Goal: Task Accomplishment & Management: Complete application form

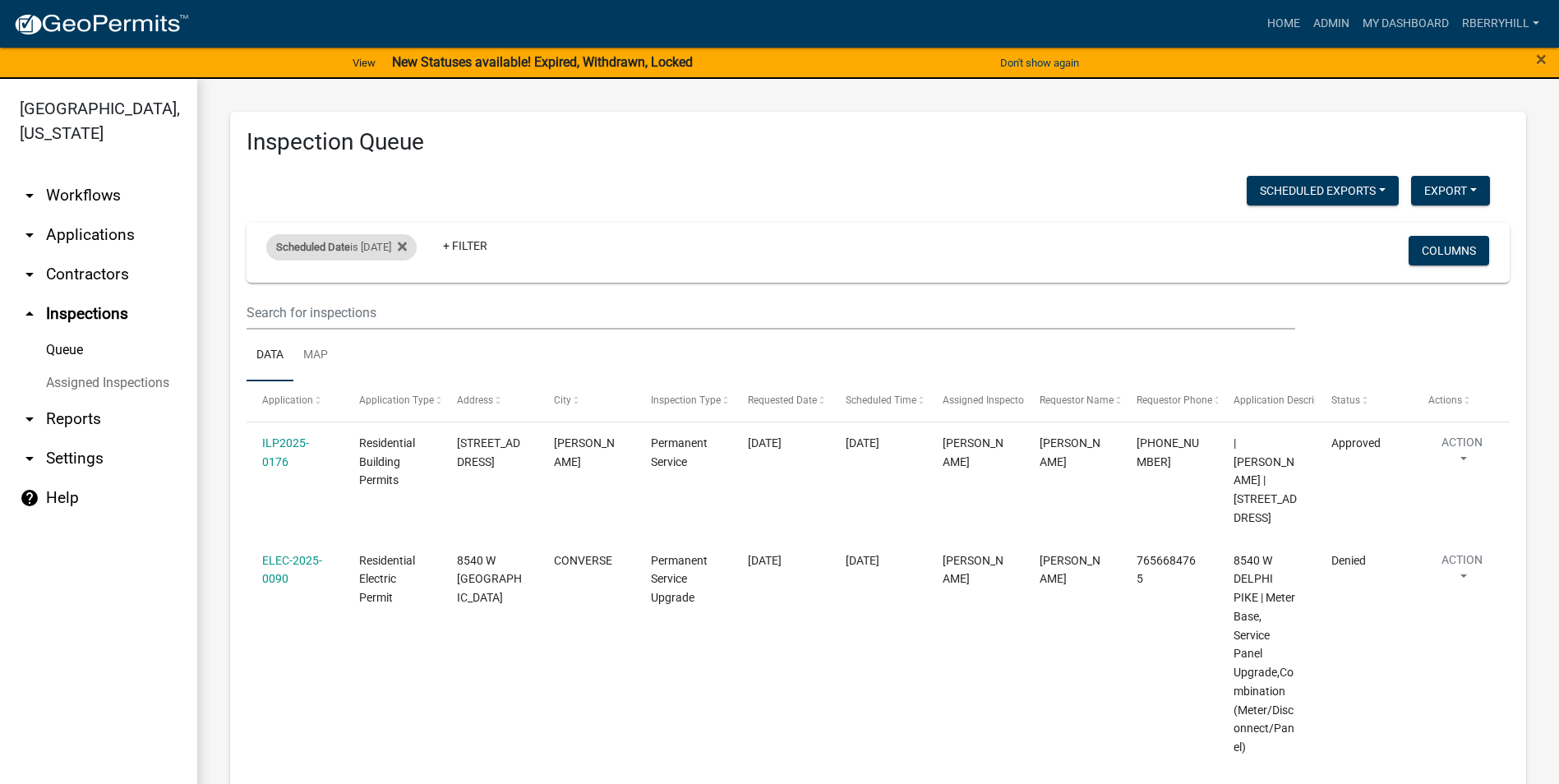
click at [398, 248] on div "Scheduled Date is [DATE]" at bounding box center [341, 247] width 150 height 26
click at [404, 308] on input "[DATE]" at bounding box center [356, 308] width 115 height 34
type input "[DATE]"
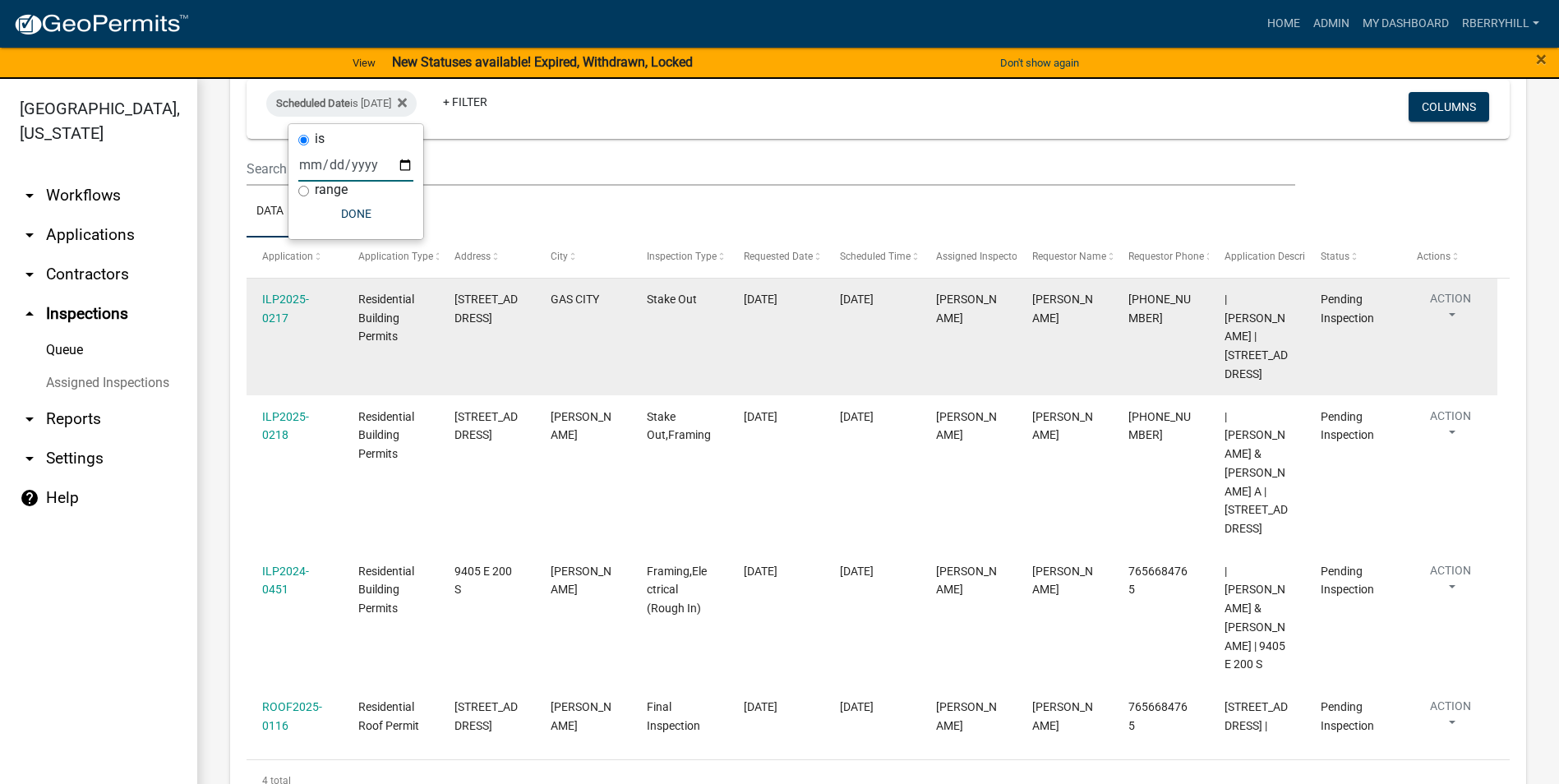
scroll to position [20, 0]
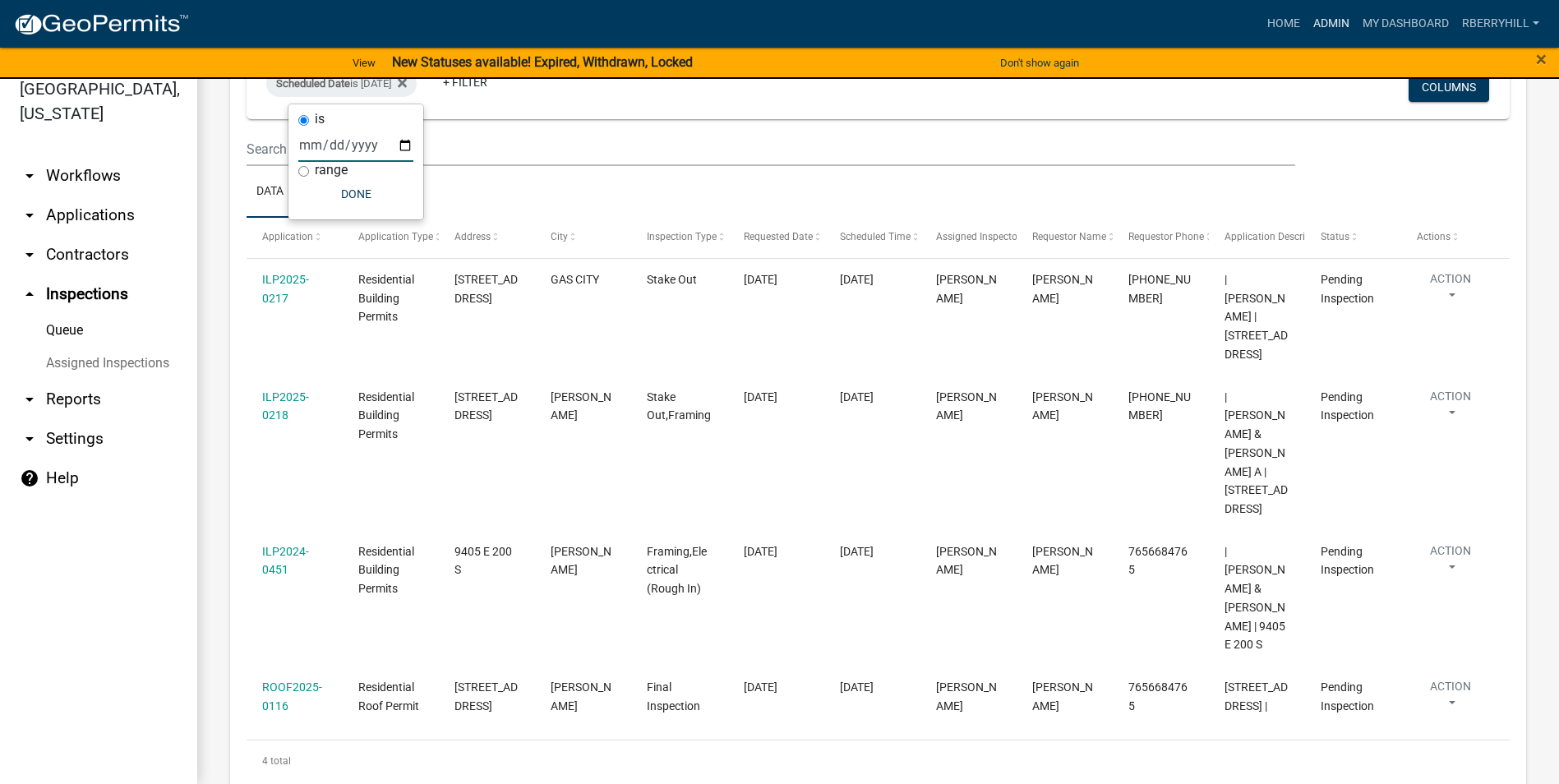
click at [1336, 19] on link "Admin" at bounding box center [1331, 24] width 50 height 31
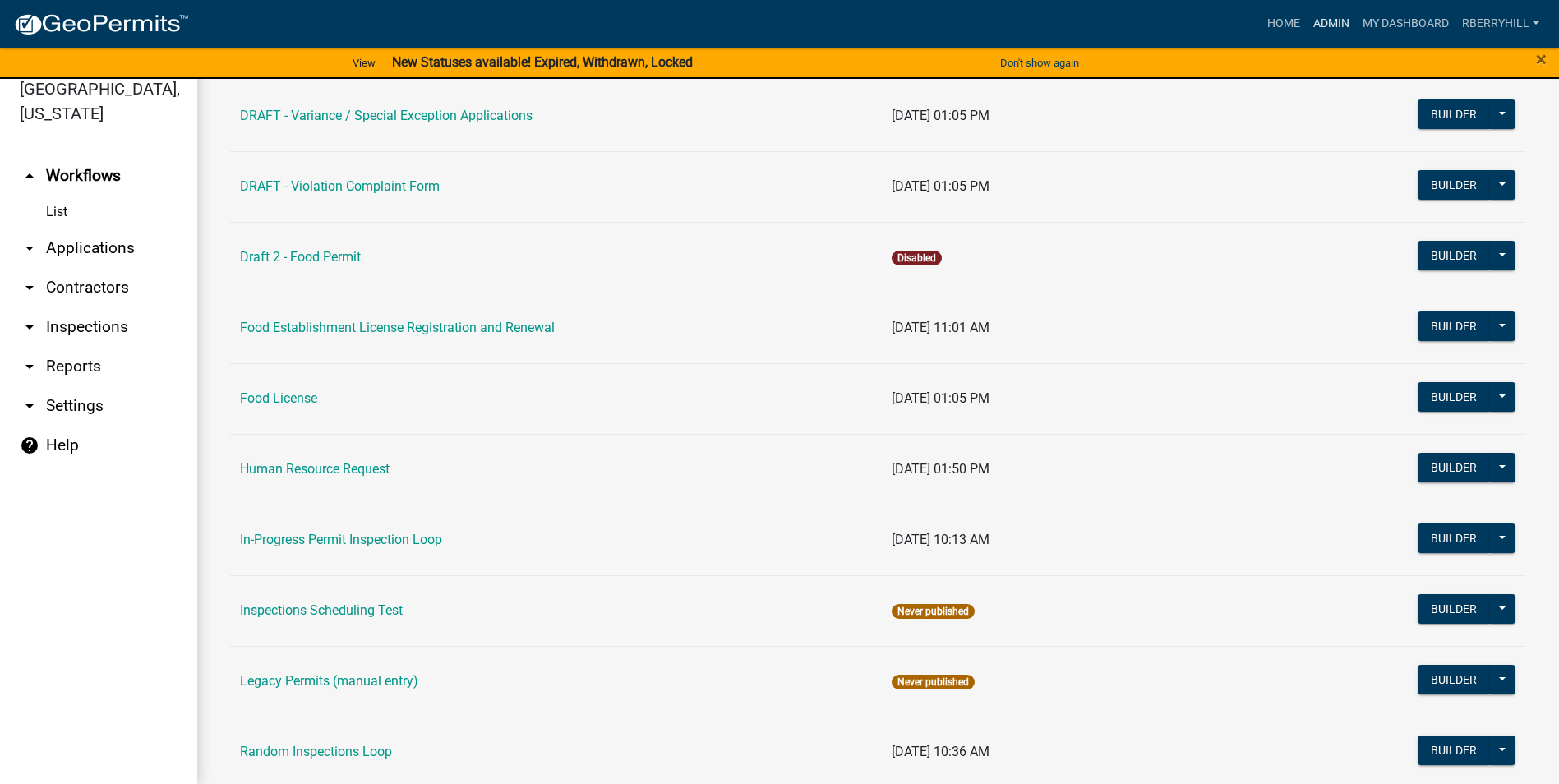
scroll to position [1232, 0]
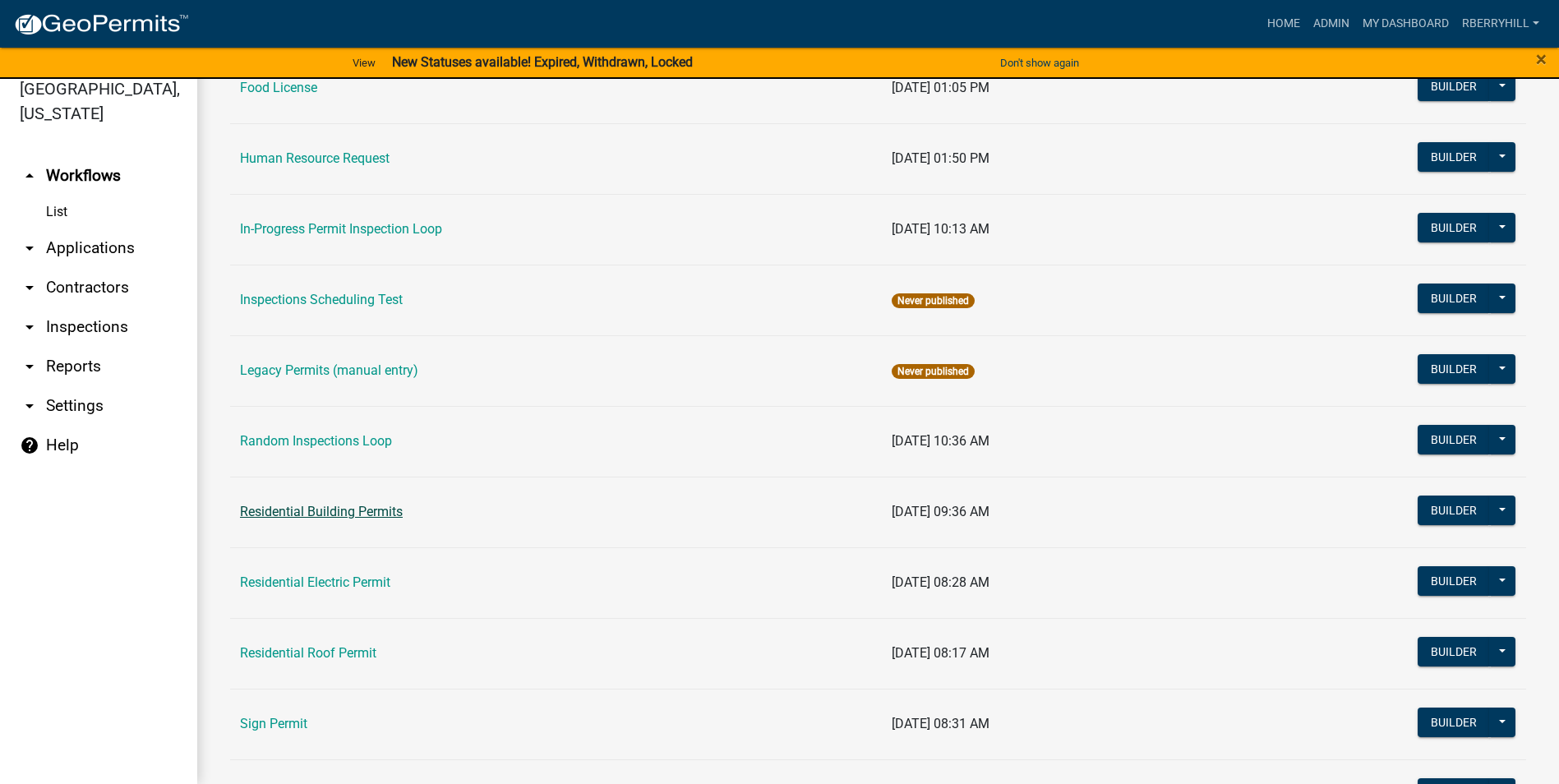
click at [339, 519] on link "Residential Building Permits" at bounding box center [321, 511] width 163 height 16
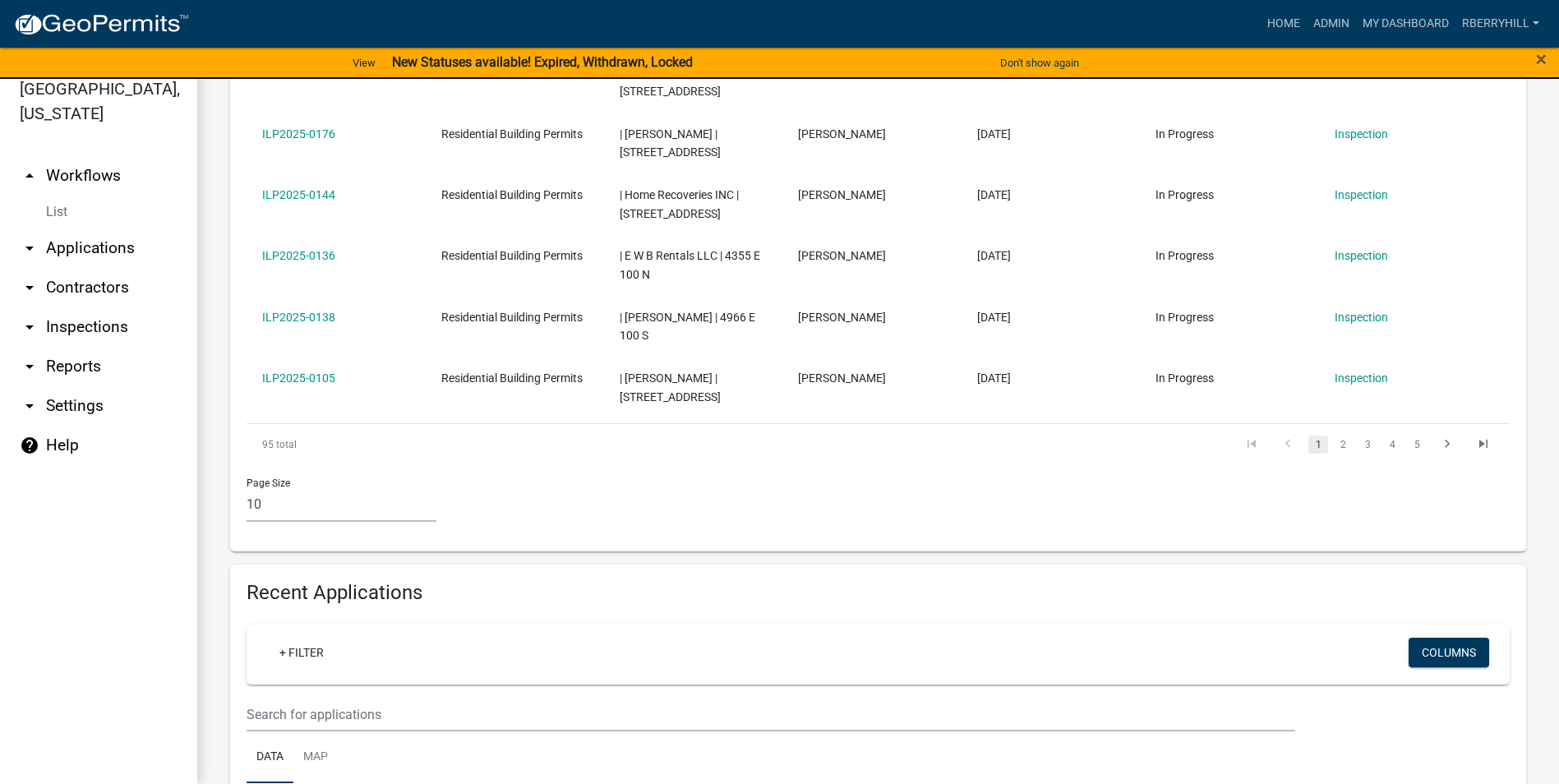
scroll to position [821, 0]
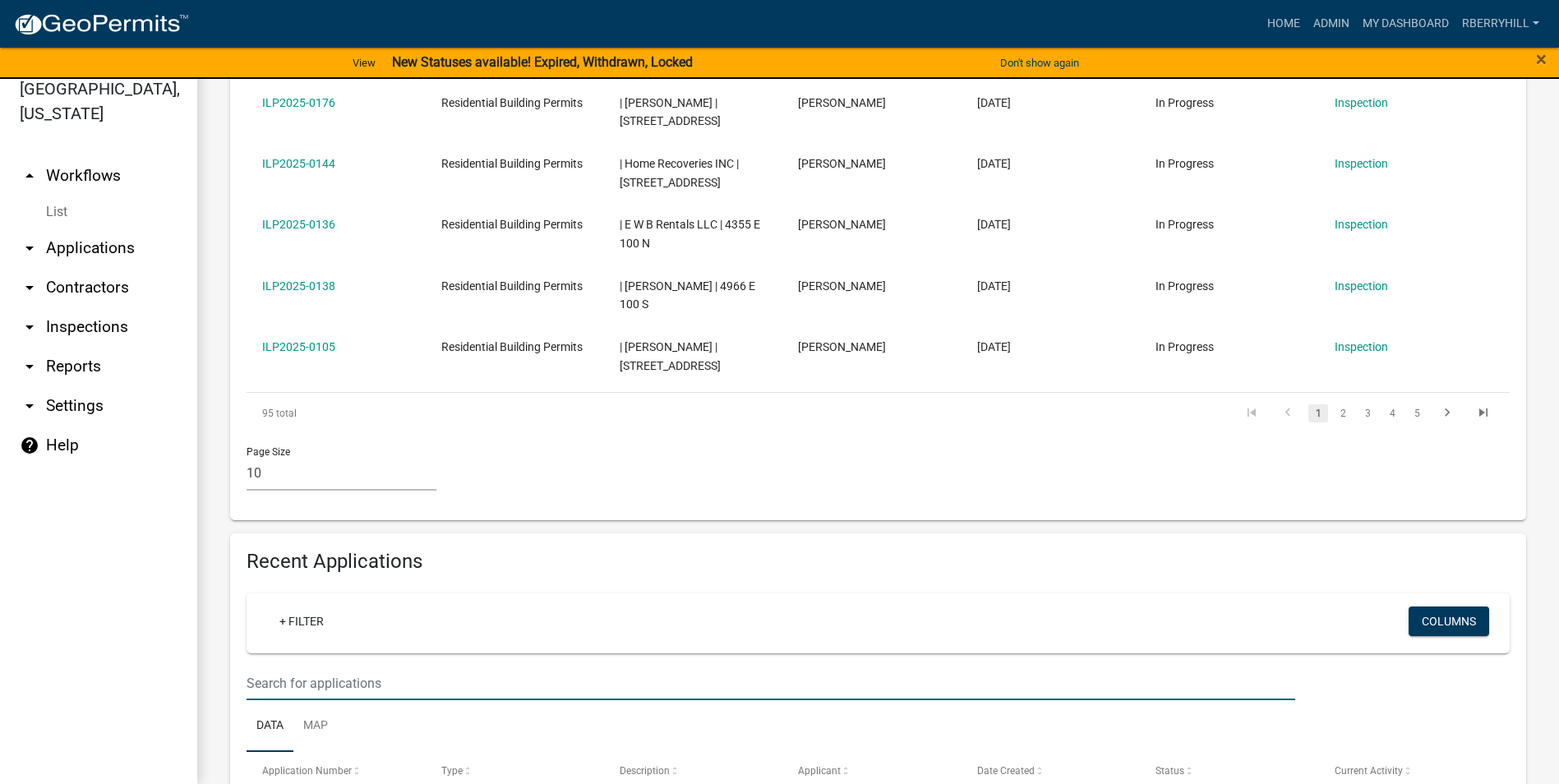
click at [262, 666] on input "text" at bounding box center [771, 683] width 1049 height 34
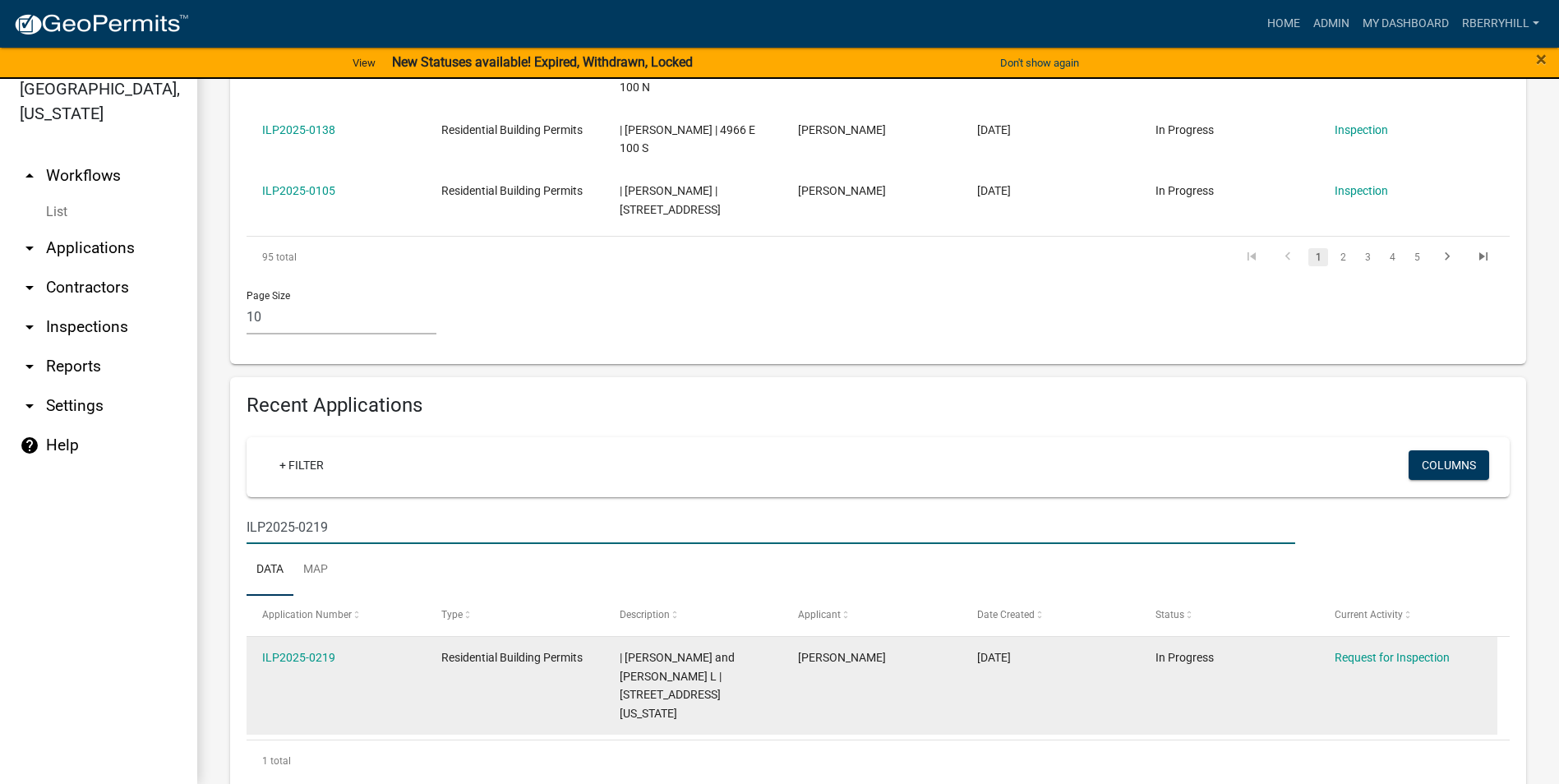
scroll to position [987, 0]
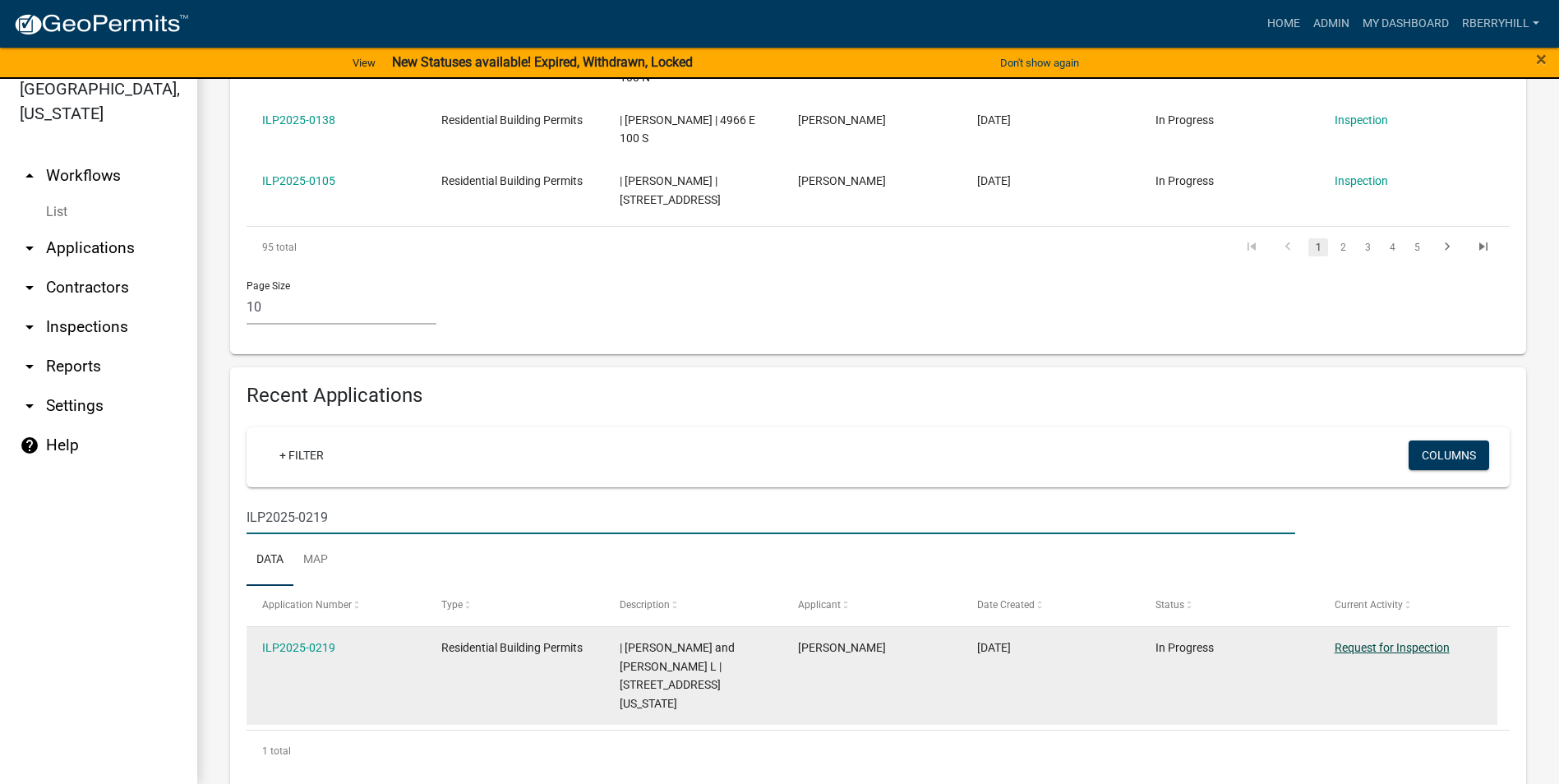
type input "ILP2025-0219"
click at [1389, 641] on link "Request for Inspection" at bounding box center [1392, 647] width 115 height 13
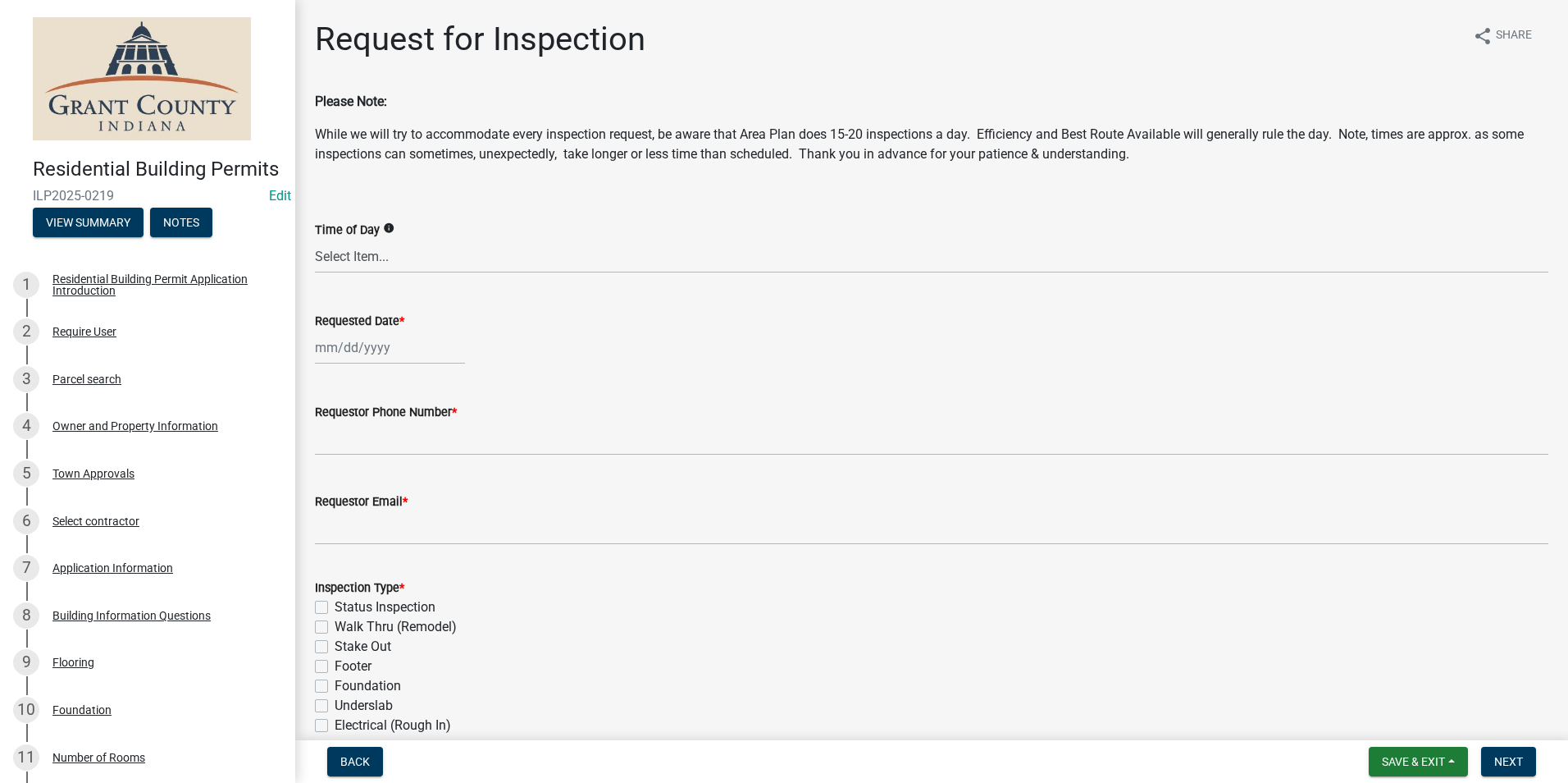
click at [360, 348] on div at bounding box center [390, 348] width 150 height 34
select select "8"
select select "2025"
click at [409, 516] on div "21" at bounding box center [410, 514] width 26 height 26
type input "[DATE]"
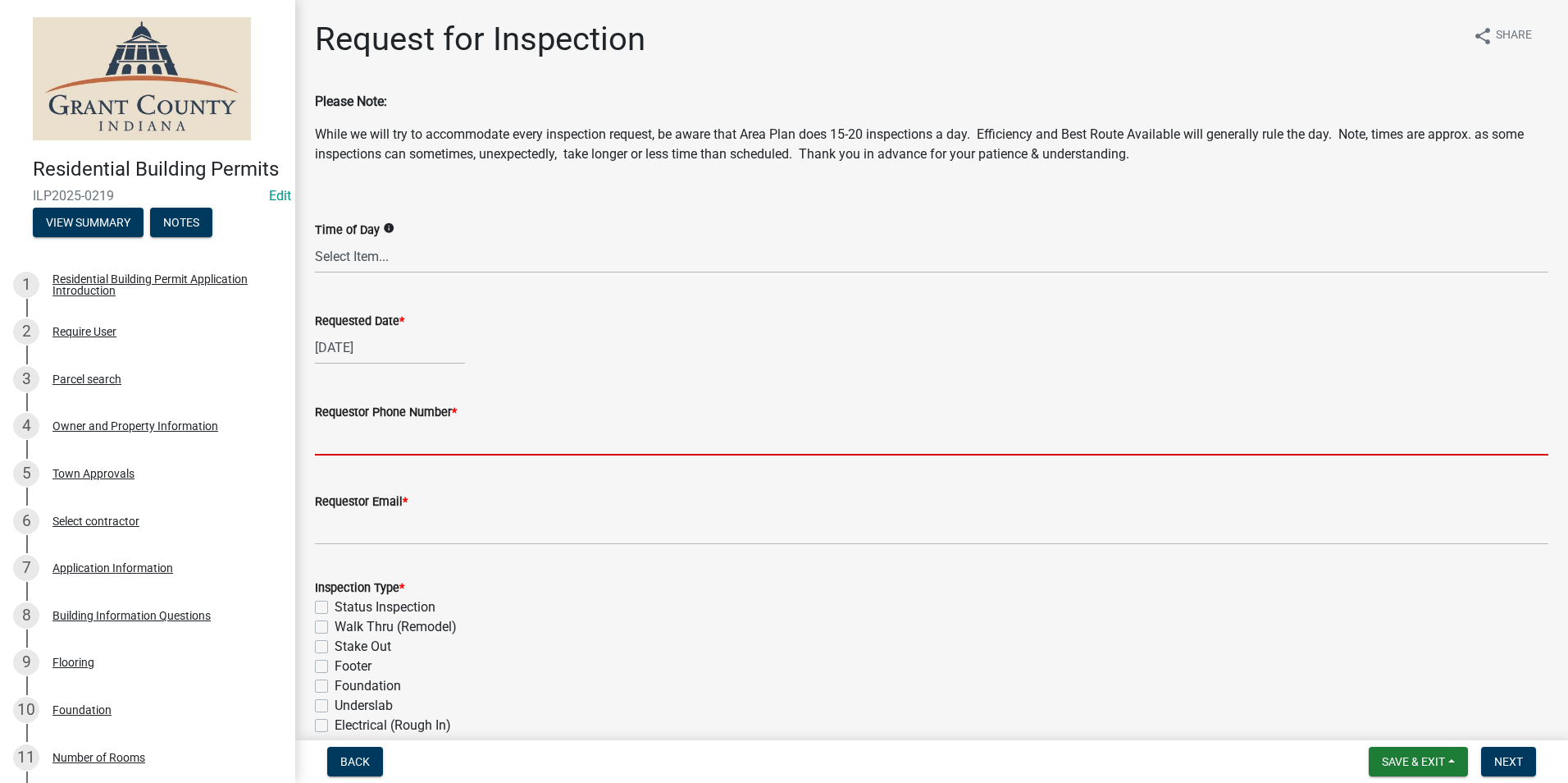
click at [379, 449] on input "Requestor Phone Number *" at bounding box center [932, 438] width 1234 height 34
type input "7656684765"
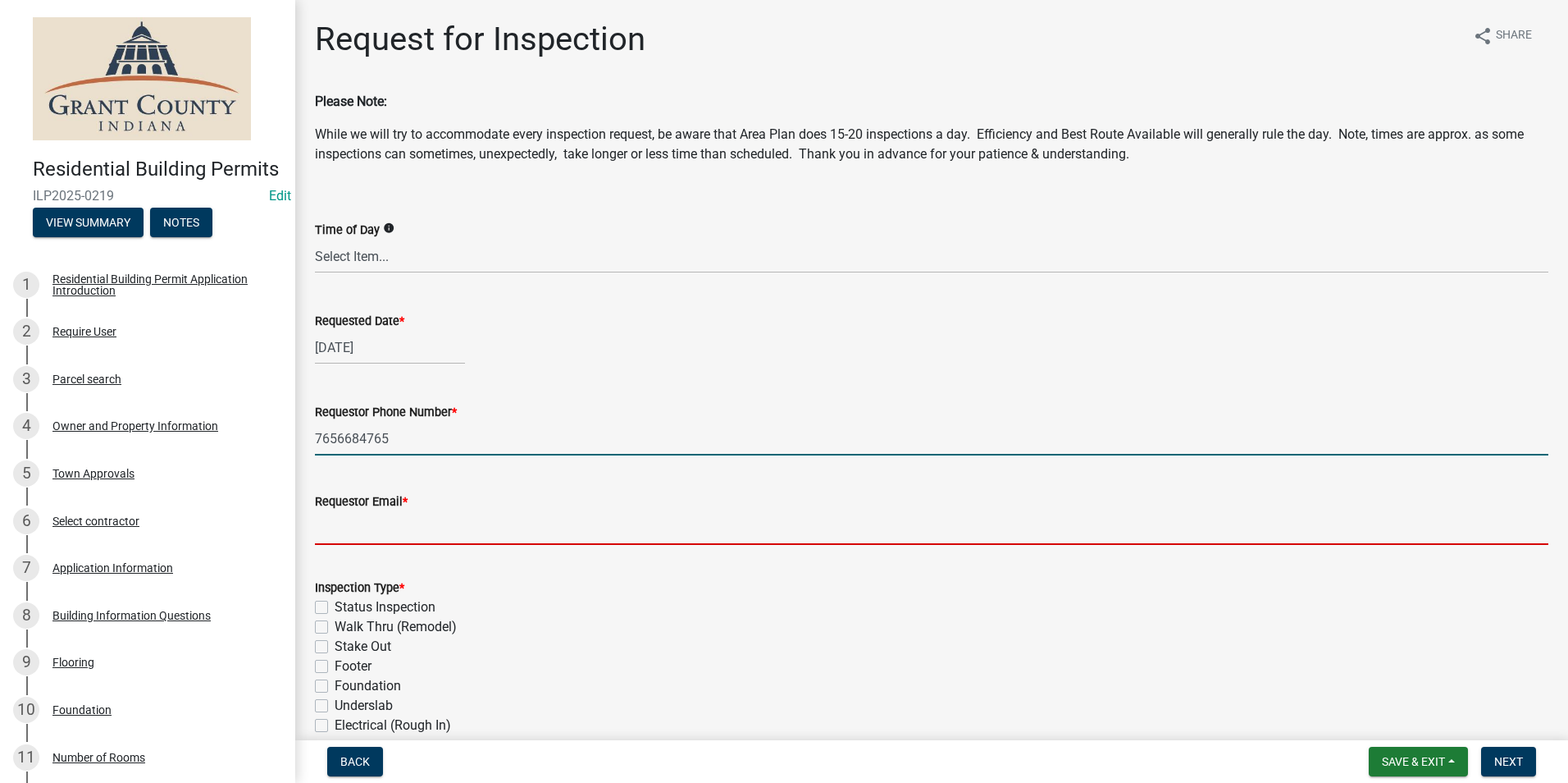
type input "[EMAIL_ADDRESS][DOMAIN_NAME]"
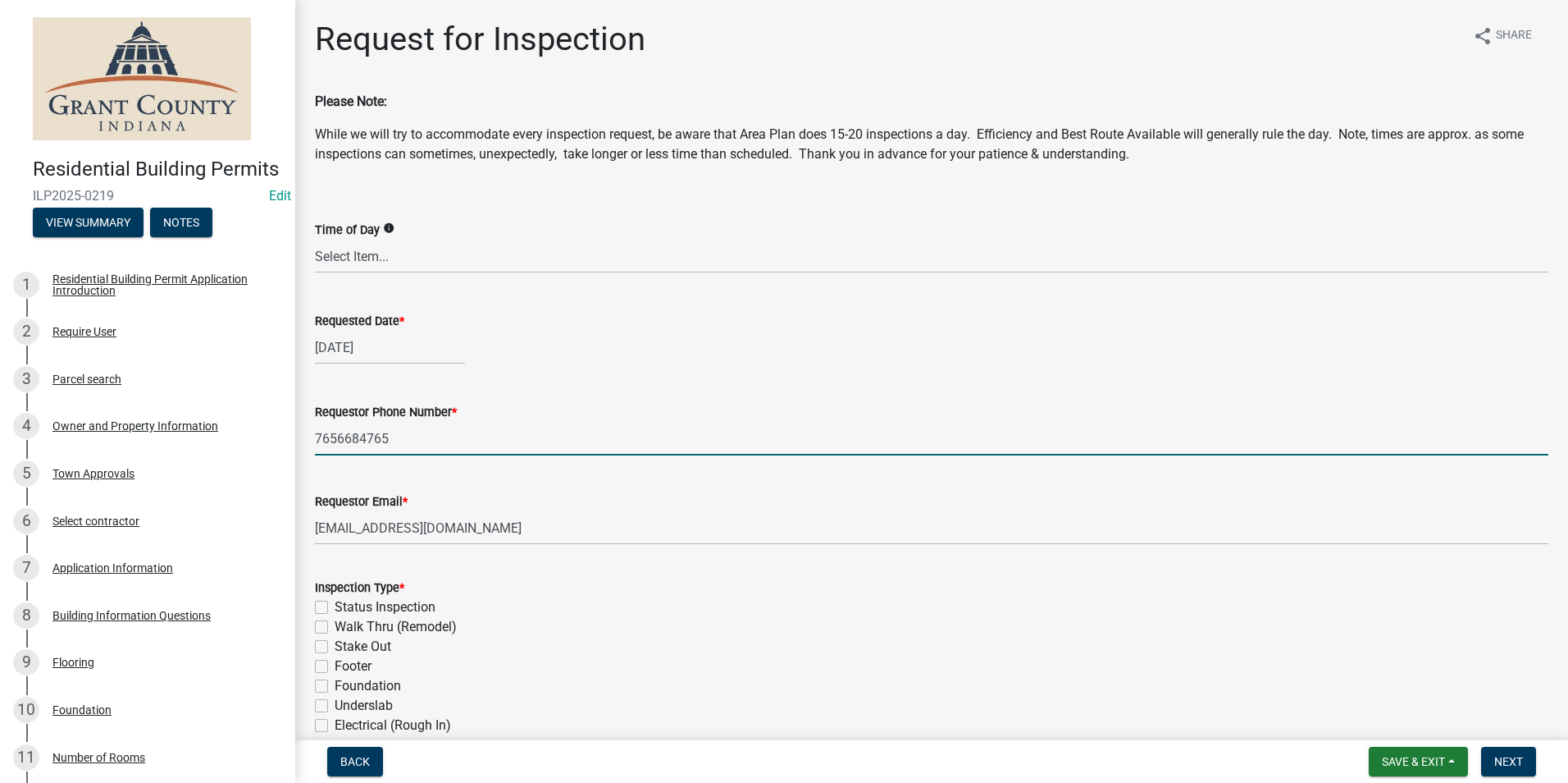
type textarea "n/a"
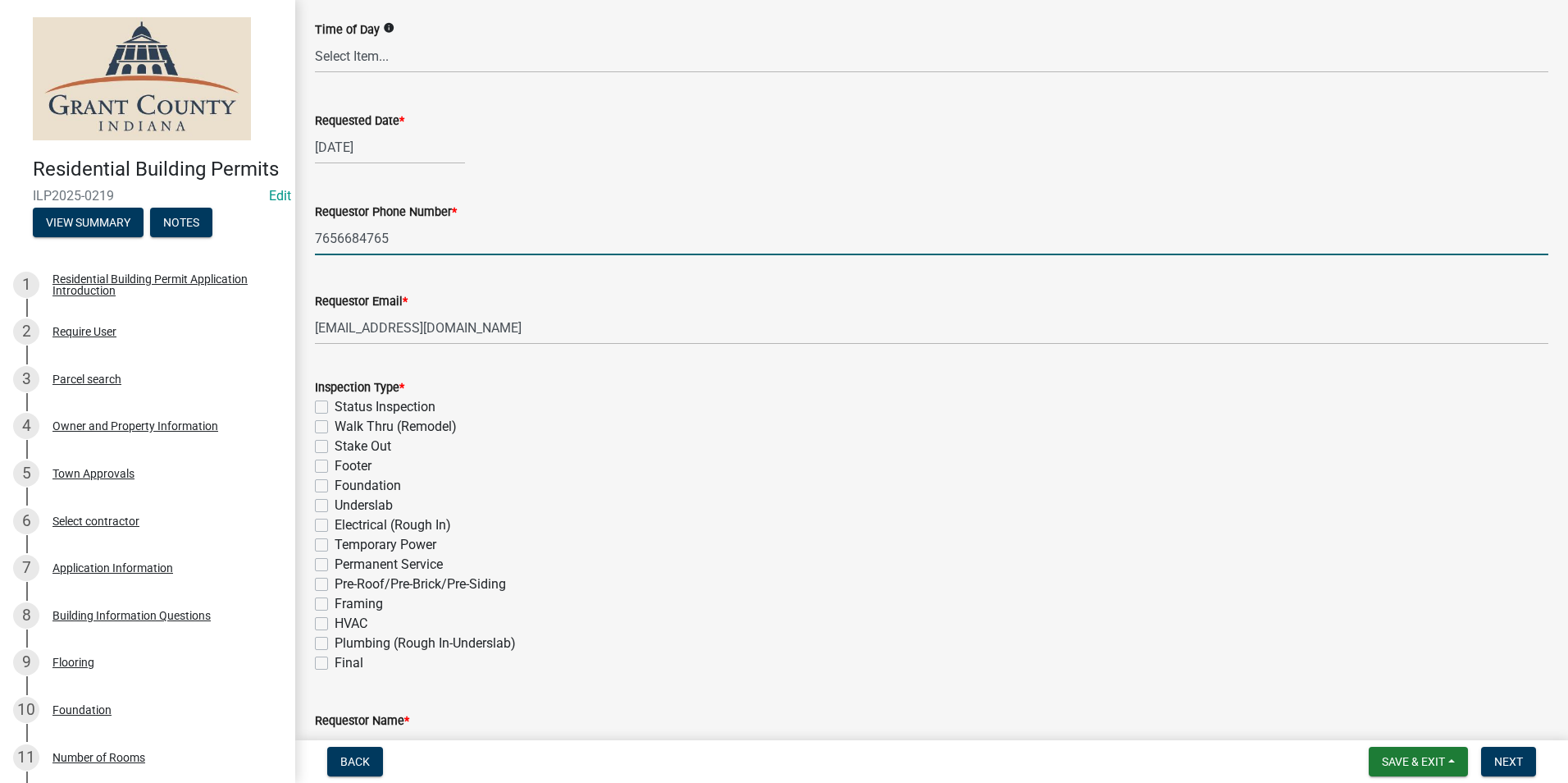
scroll to position [246, 0]
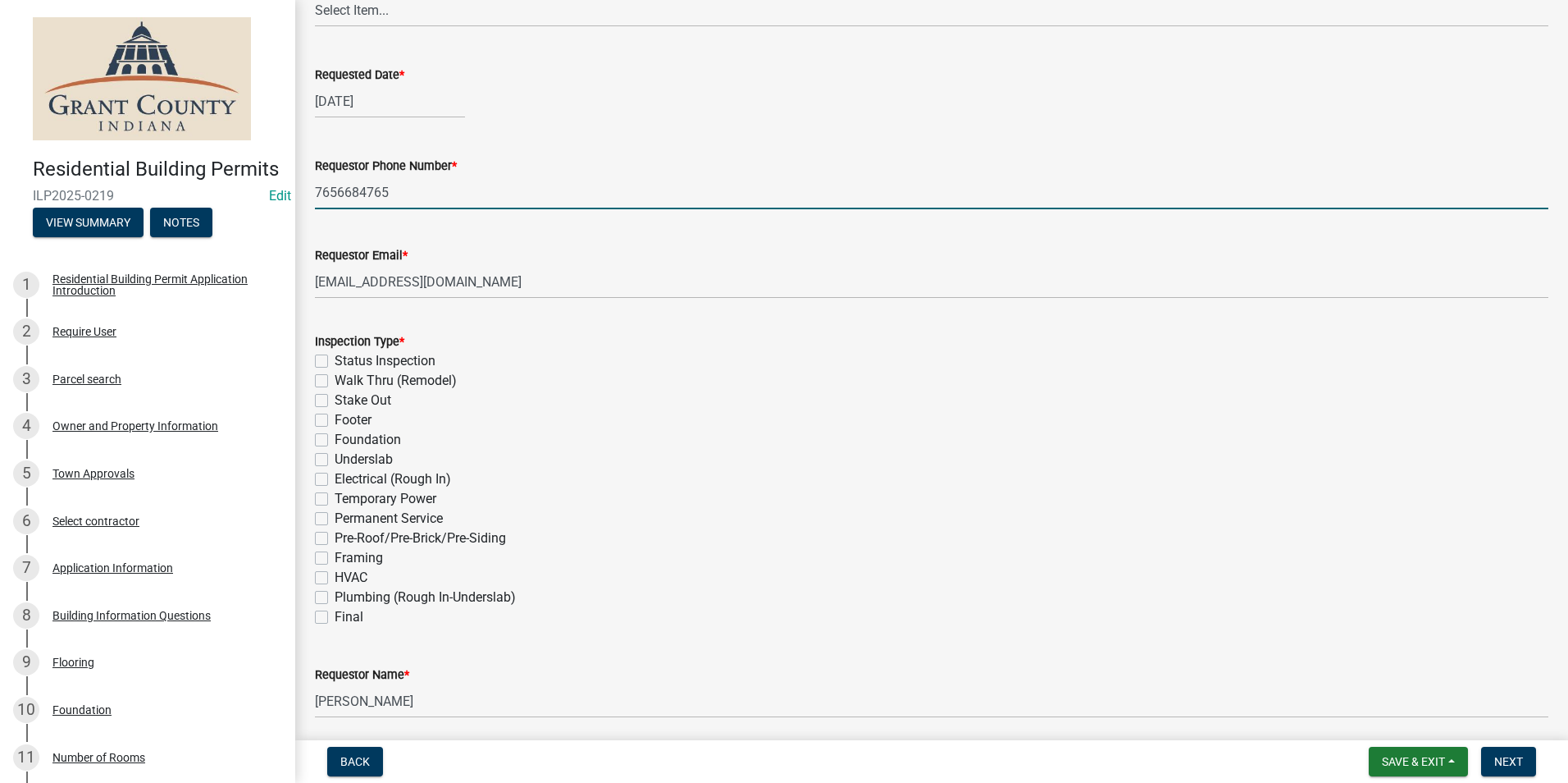
click at [334, 421] on label "Footer" at bounding box center [353, 420] width 37 height 20
click at [334, 421] on input "Footer" at bounding box center [340, 415] width 10 height 10
checkbox input "true"
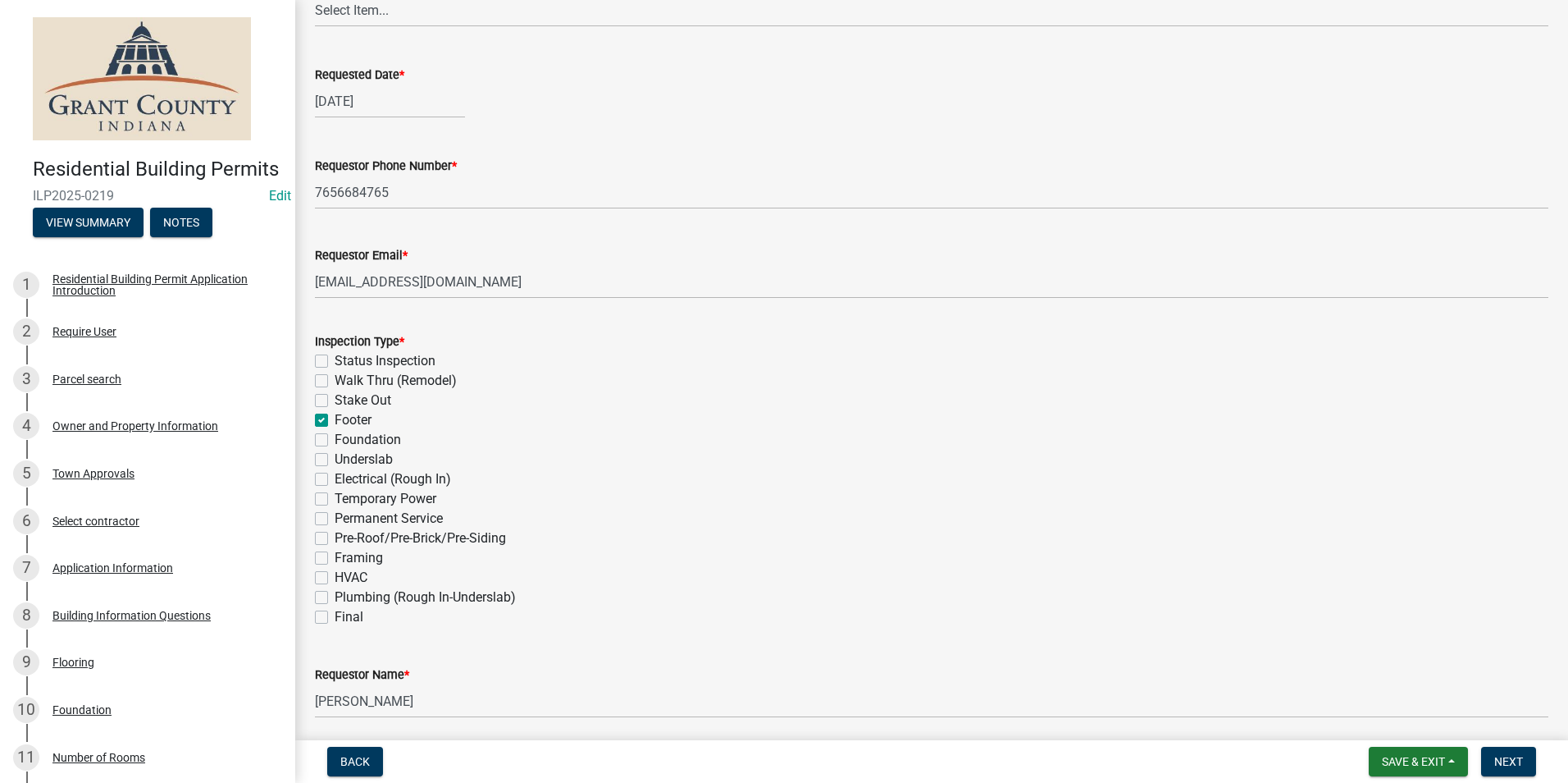
checkbox input "false"
checkbox input "true"
checkbox input "false"
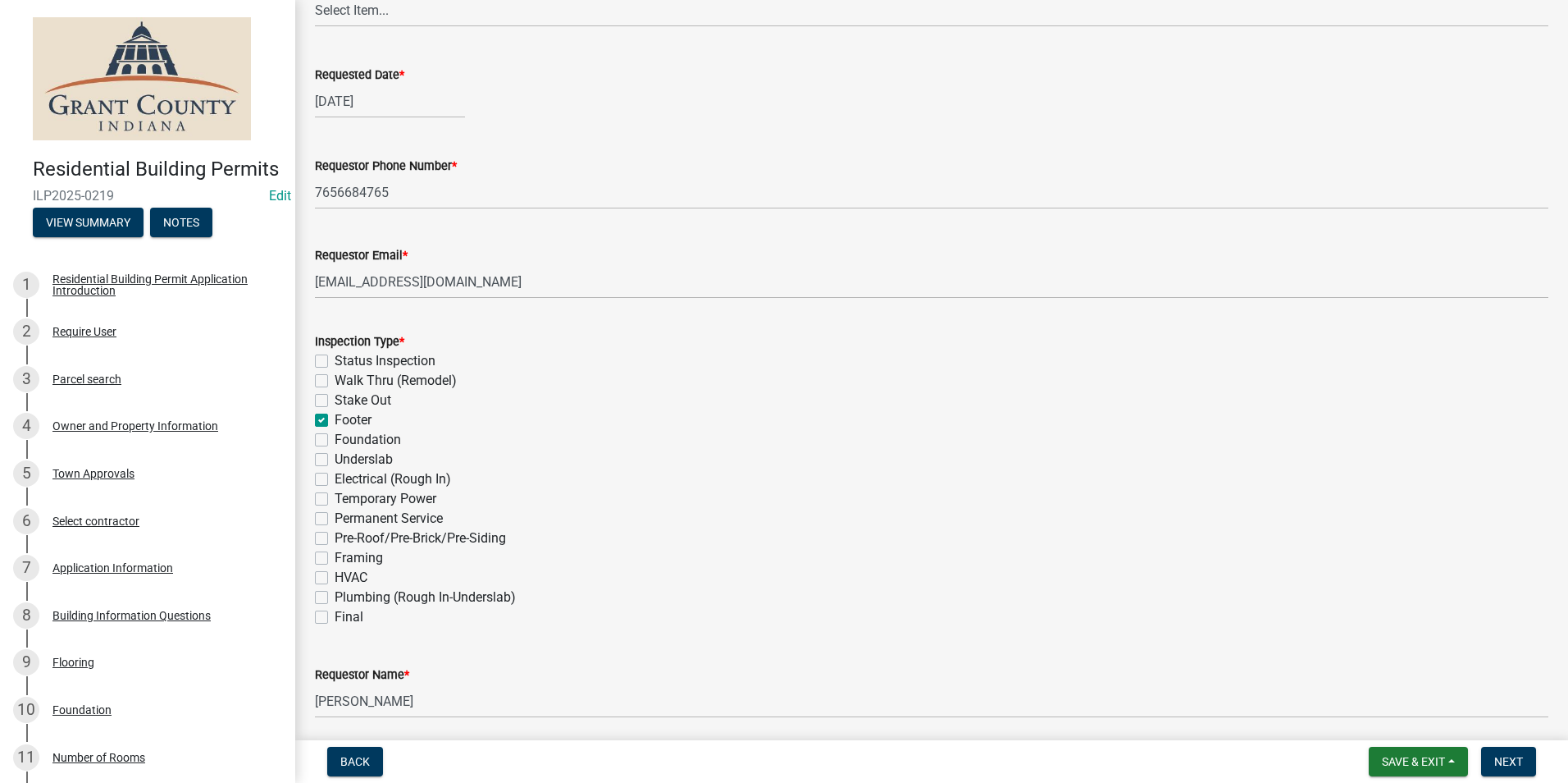
checkbox input "false"
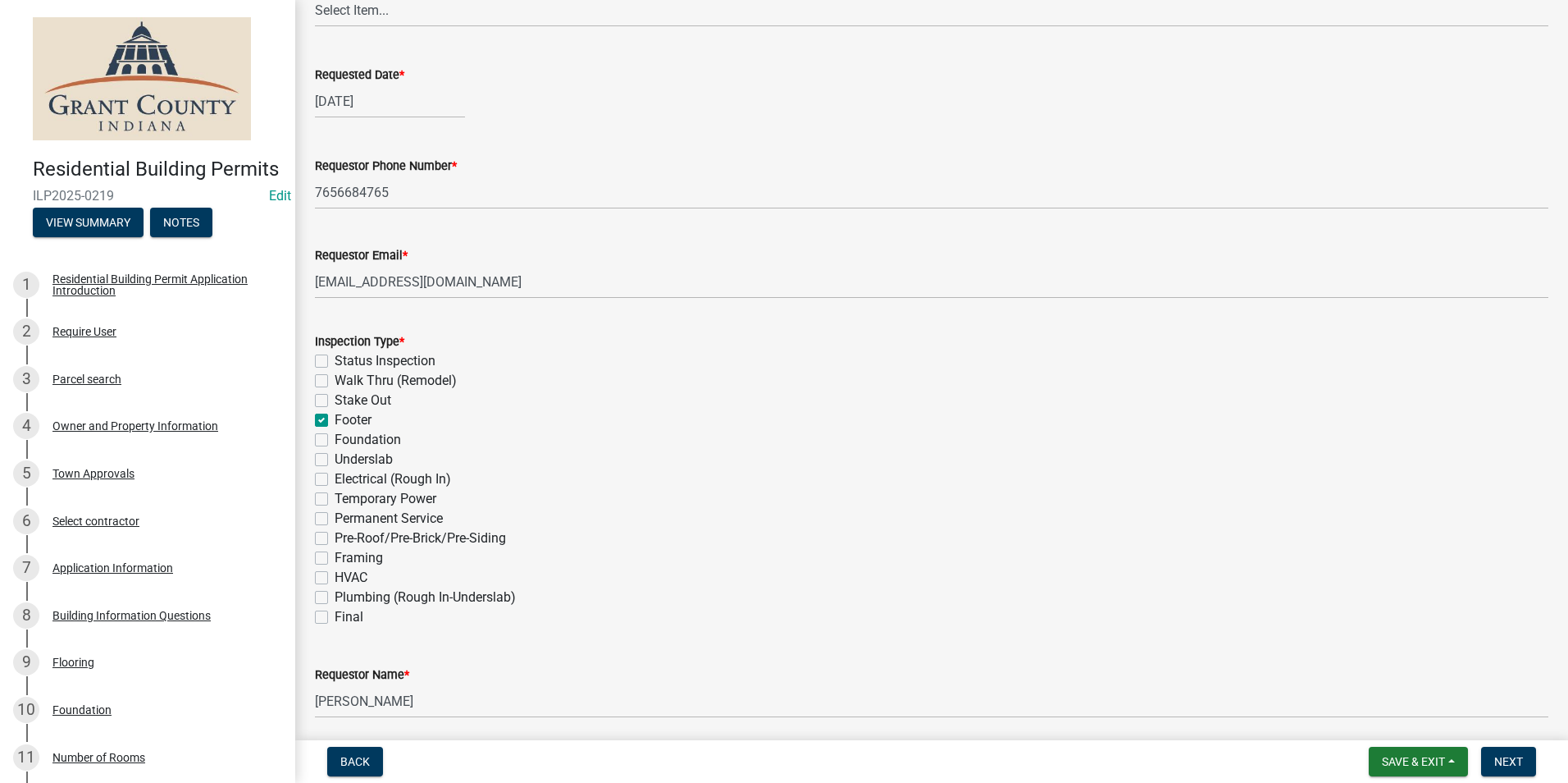
checkbox input "false"
click at [334, 442] on label "Foundation" at bounding box center [367, 440] width 66 height 20
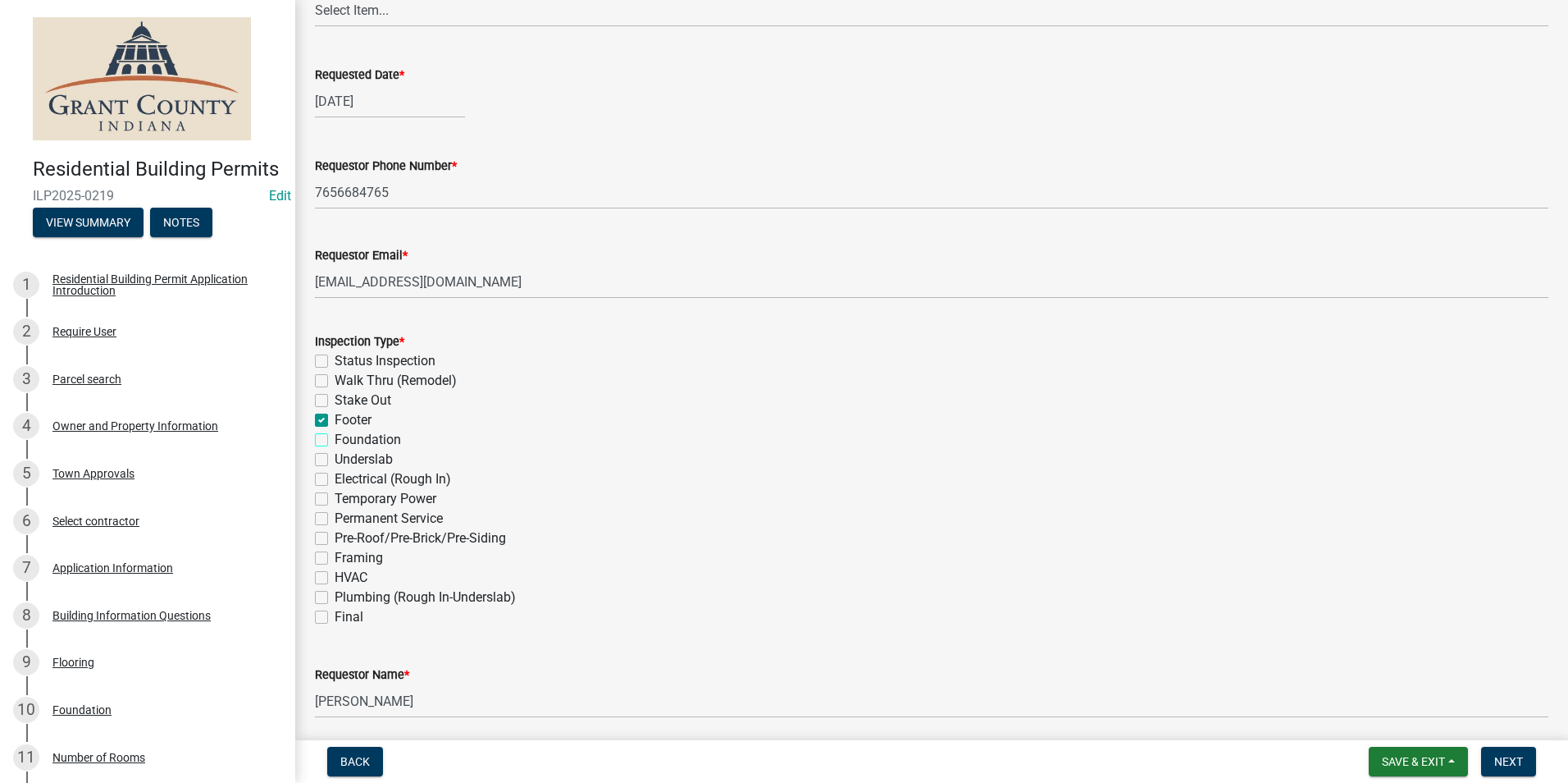
click at [334, 441] on input "Foundation" at bounding box center [340, 435] width 10 height 10
checkbox input "true"
checkbox input "false"
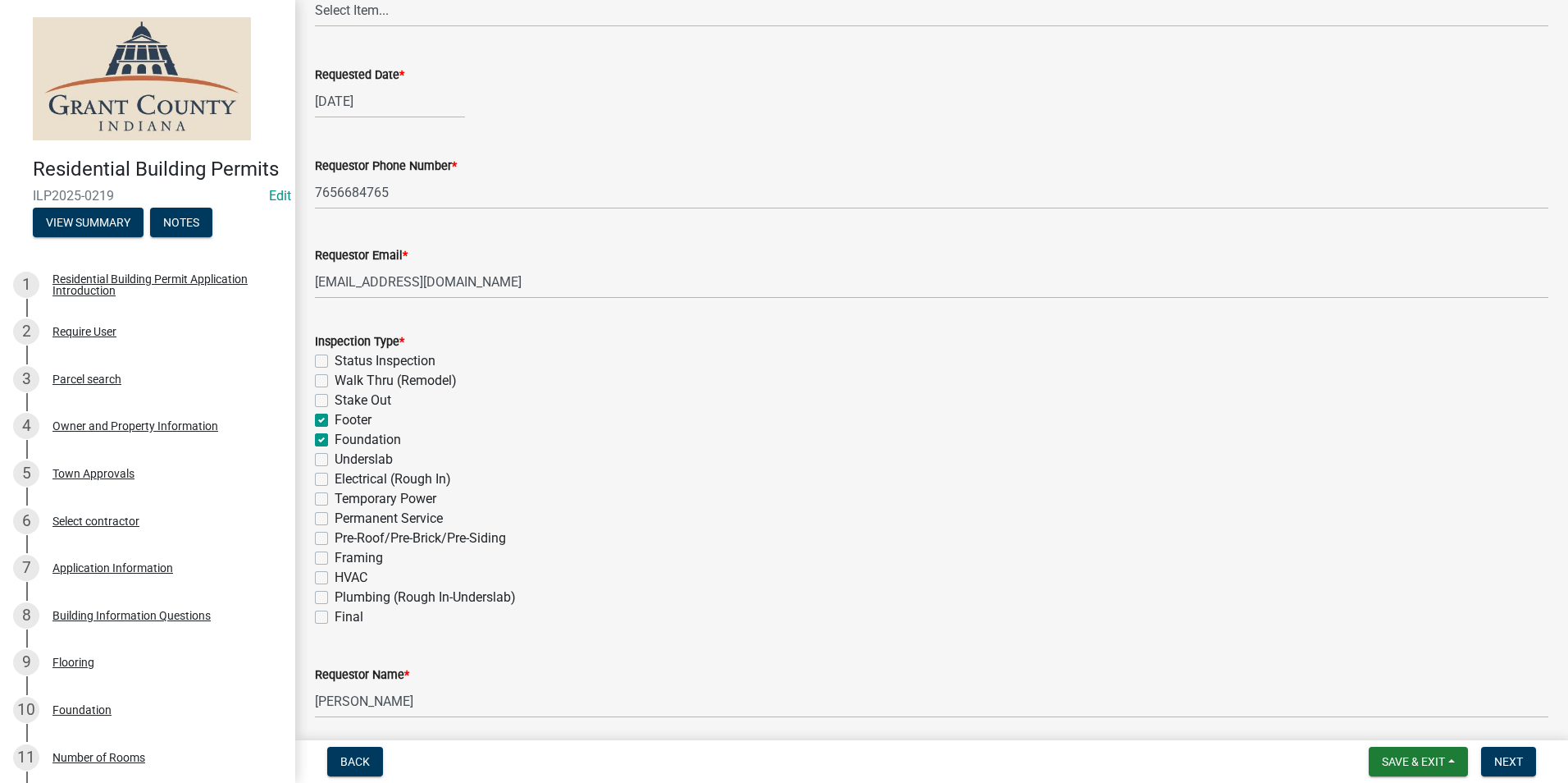
checkbox input "true"
checkbox input "false"
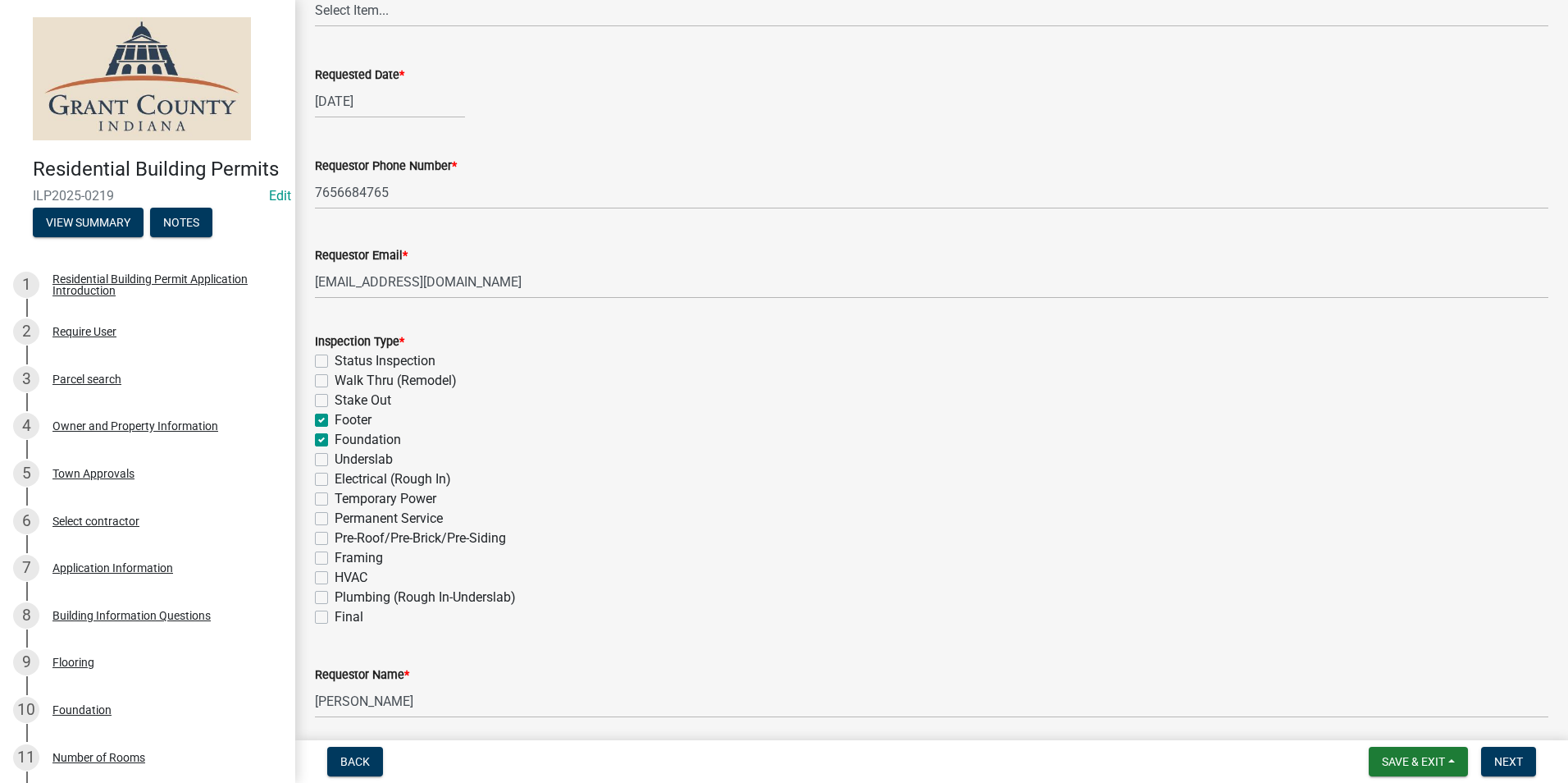
checkbox input "false"
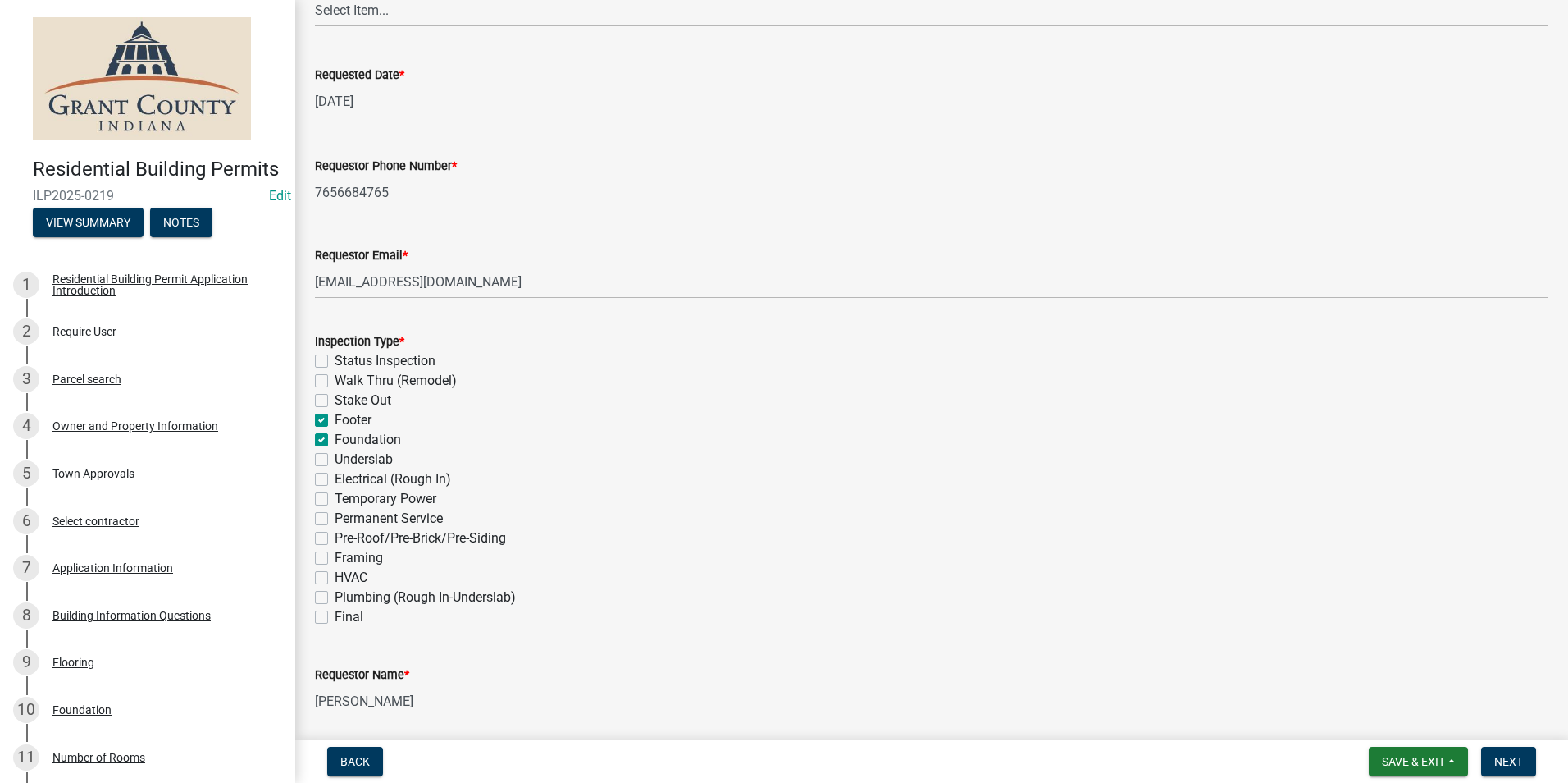
checkbox input "false"
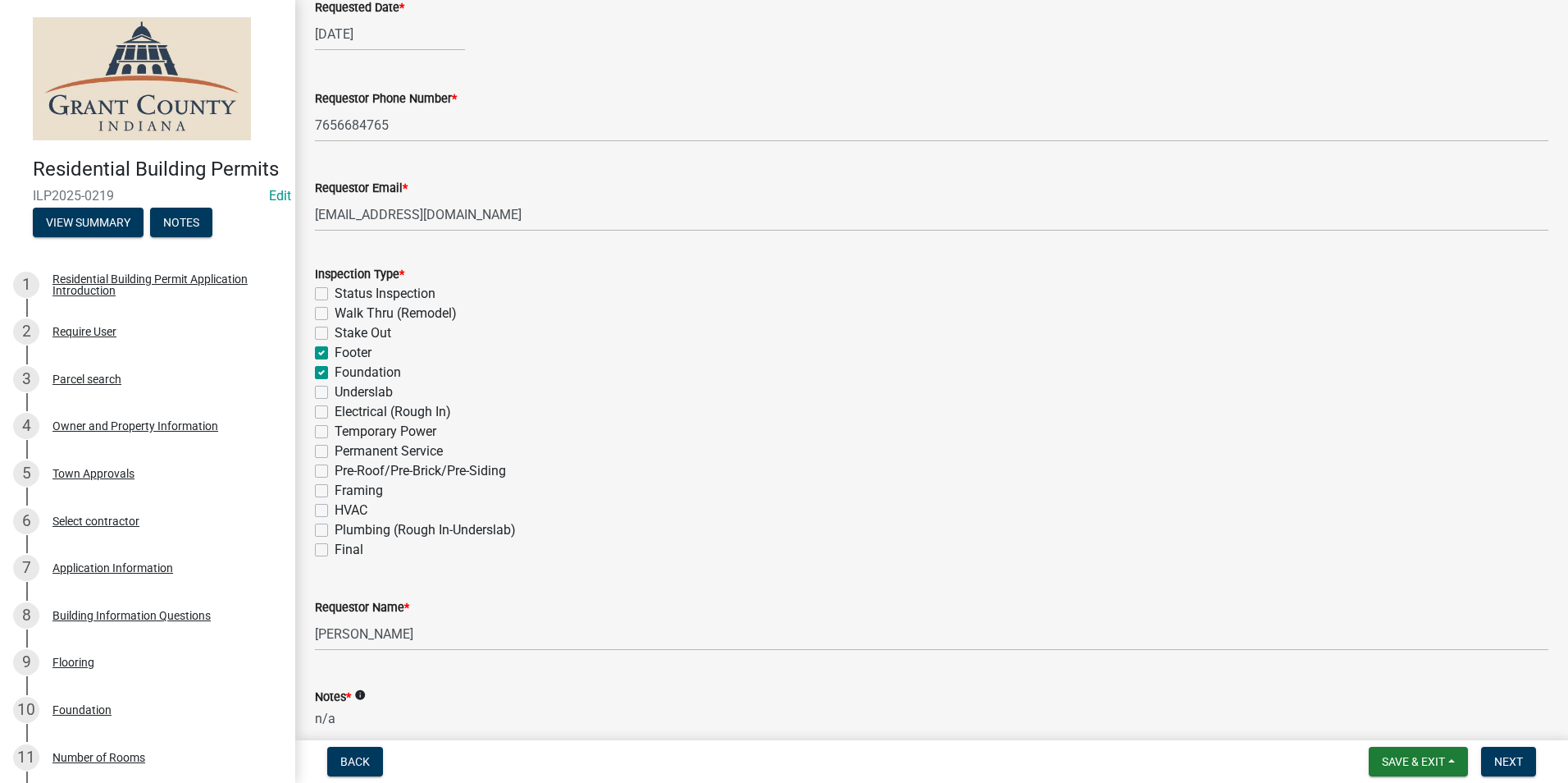
scroll to position [441, 0]
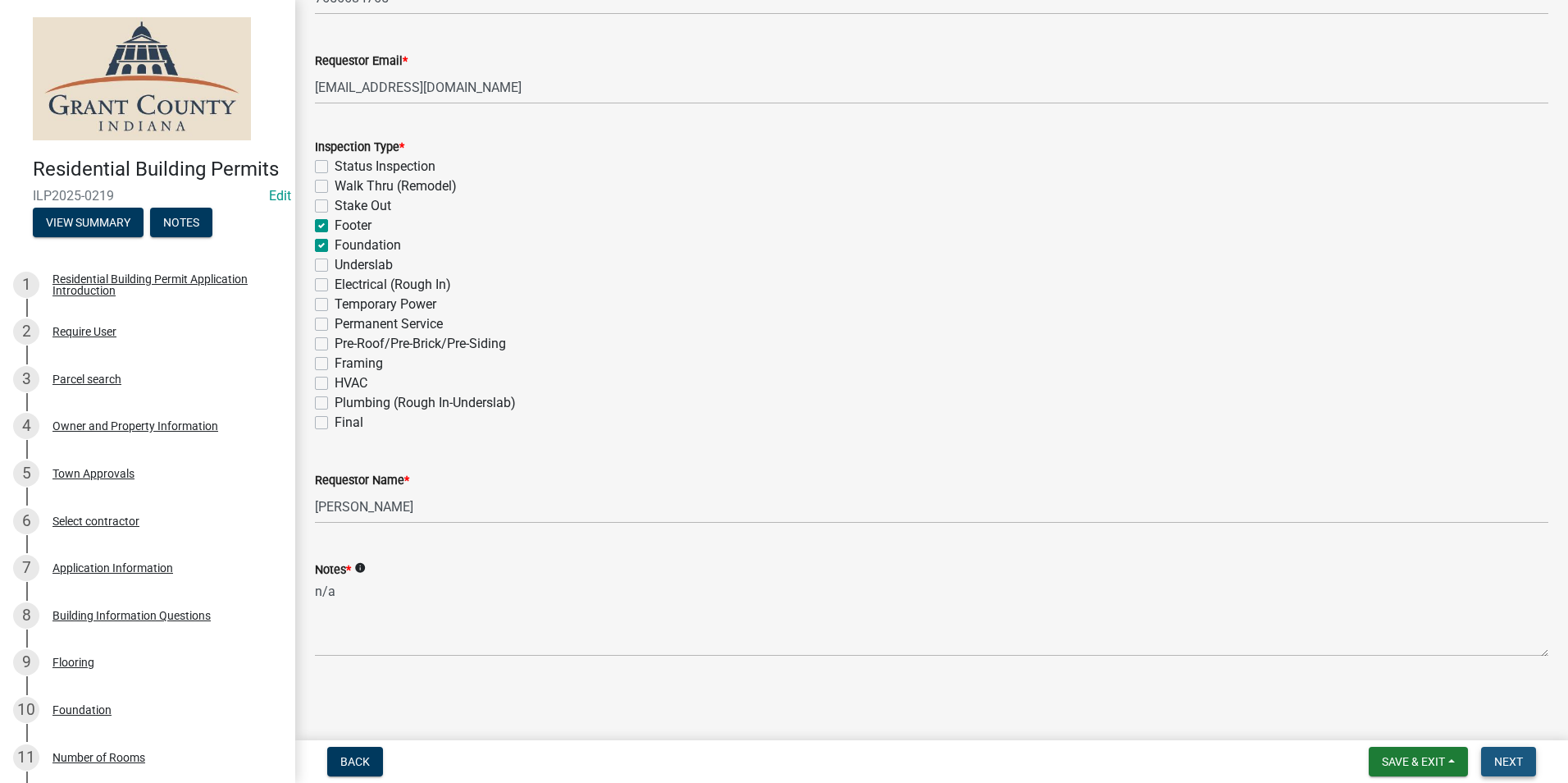
click at [1503, 761] on span "Next" at bounding box center [1508, 761] width 29 height 13
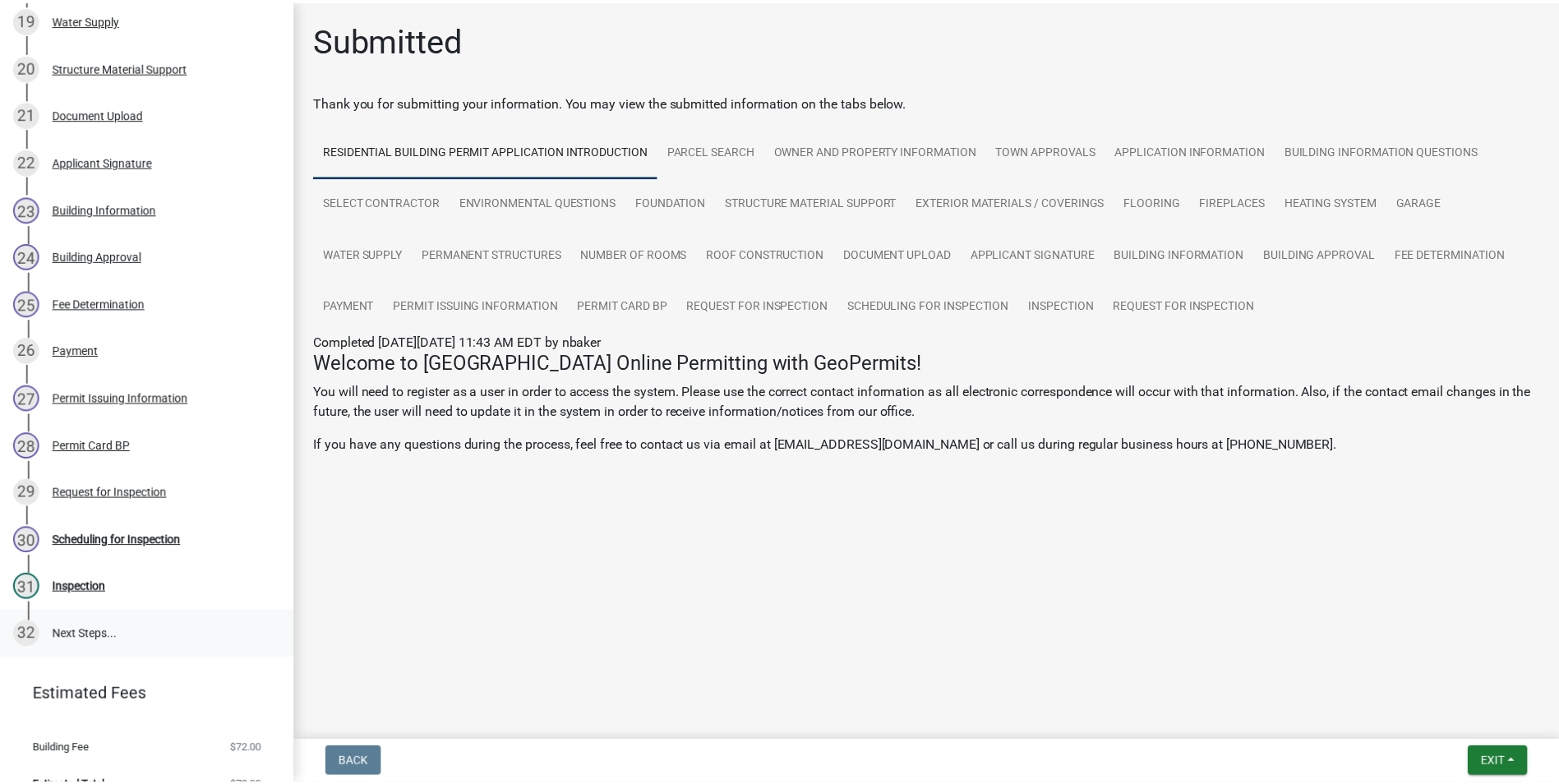
scroll to position [1169, 0]
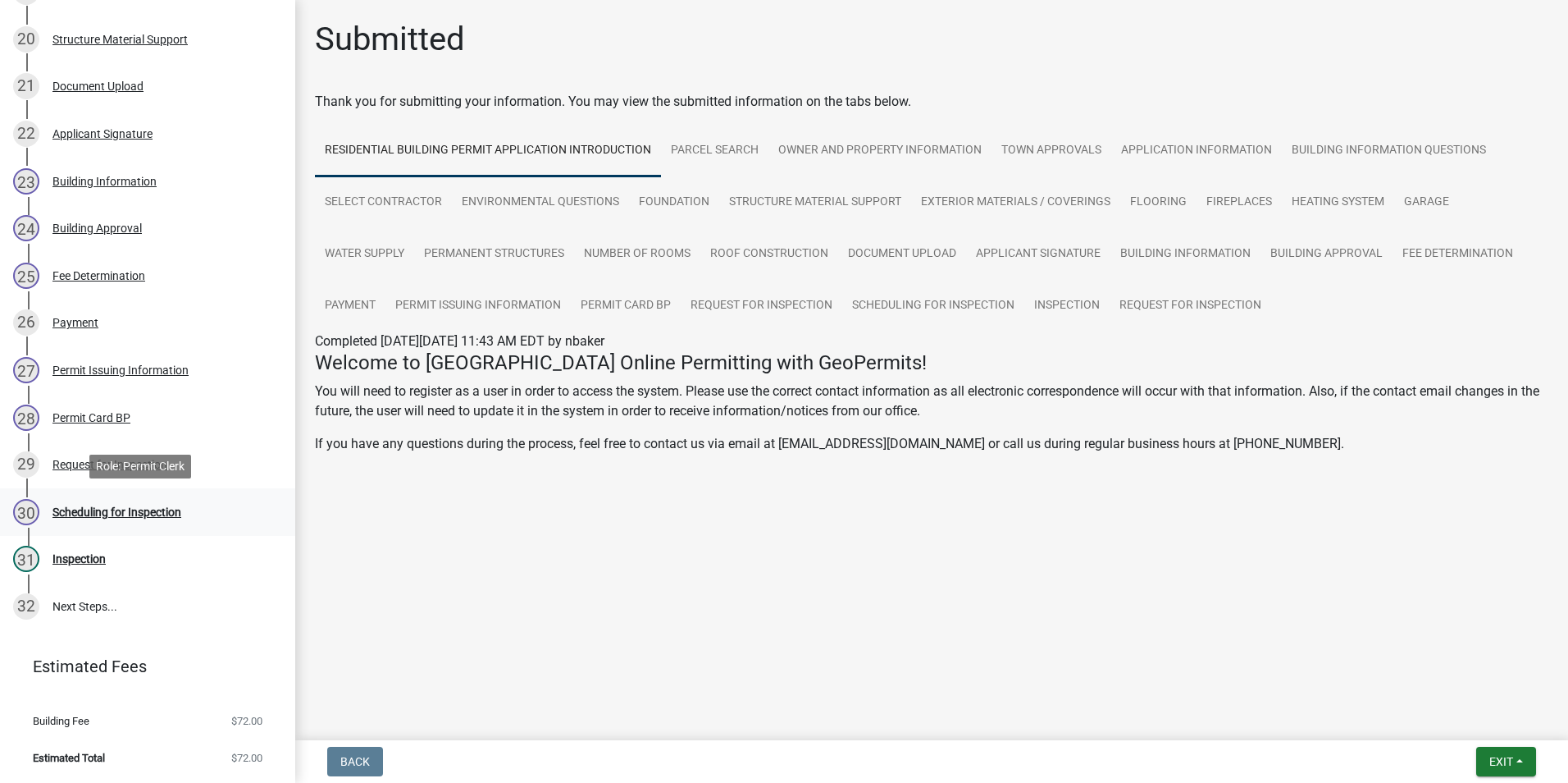
click at [152, 509] on div "Scheduling for Inspection" at bounding box center [117, 511] width 129 height 11
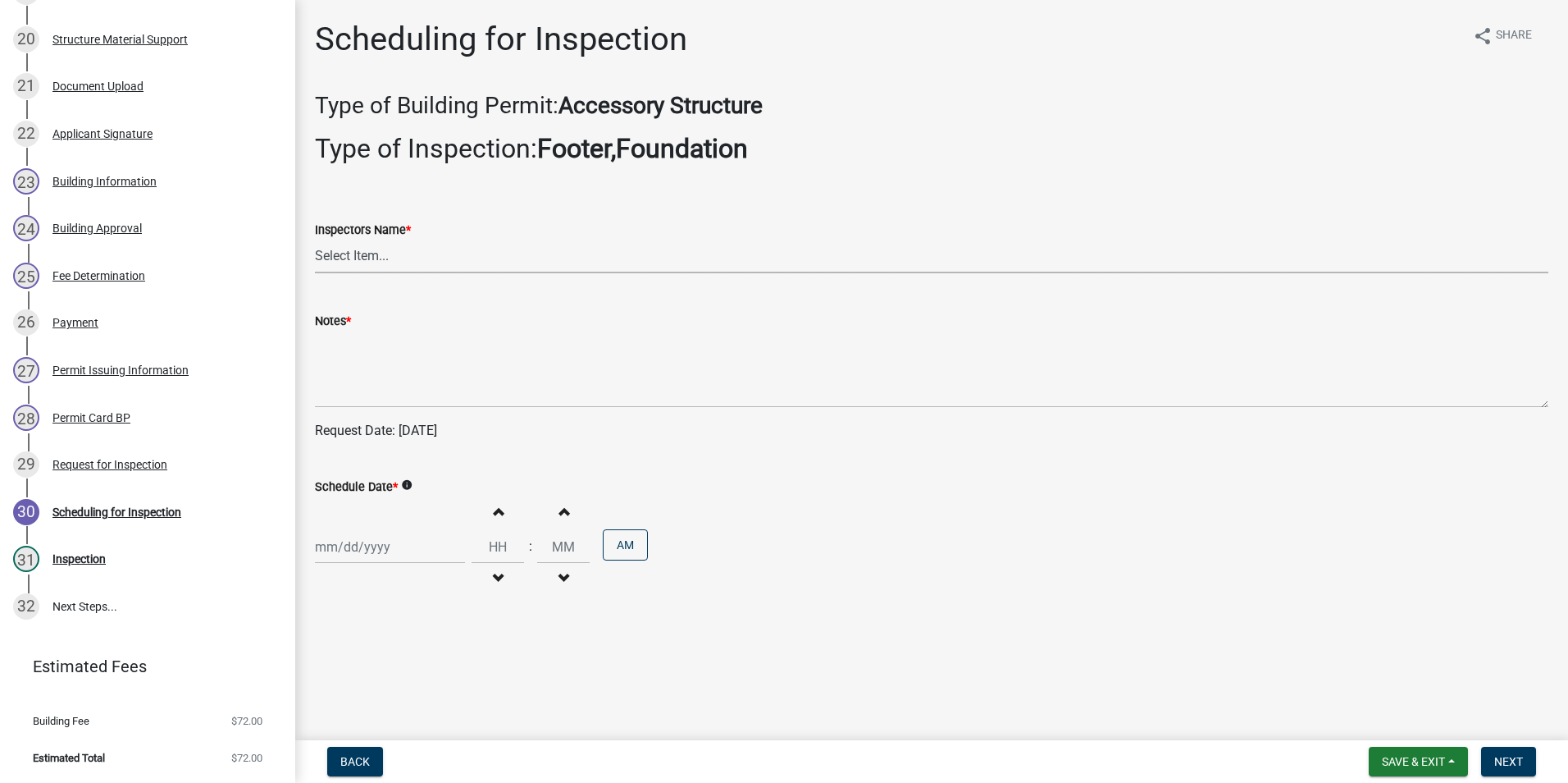
click at [351, 259] on select "Select Item... rberryhill ([PERSON_NAME]) [PERSON_NAME] ([PERSON_NAME]) BBenefi…" at bounding box center [932, 256] width 1234 height 34
select select "d7f9a44a-d2ea-4d3c-83b3-1aa71c950bd5"
click at [315, 240] on select "Select Item... rberryhill ([PERSON_NAME]) [PERSON_NAME] ([PERSON_NAME]) BBenefi…" at bounding box center [932, 256] width 1234 height 34
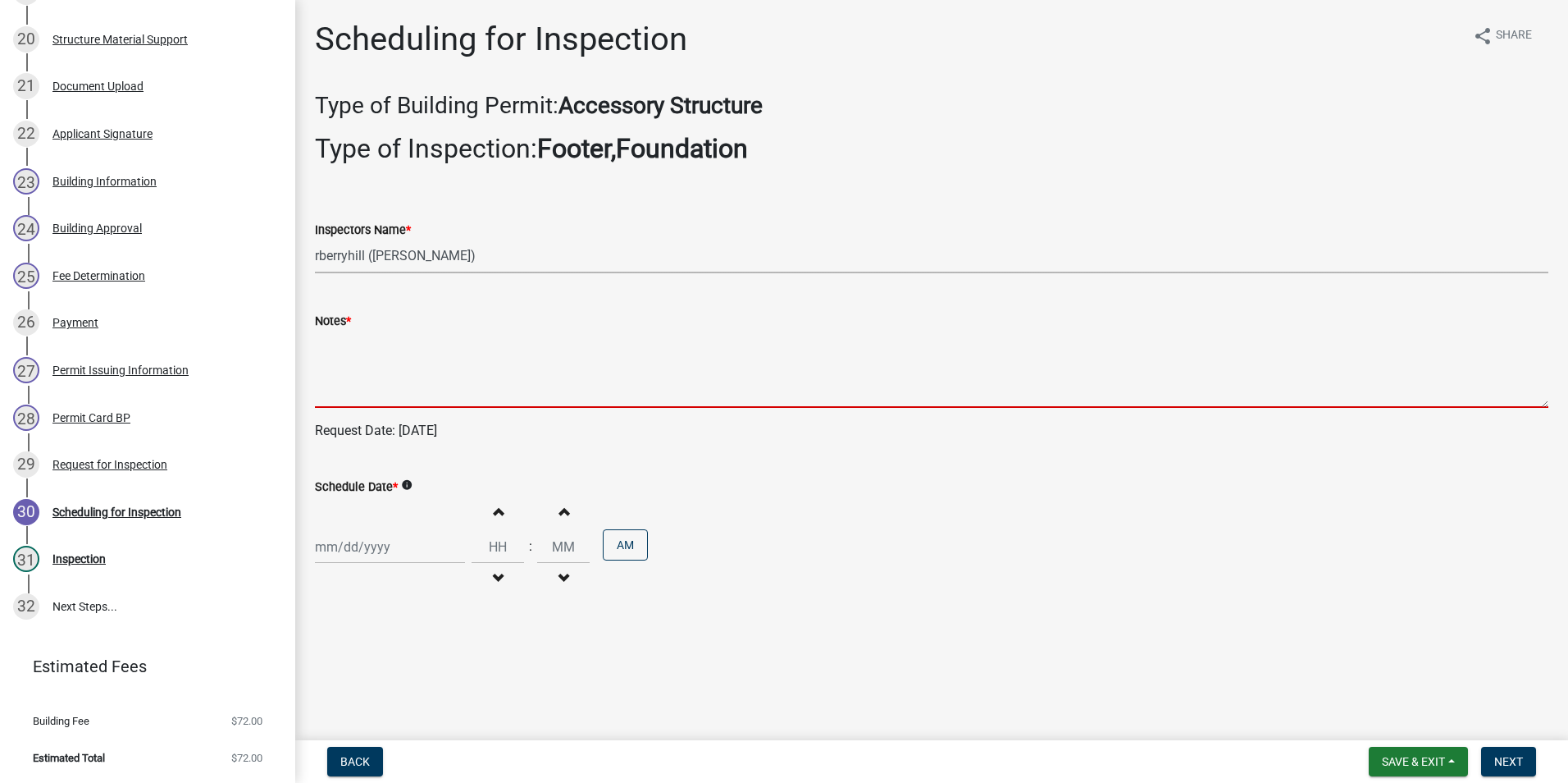
click at [344, 375] on textarea "Notes *" at bounding box center [932, 369] width 1234 height 78
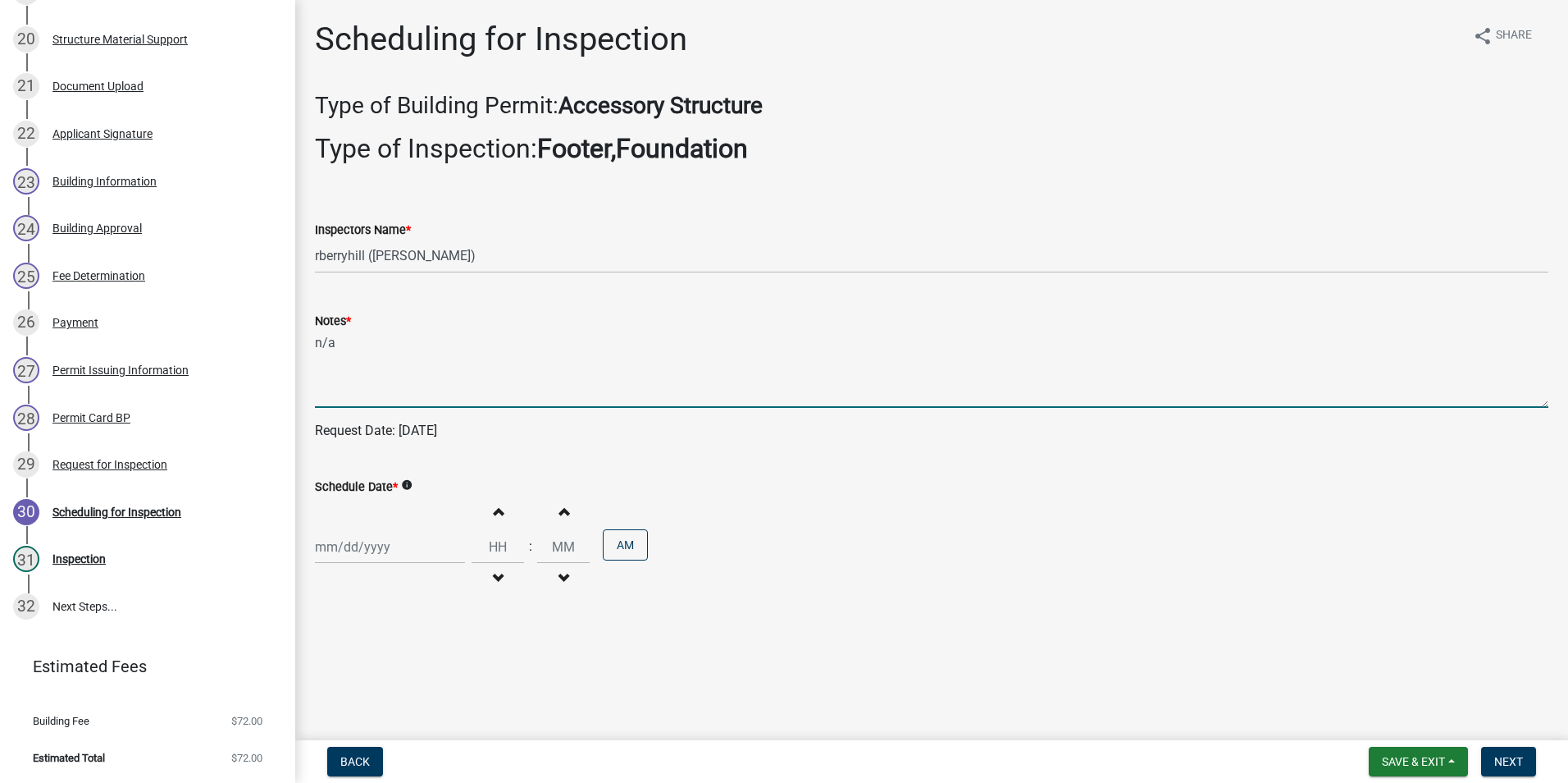
type textarea "n/a"
select select "8"
select select "2025"
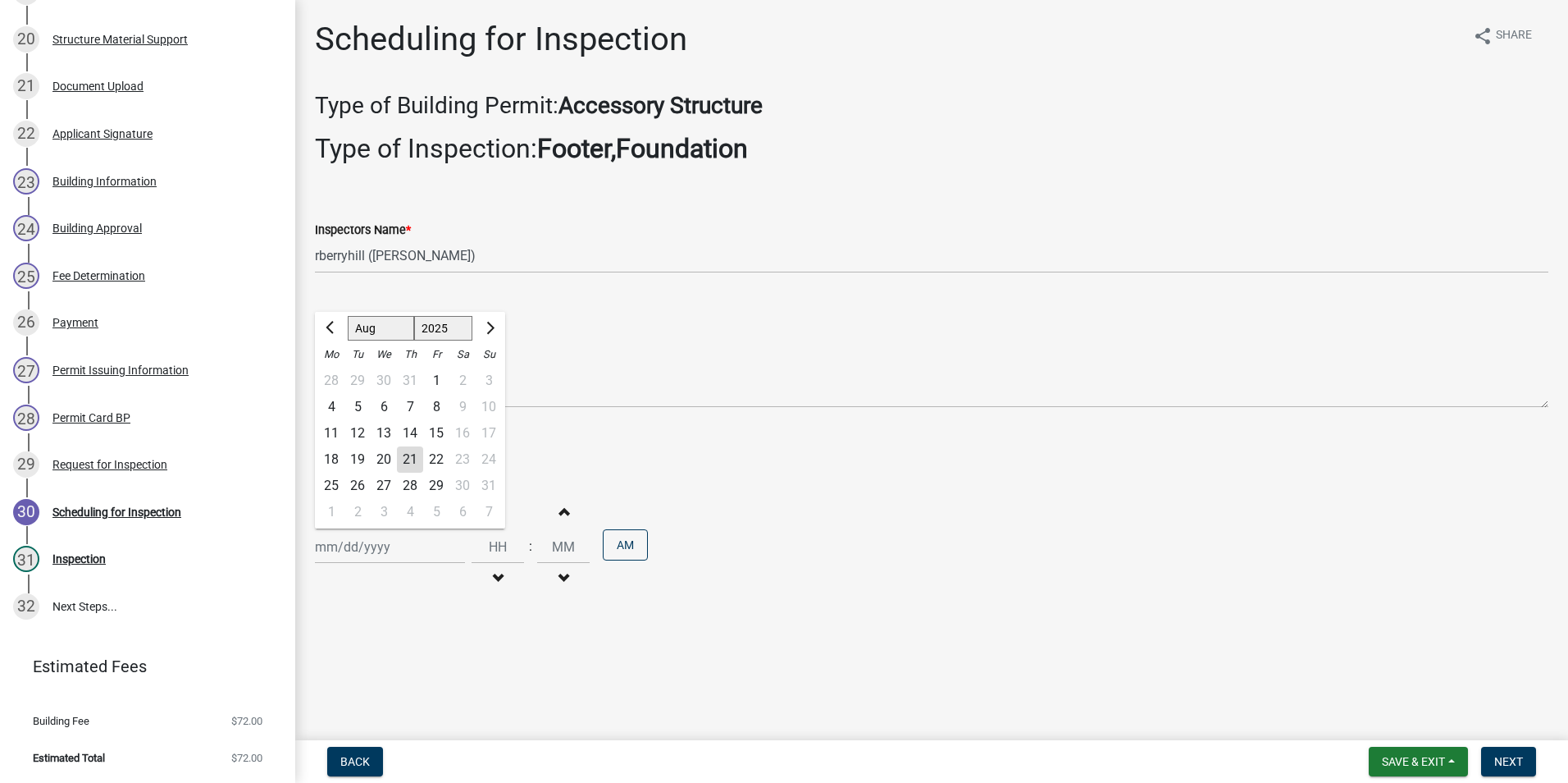
click at [348, 544] on div "[PERSON_NAME] Feb Mar Apr [PERSON_NAME][DATE] Oct Nov [DATE] 1526 1527 1528 152…" at bounding box center [390, 547] width 150 height 34
click at [410, 461] on div "21" at bounding box center [410, 459] width 26 height 26
type input "[DATE]"
click at [1510, 755] on span "Next" at bounding box center [1508, 761] width 29 height 13
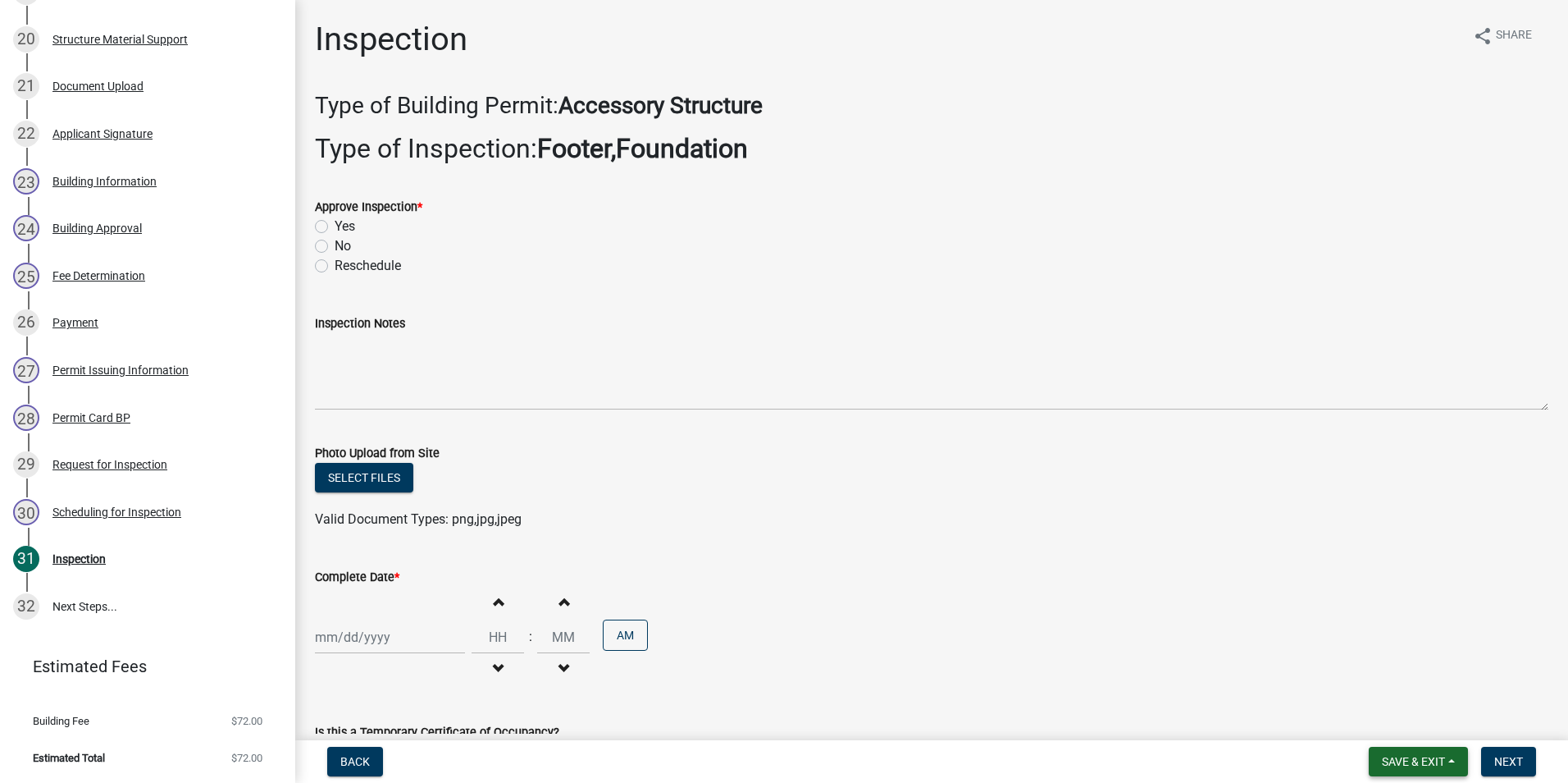
click at [1420, 765] on span "Save & Exit" at bounding box center [1413, 761] width 64 height 13
click at [1410, 722] on button "Save & Exit" at bounding box center [1402, 719] width 131 height 39
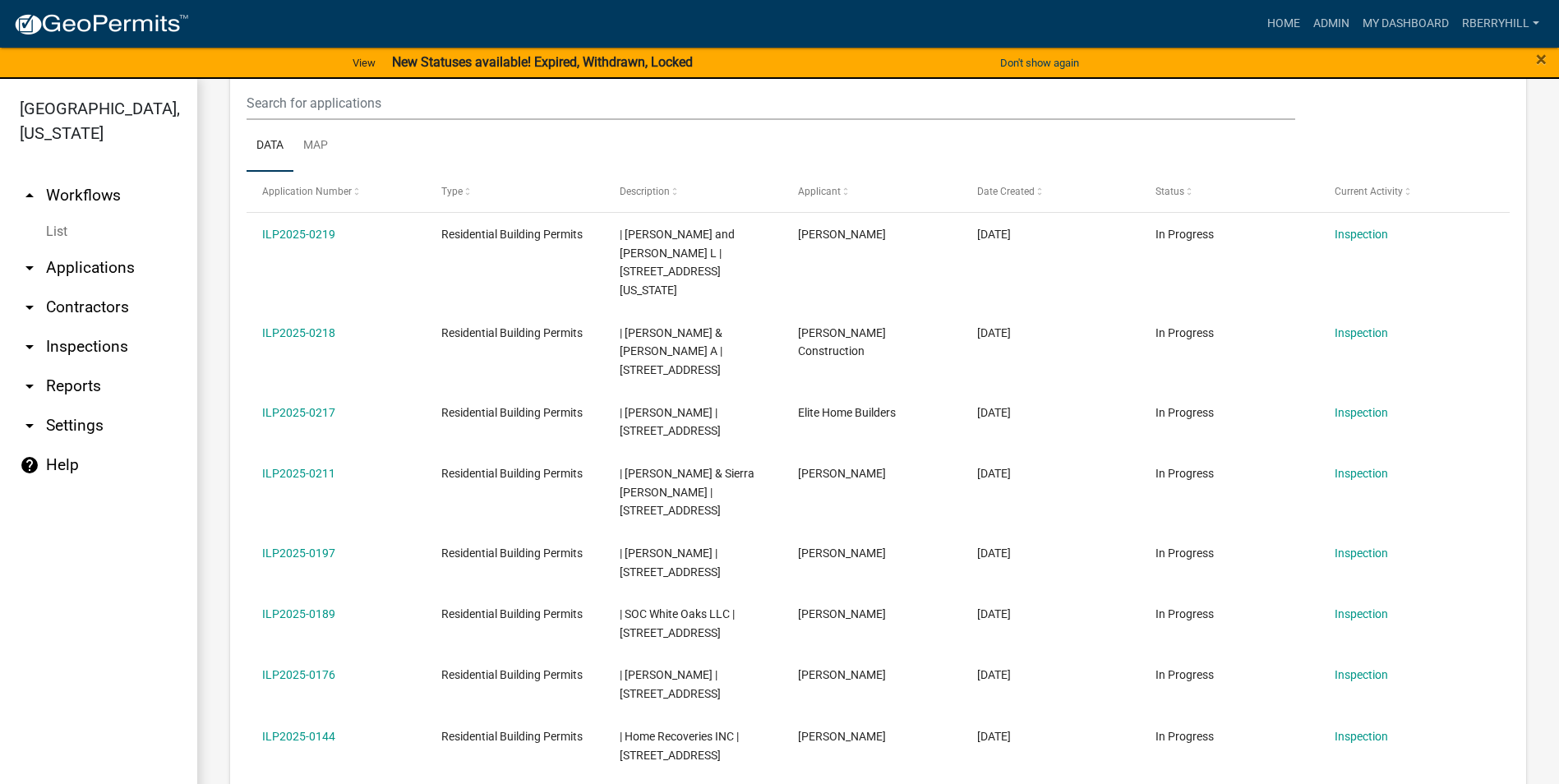
scroll to position [329, 0]
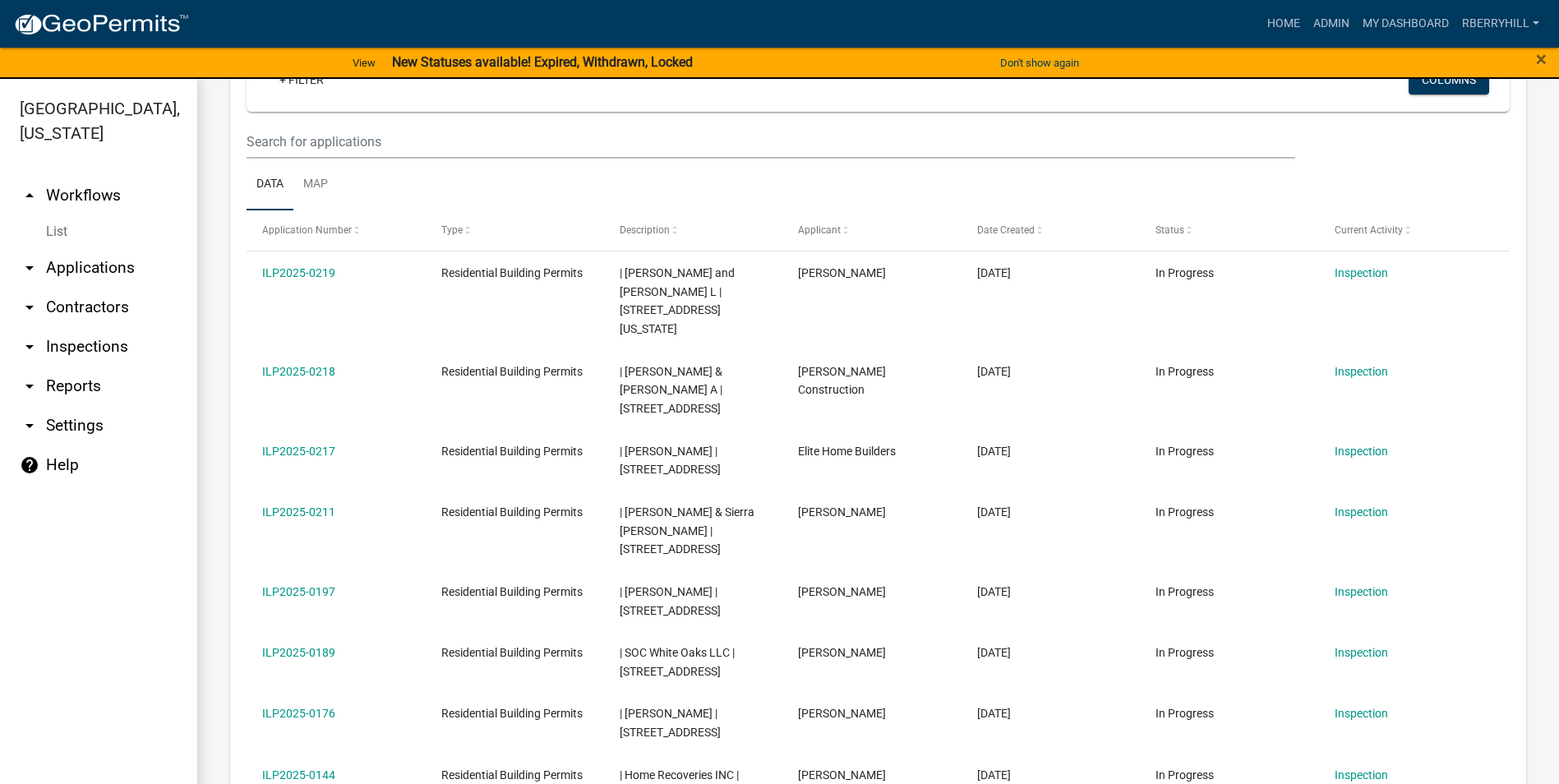
click at [106, 327] on link "arrow_drop_down Inspections" at bounding box center [99, 346] width 197 height 39
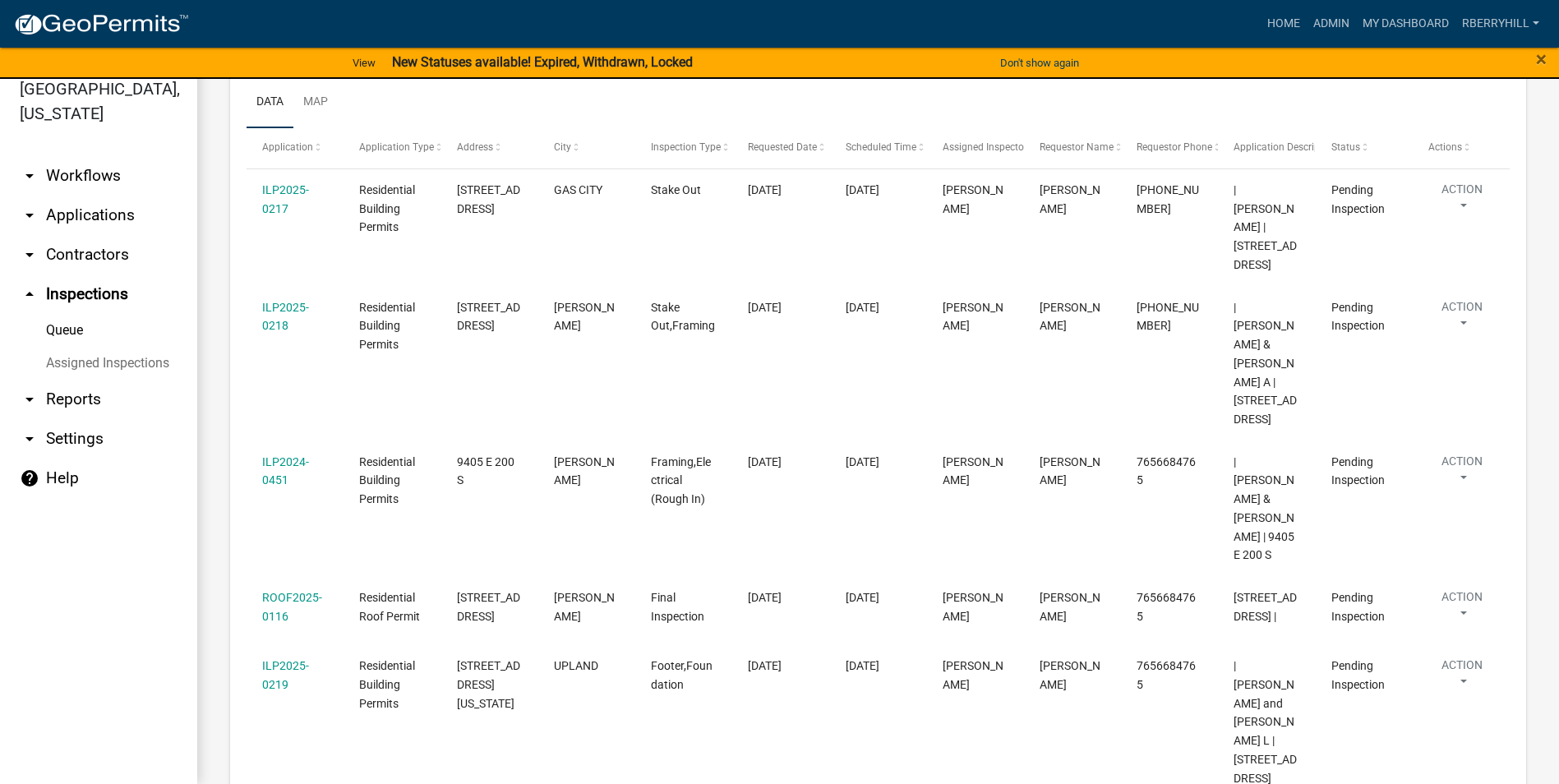
scroll to position [164, 0]
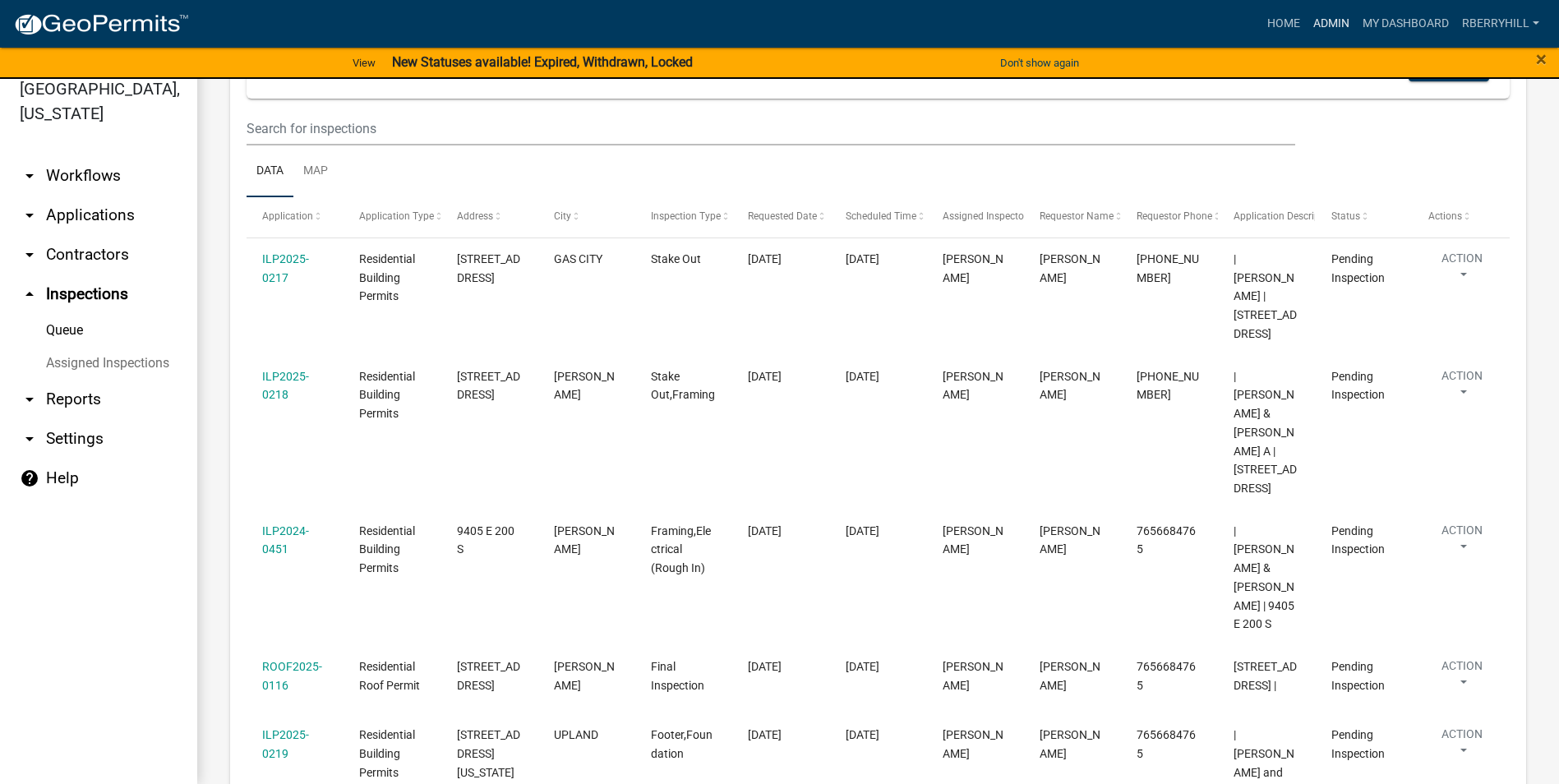
click at [1331, 21] on link "Admin" at bounding box center [1331, 24] width 50 height 31
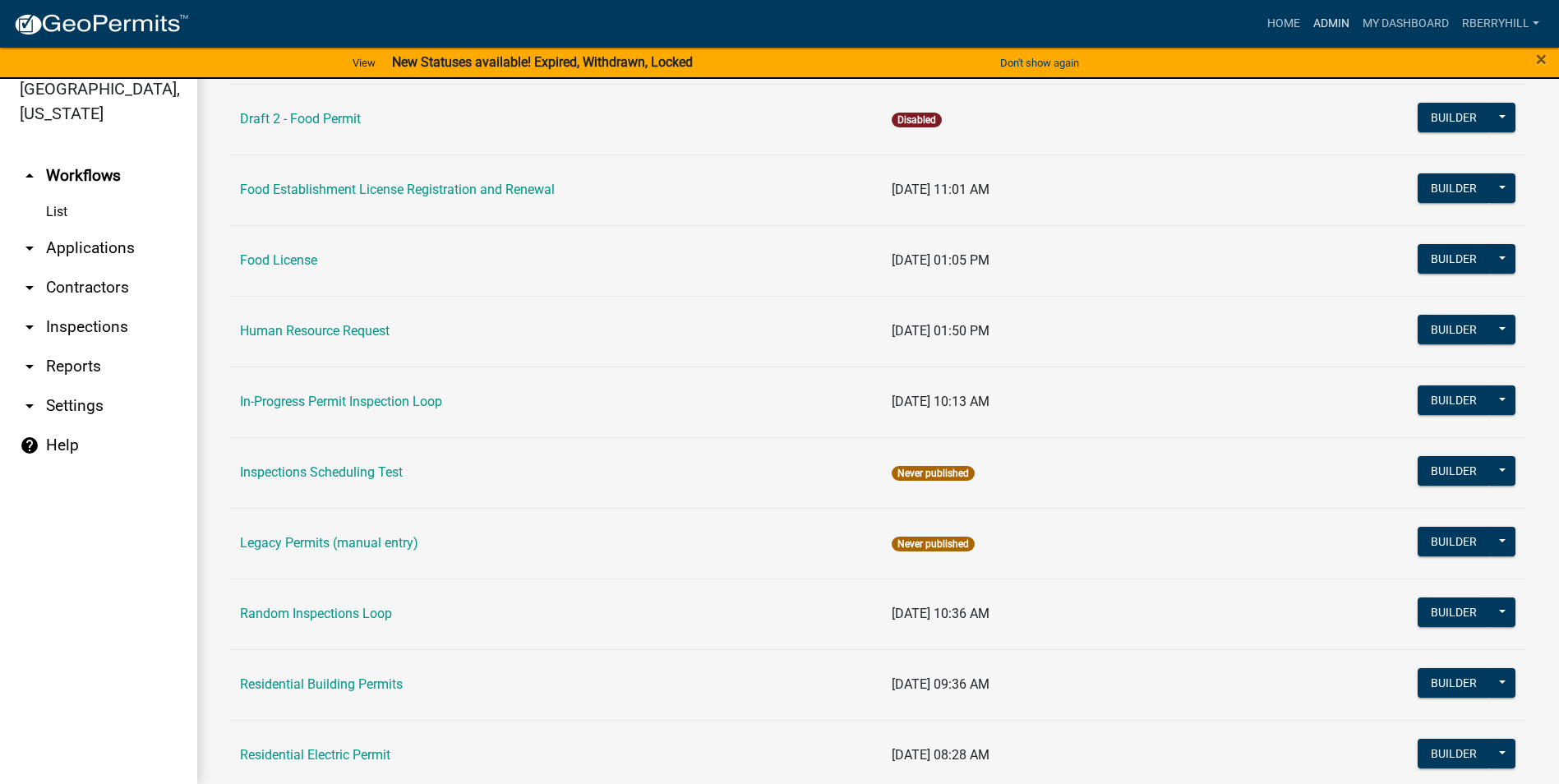
scroll to position [1232, 0]
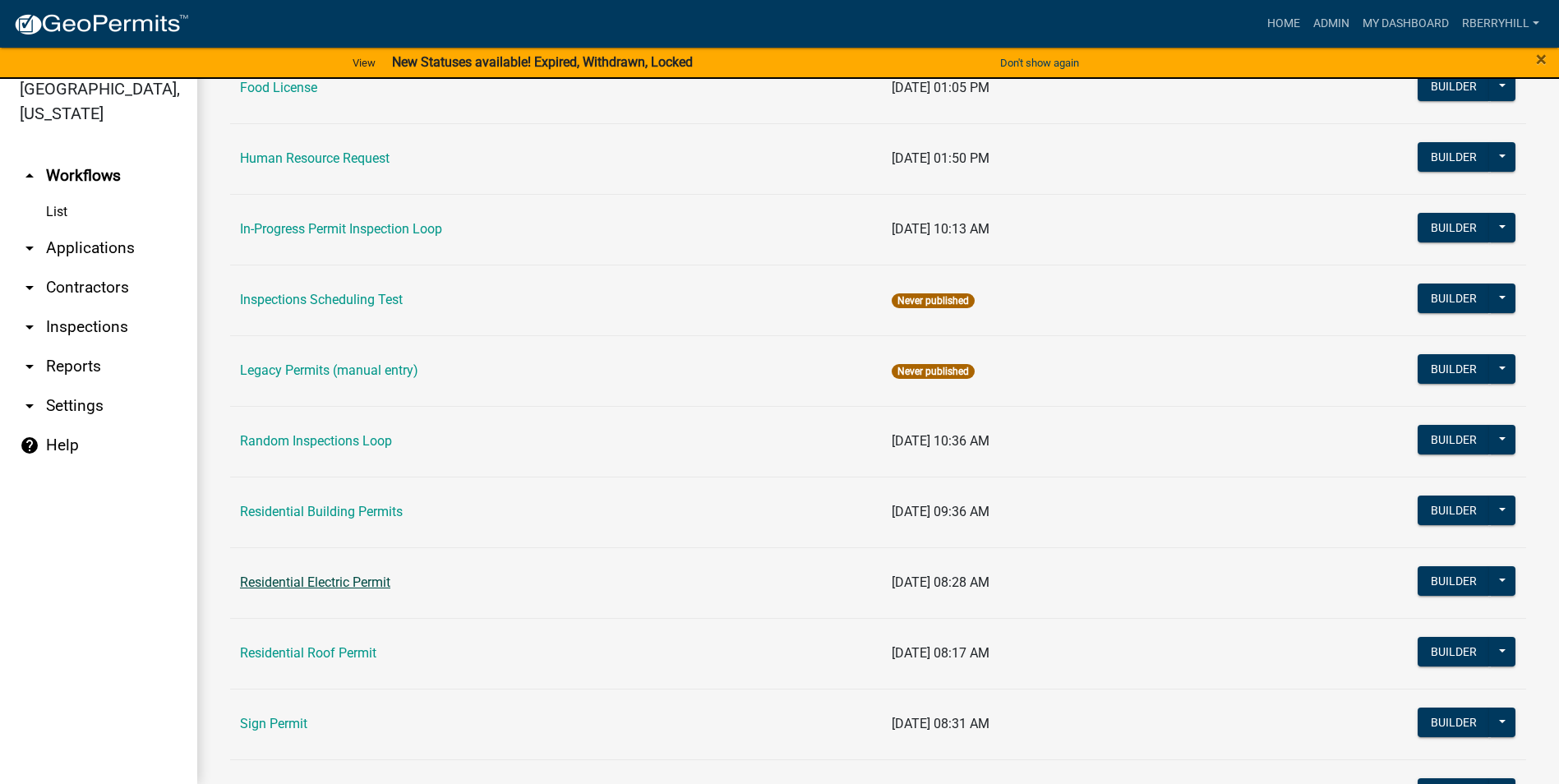
click at [361, 580] on link "Residential Electric Permit" at bounding box center [315, 582] width 150 height 16
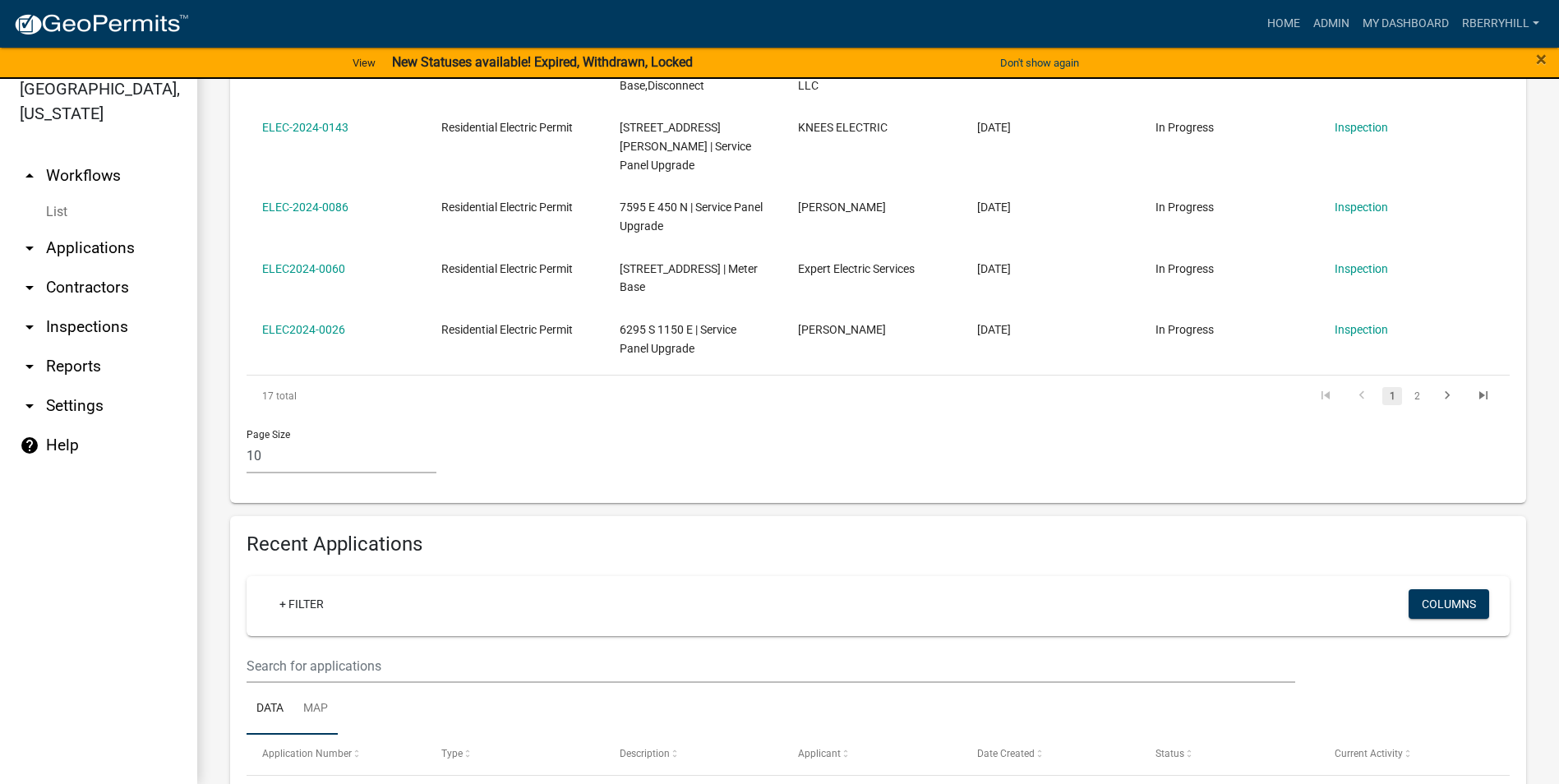
scroll to position [903, 0]
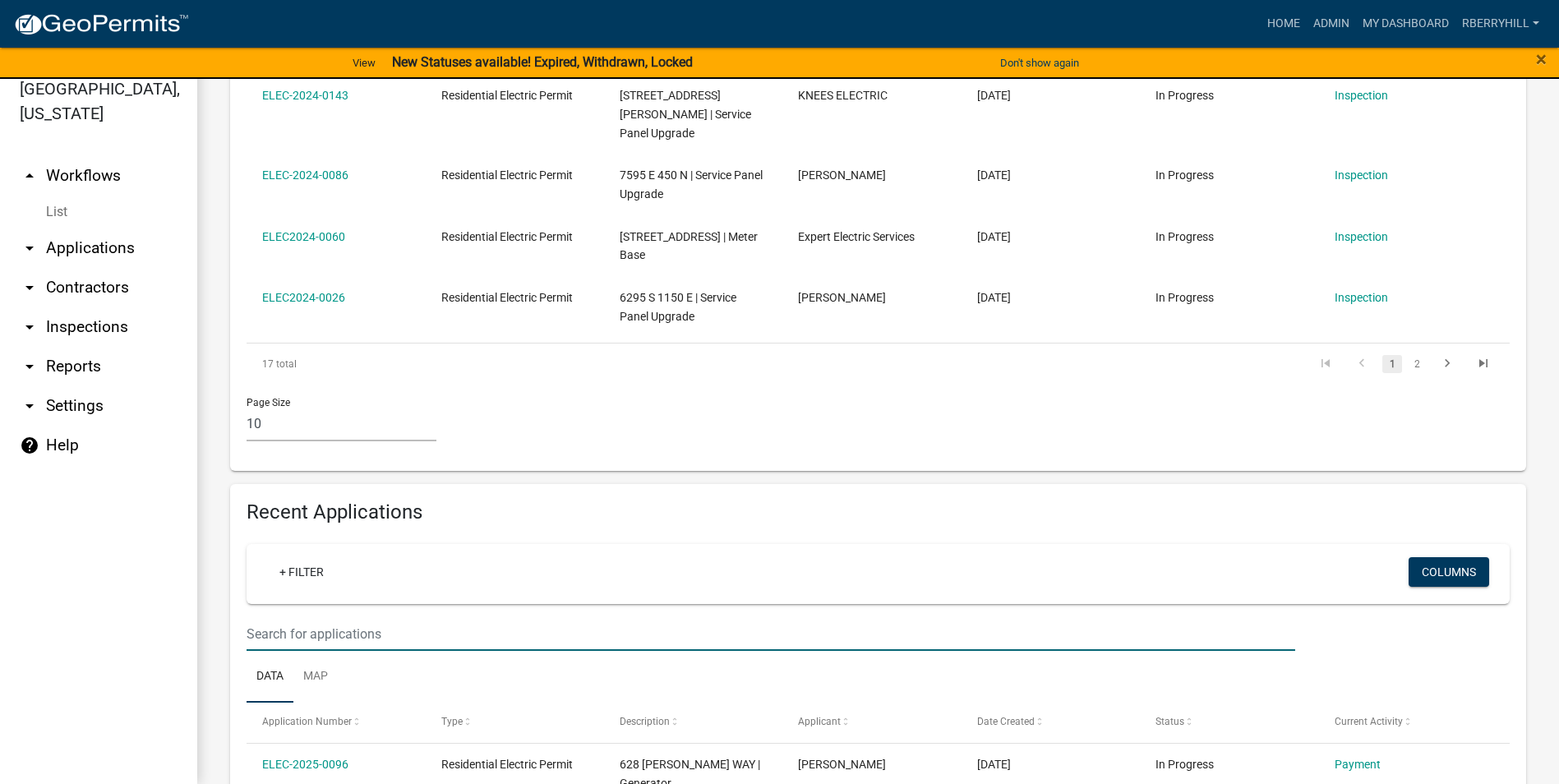
click at [257, 617] on input "text" at bounding box center [771, 633] width 1049 height 34
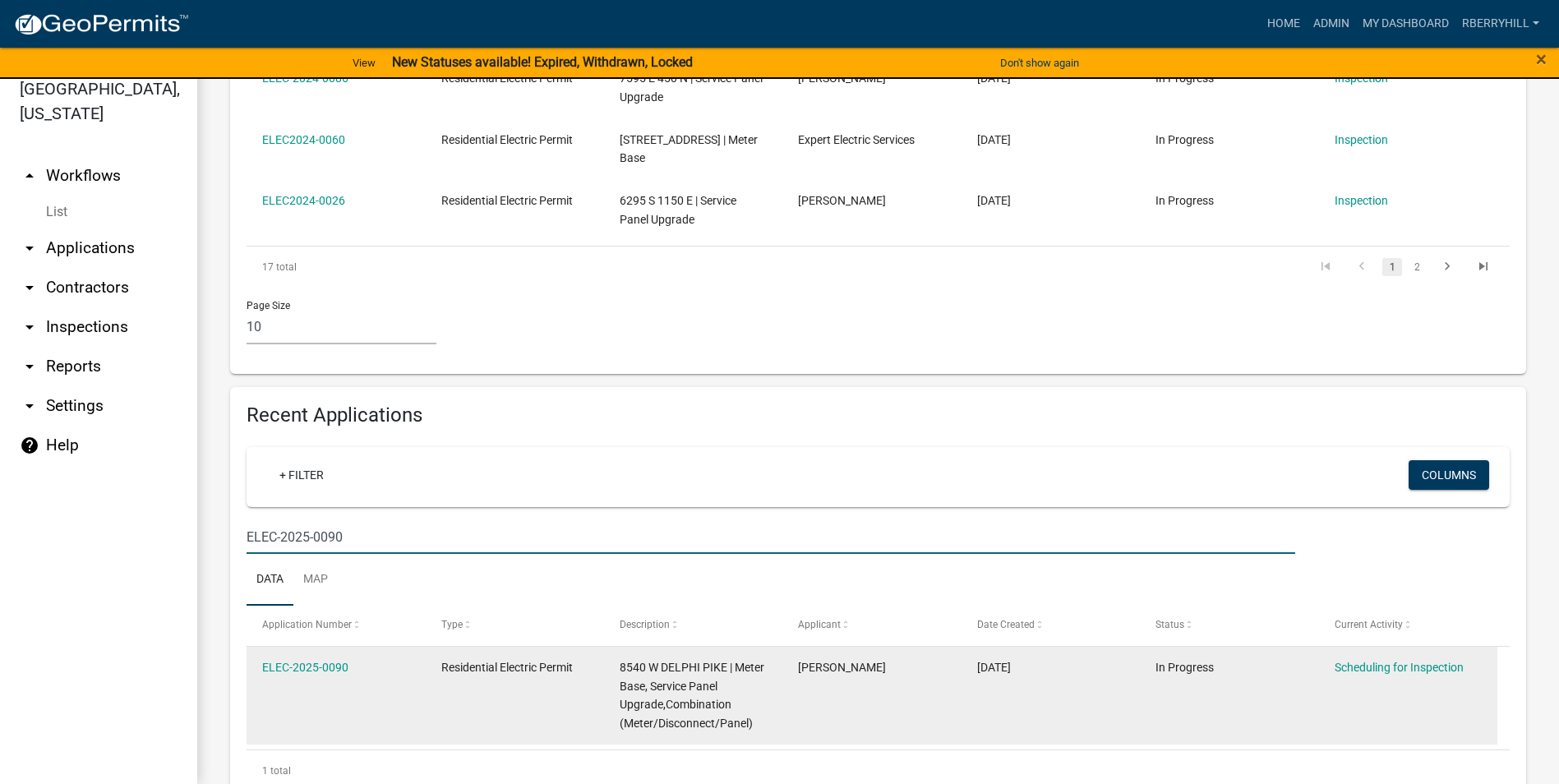
scroll to position [1001, 0]
type input "ELEC-2025-0090"
click at [1379, 659] on link "Scheduling for Inspection" at bounding box center [1399, 665] width 129 height 13
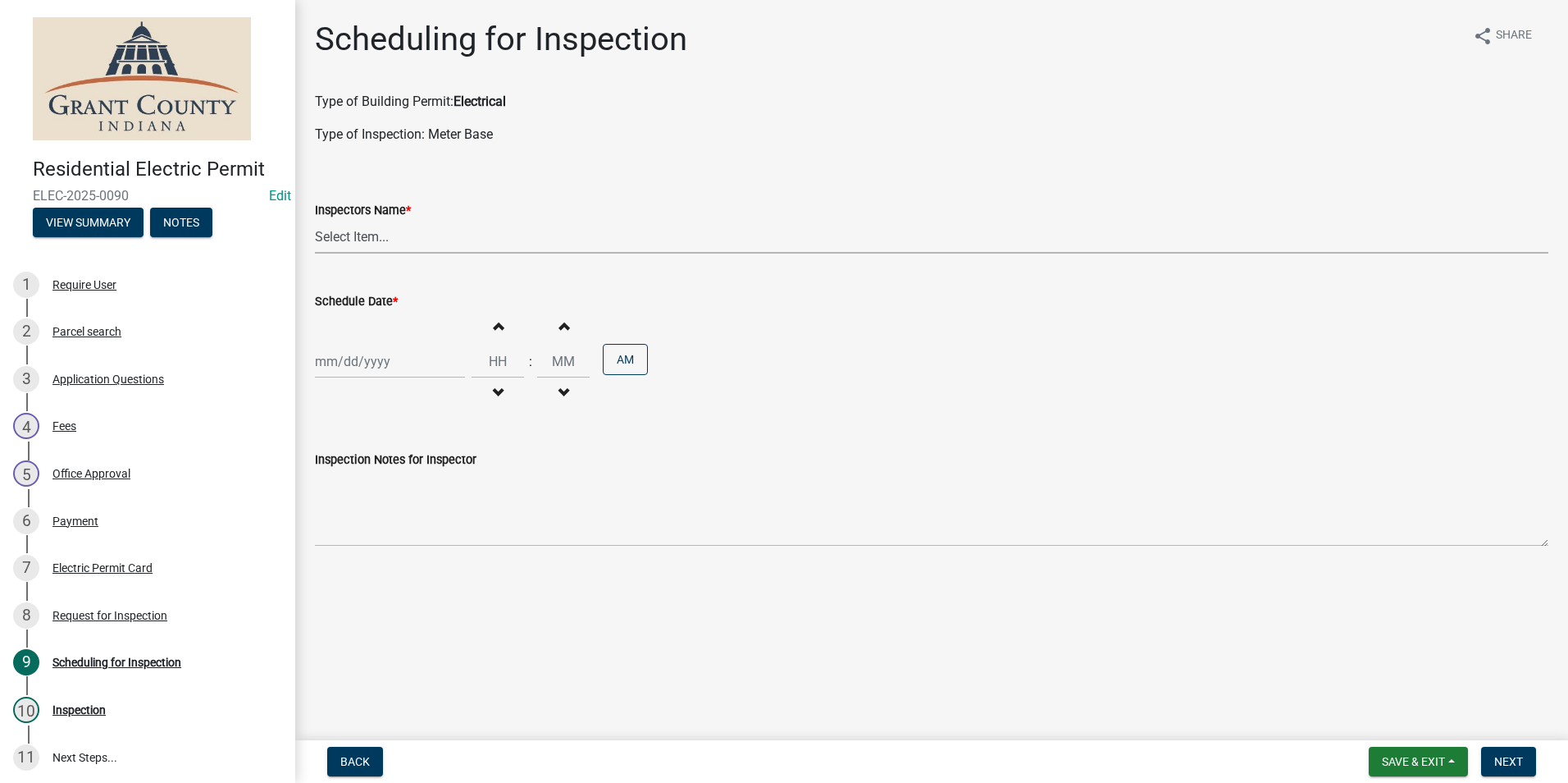
click at [352, 237] on select "Select Item... rberryhill ([PERSON_NAME]) [PERSON_NAME] ([PERSON_NAME]) BBenefi…" at bounding box center [932, 236] width 1234 height 34
select select "d7f9a44a-d2ea-4d3c-83b3-1aa71c950bd5"
click at [315, 219] on select "Select Item... rberryhill ([PERSON_NAME]) [PERSON_NAME] ([PERSON_NAME]) BBenefi…" at bounding box center [932, 236] width 1234 height 34
click at [373, 364] on div at bounding box center [390, 361] width 150 height 34
select select "8"
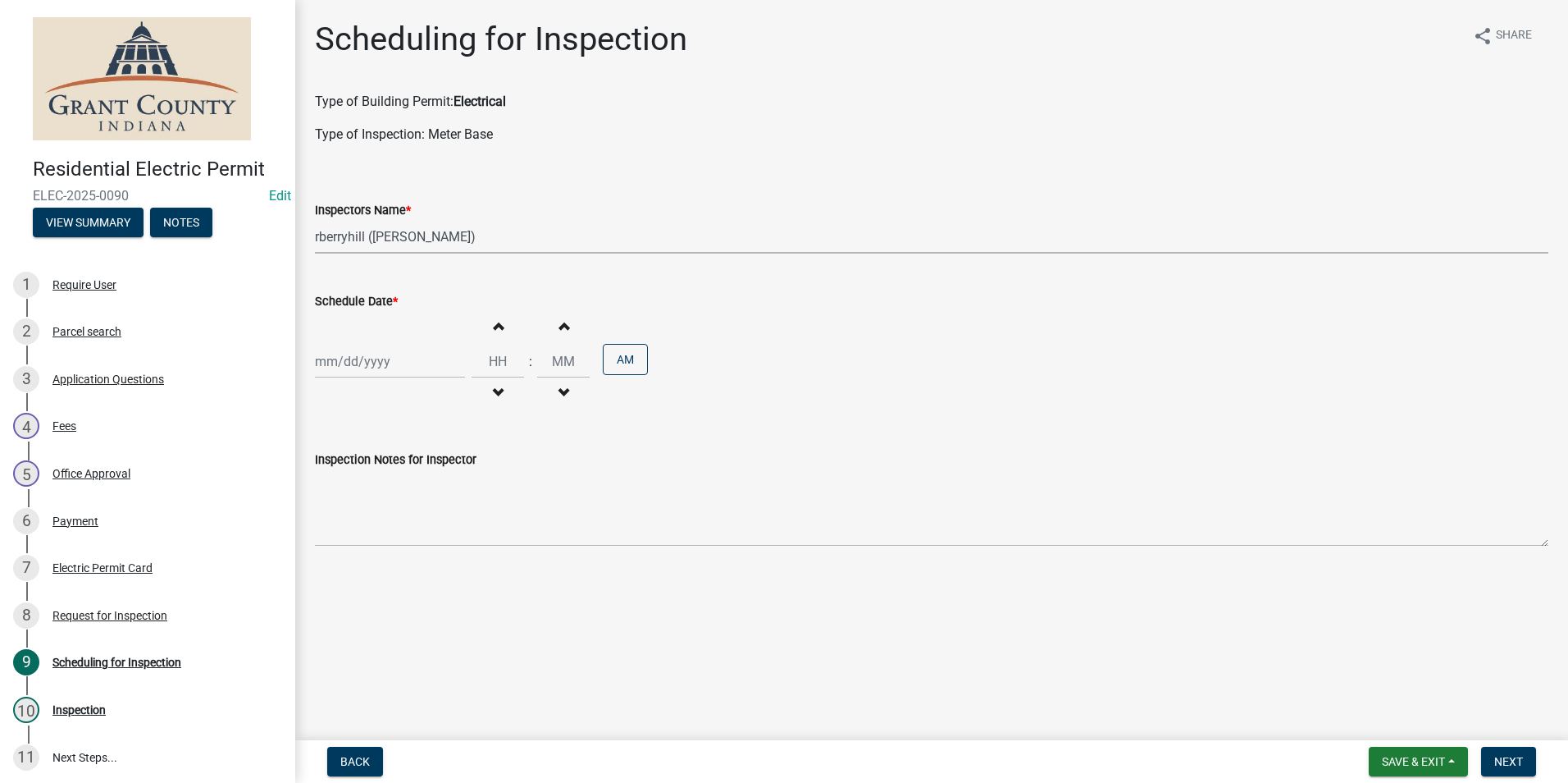
select select "2025"
click at [414, 530] on div "21" at bounding box center [410, 528] width 26 height 26
type input "[DATE]"
click at [1515, 759] on span "Next" at bounding box center [1508, 761] width 29 height 13
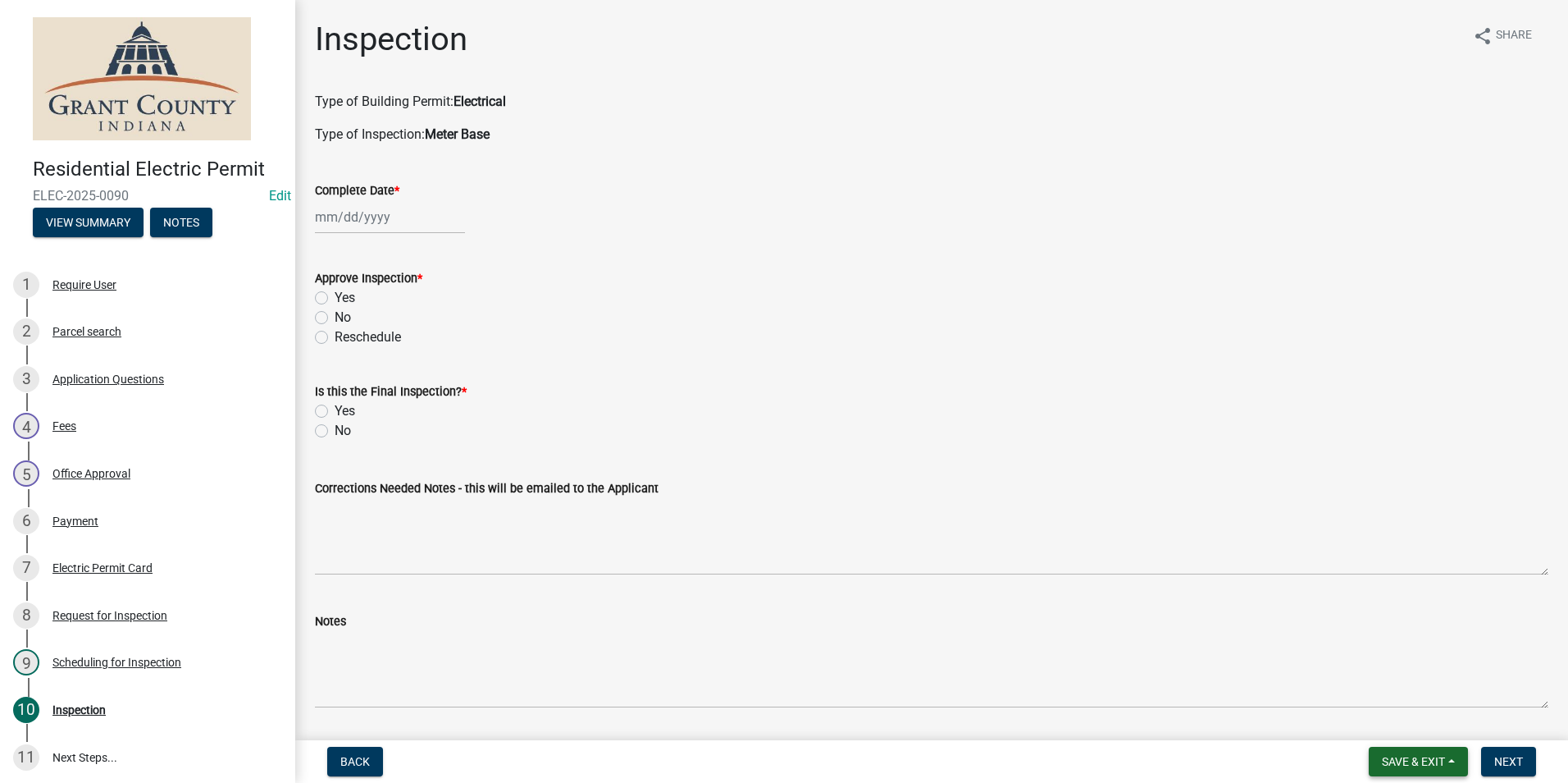
click at [1408, 759] on span "Save & Exit" at bounding box center [1413, 761] width 64 height 13
click at [1388, 705] on button "Save & Exit" at bounding box center [1402, 719] width 131 height 39
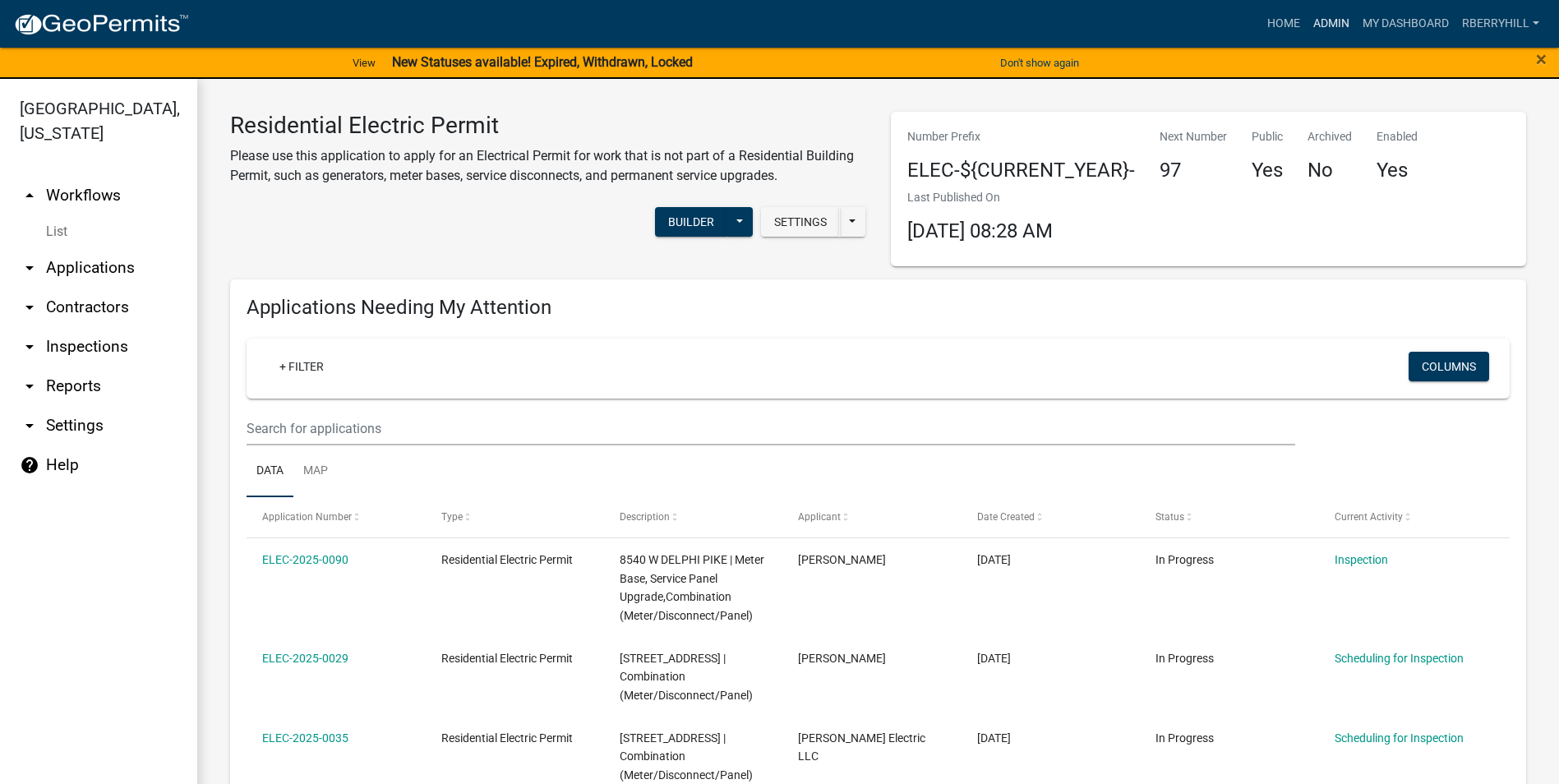
drag, startPoint x: 1326, startPoint y: 21, endPoint x: 1303, endPoint y: 50, distance: 37.0
click at [1326, 21] on link "Admin" at bounding box center [1331, 24] width 50 height 31
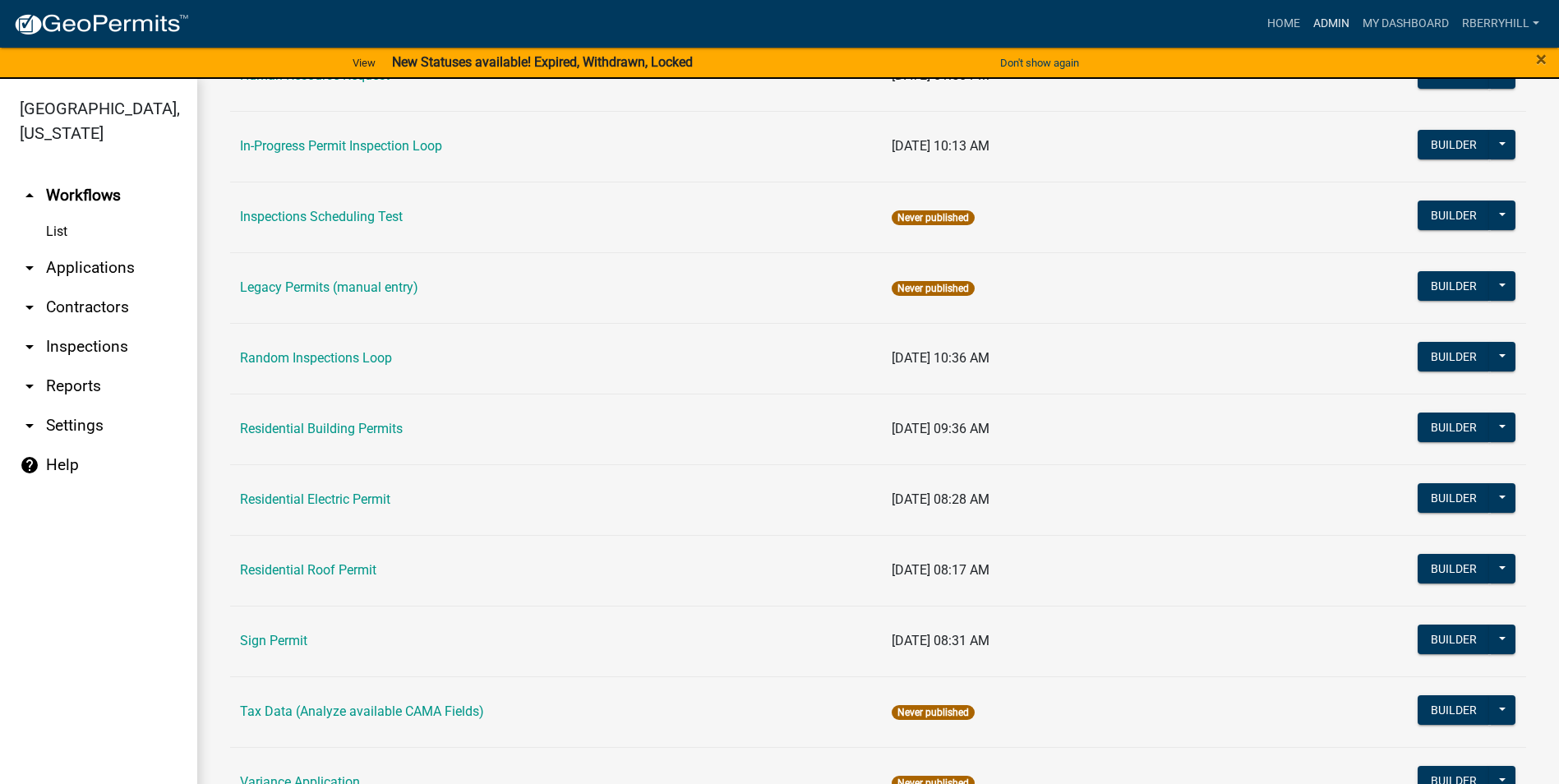
scroll to position [1394, 0]
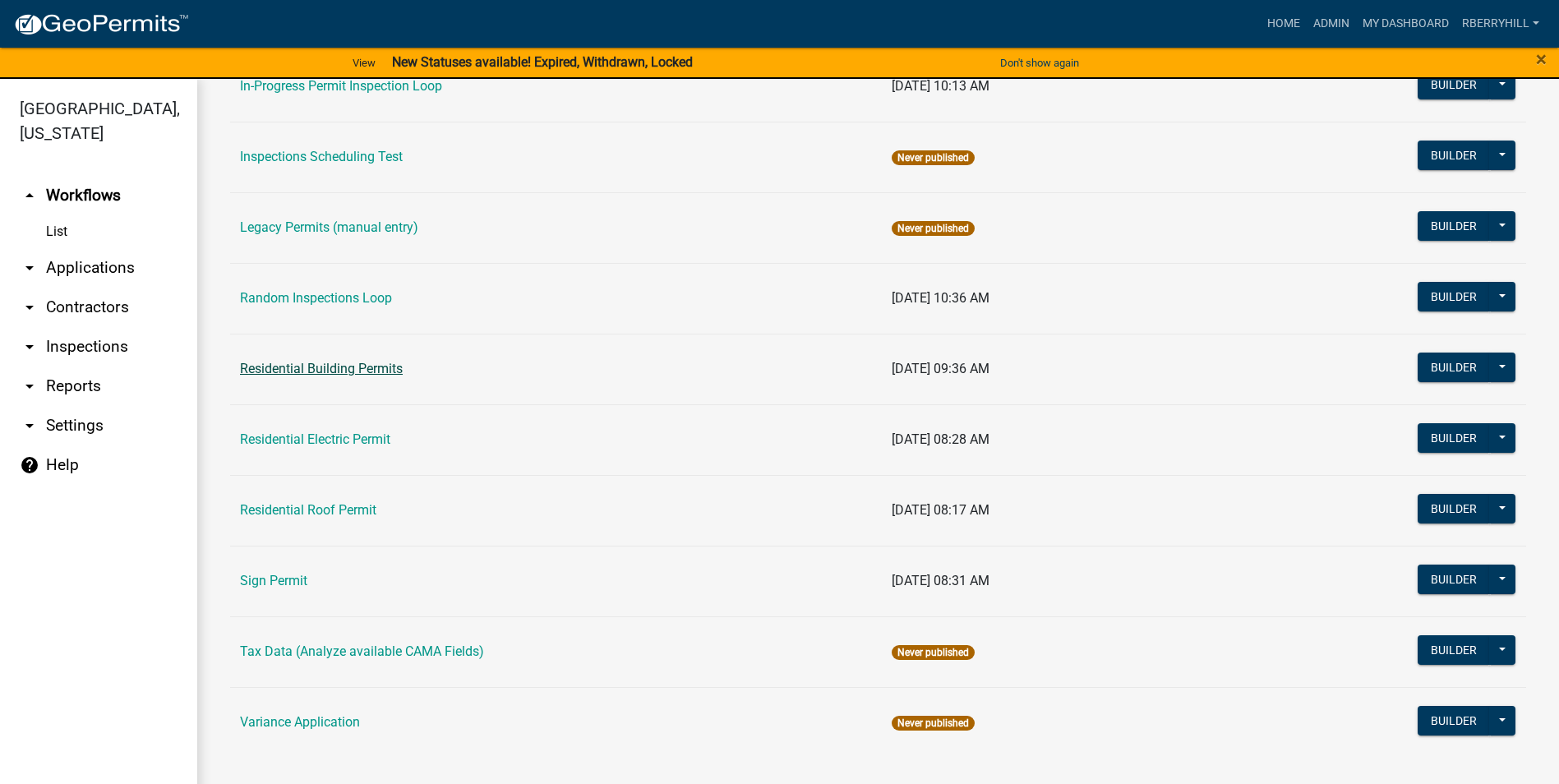
click at [333, 369] on link "Residential Building Permits" at bounding box center [321, 369] width 163 height 16
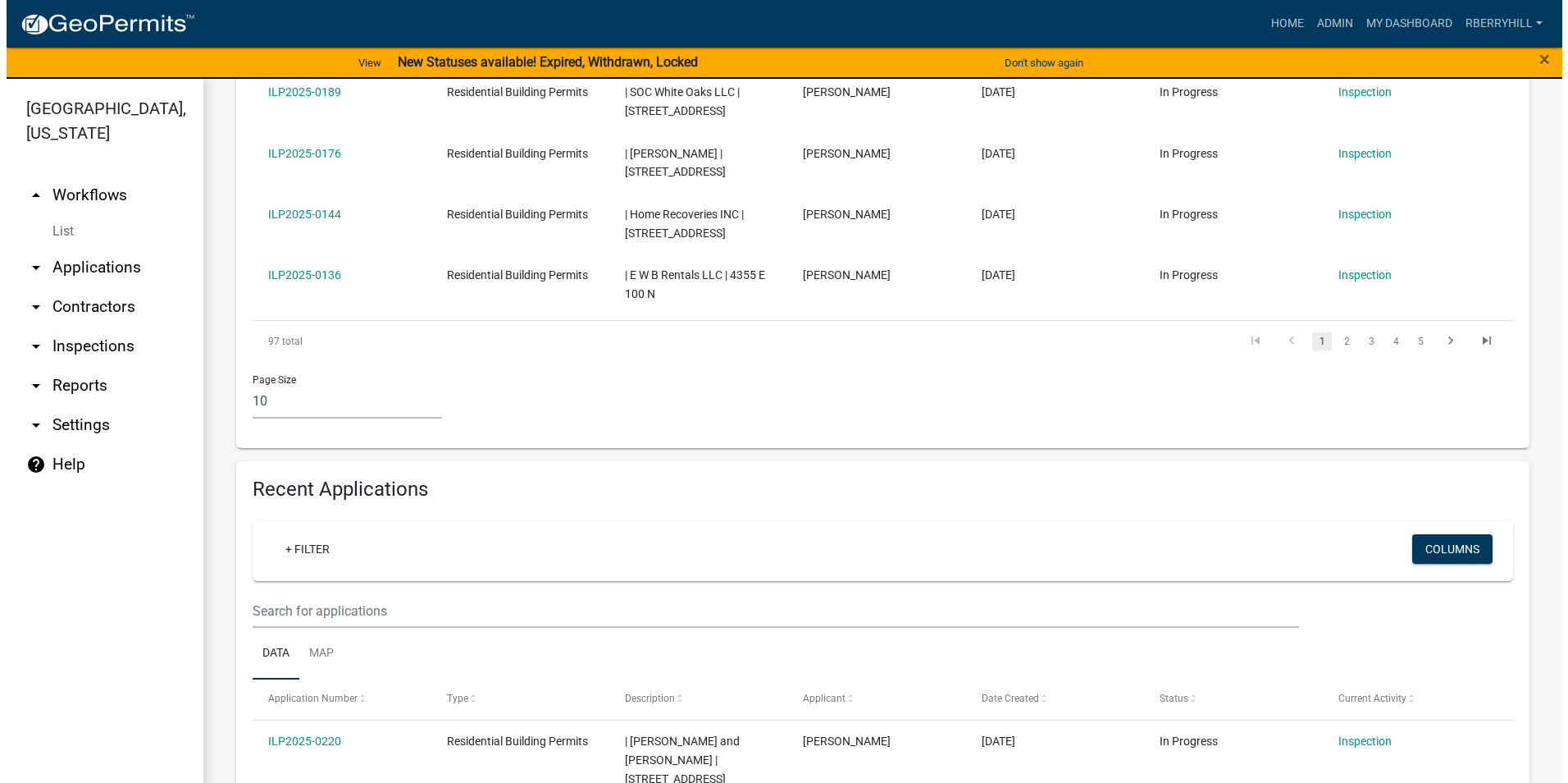
scroll to position [984, 0]
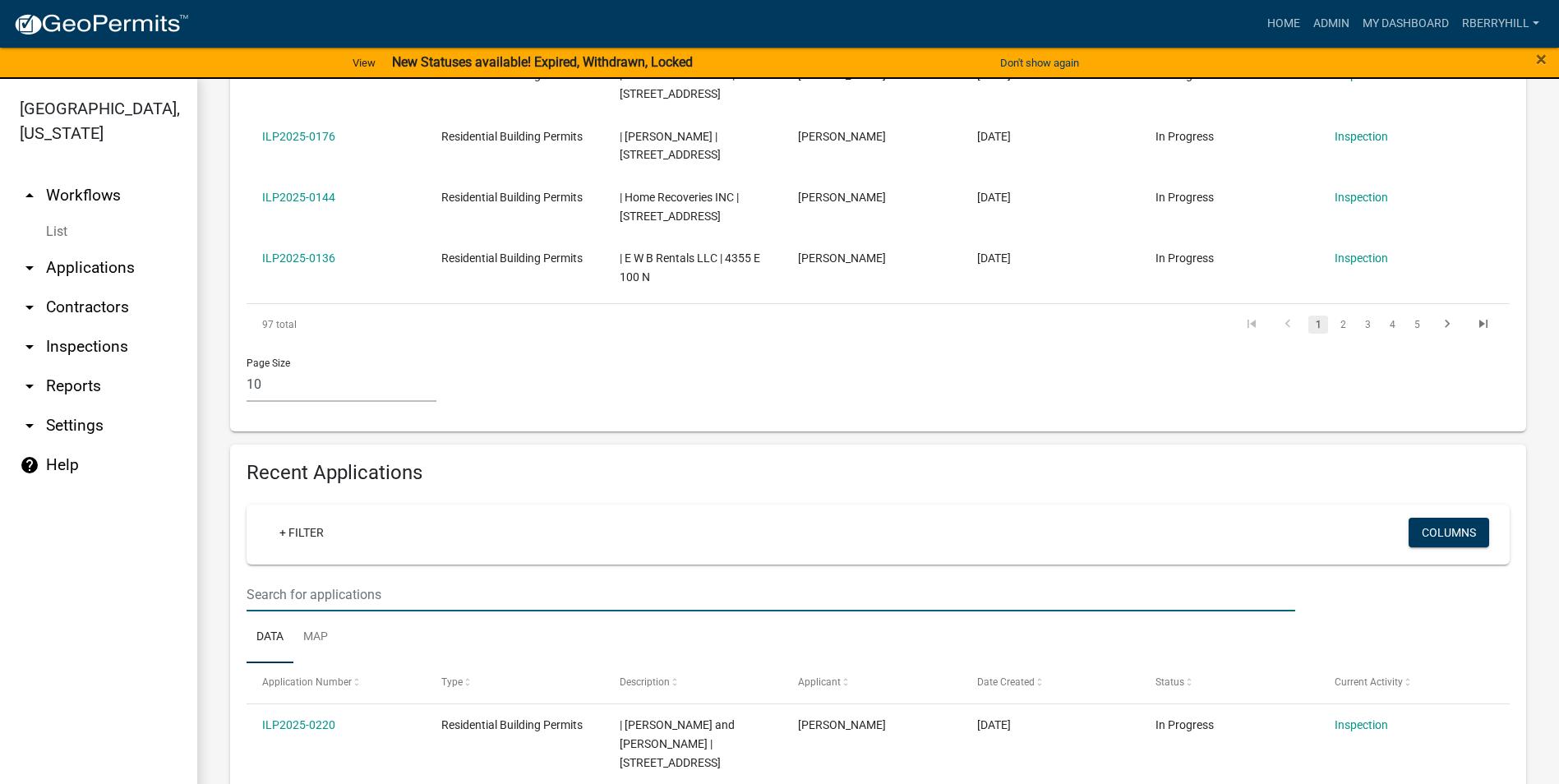
type input "[PERSON_NAME]"
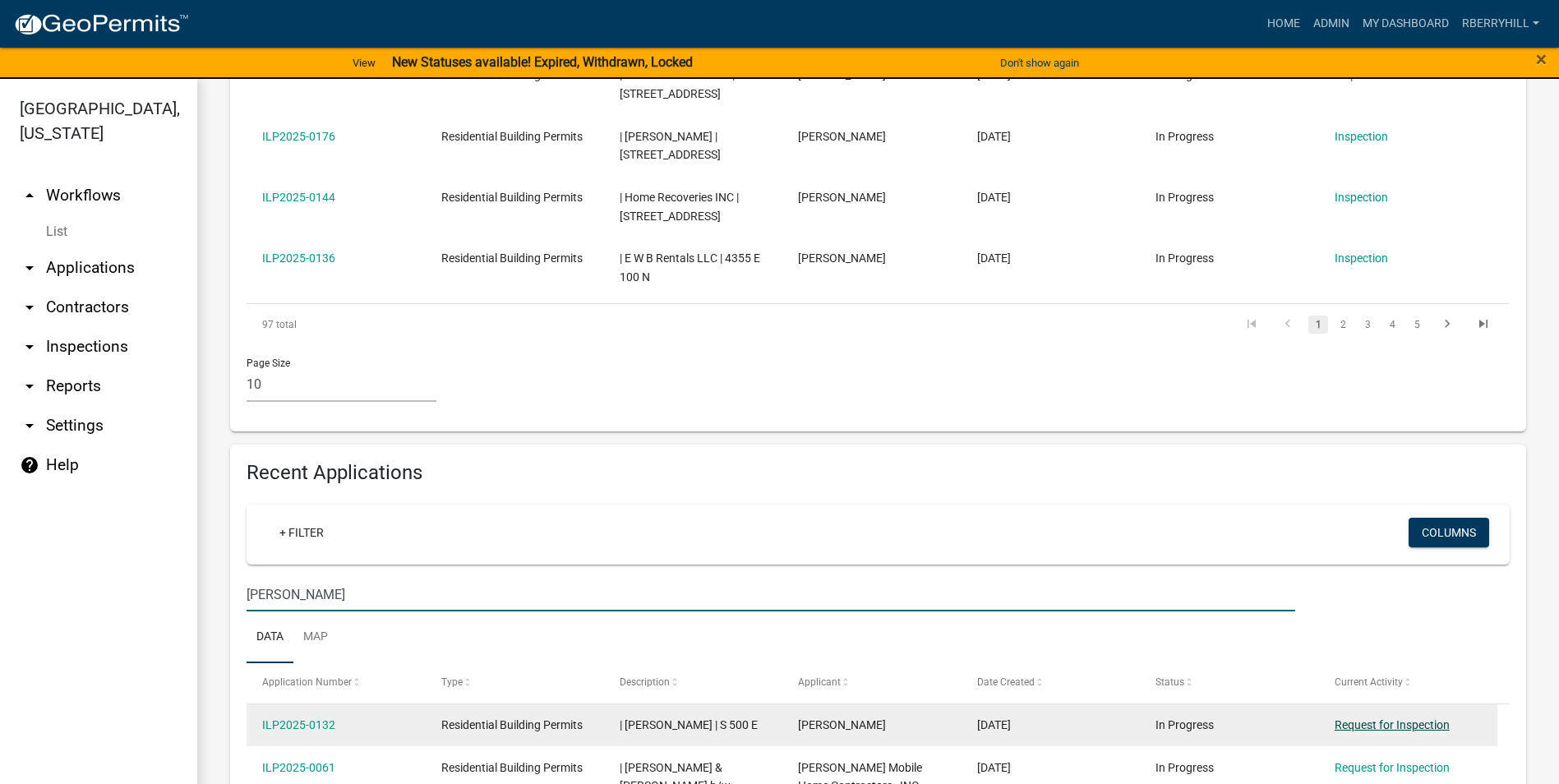
click at [1401, 718] on link "Request for Inspection" at bounding box center [1392, 724] width 115 height 13
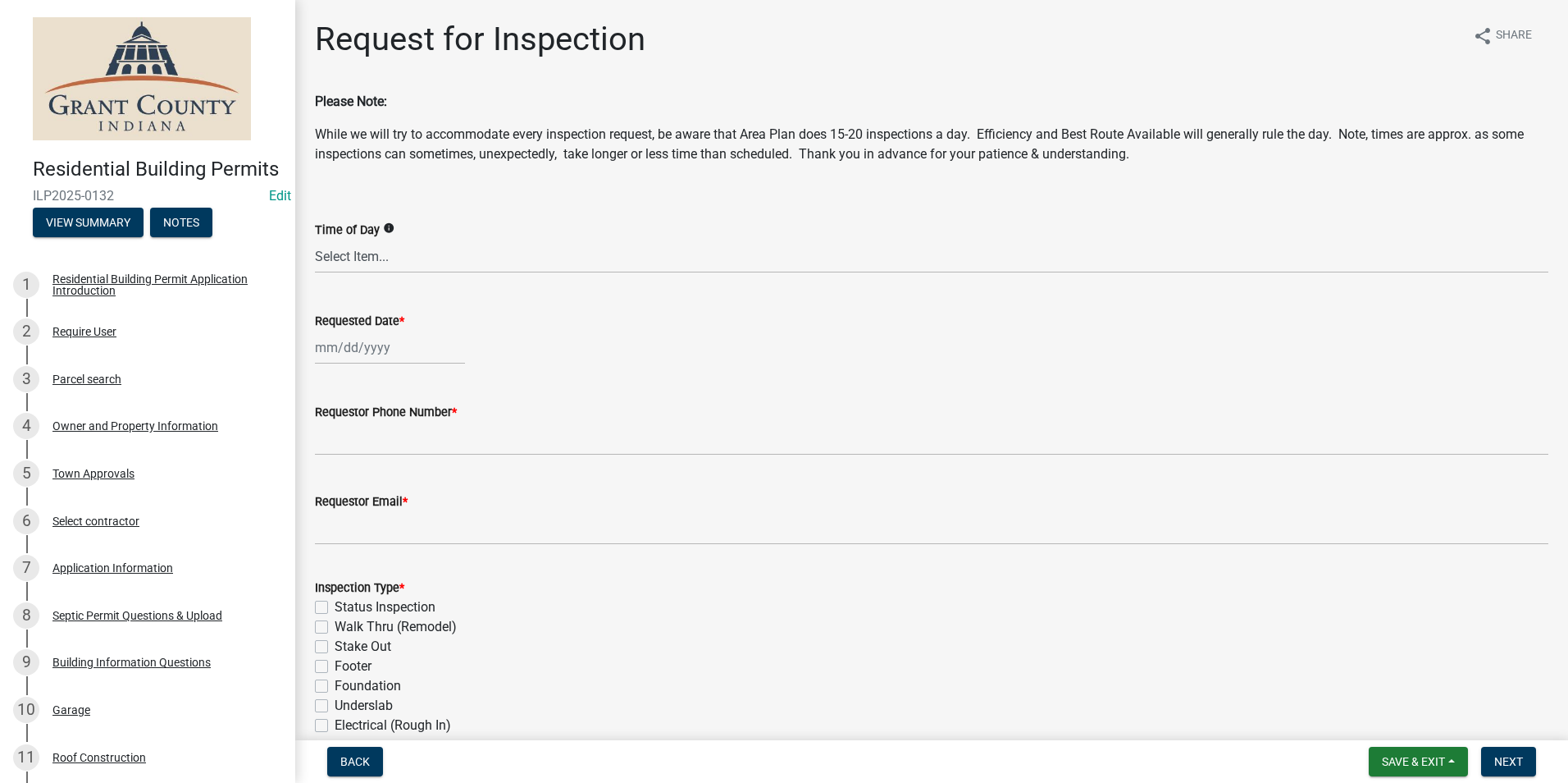
select select "8"
select select "2025"
click at [347, 350] on div "[PERSON_NAME] Feb Mar Apr [PERSON_NAME][DATE] Oct Nov [DATE] 1526 1527 1528 152…" at bounding box center [390, 348] width 150 height 34
click at [414, 518] on div "21" at bounding box center [410, 514] width 26 height 26
type input "[DATE]"
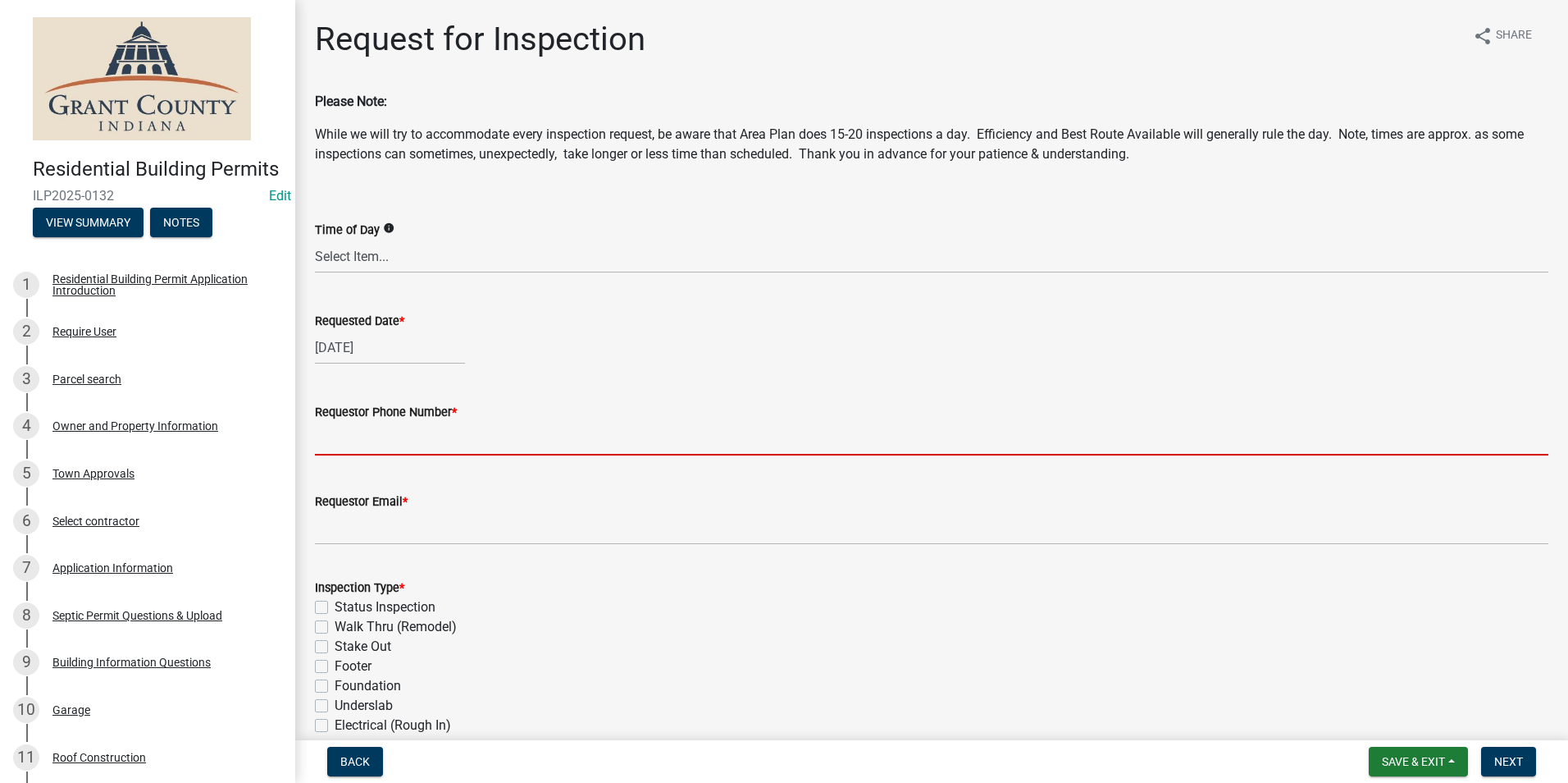
click at [387, 448] on input "Requestor Phone Number *" at bounding box center [932, 438] width 1234 height 34
type input "7656684765"
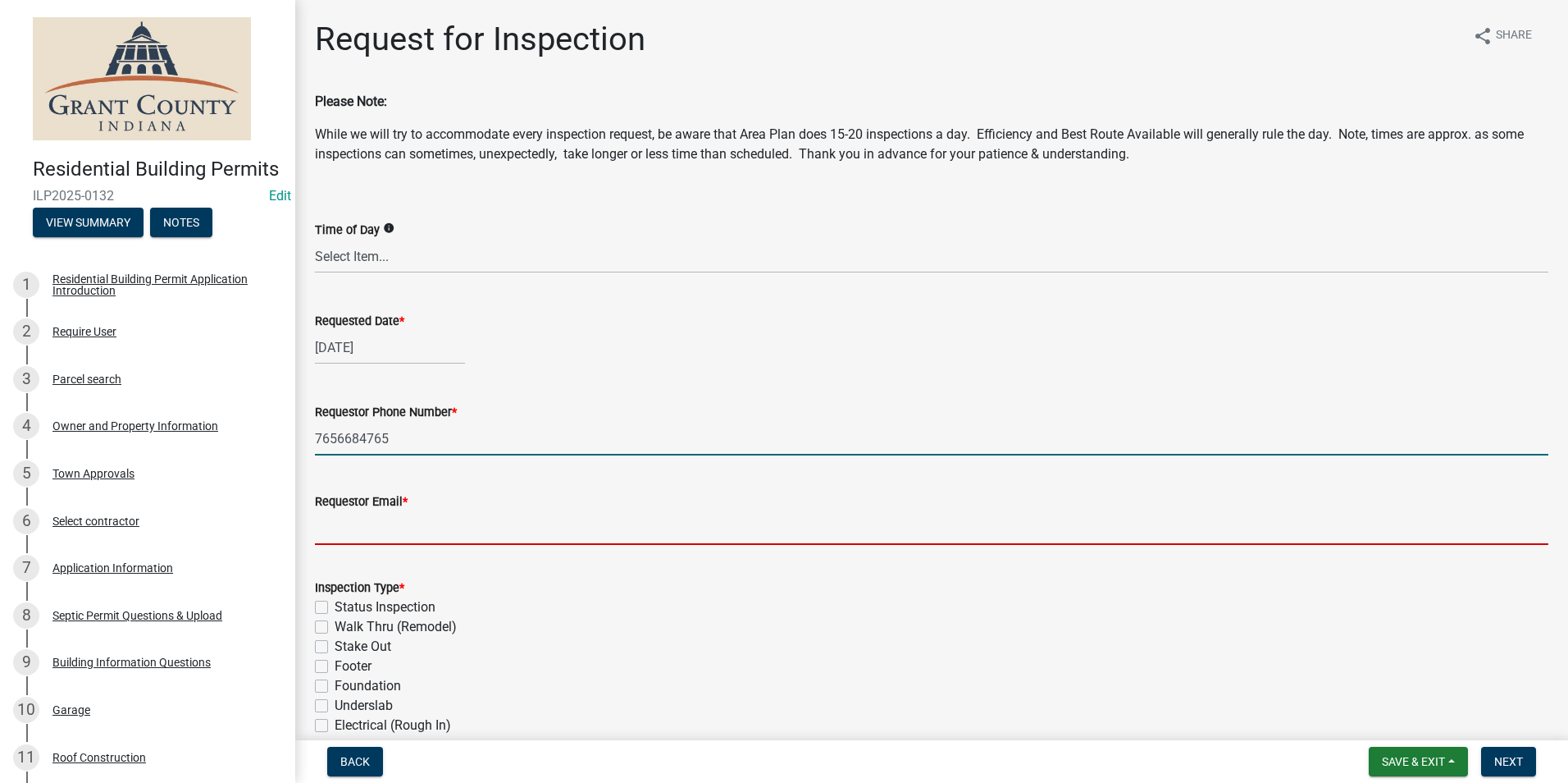
type input "[EMAIL_ADDRESS][DOMAIN_NAME]"
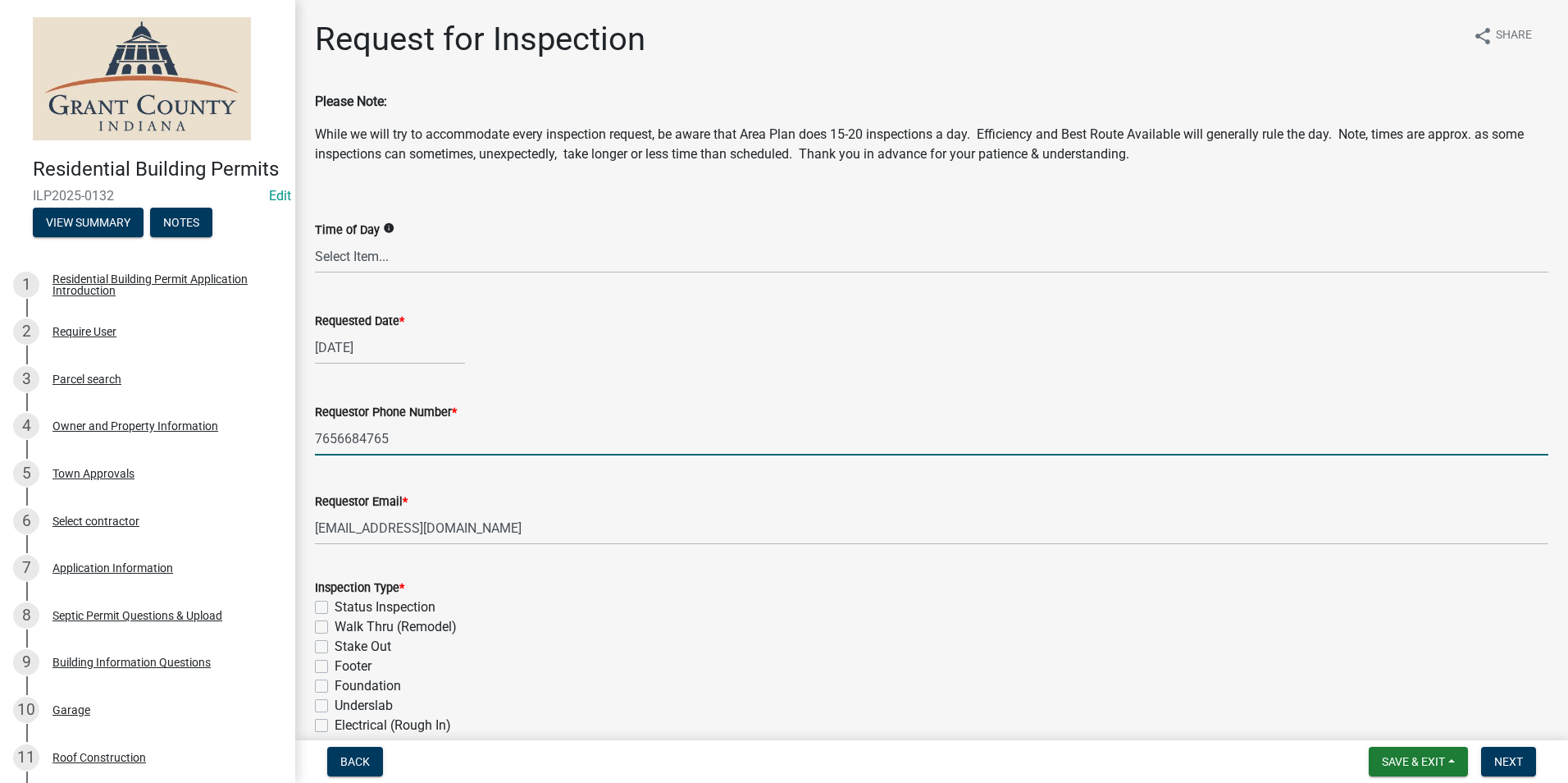
type textarea "n/a"
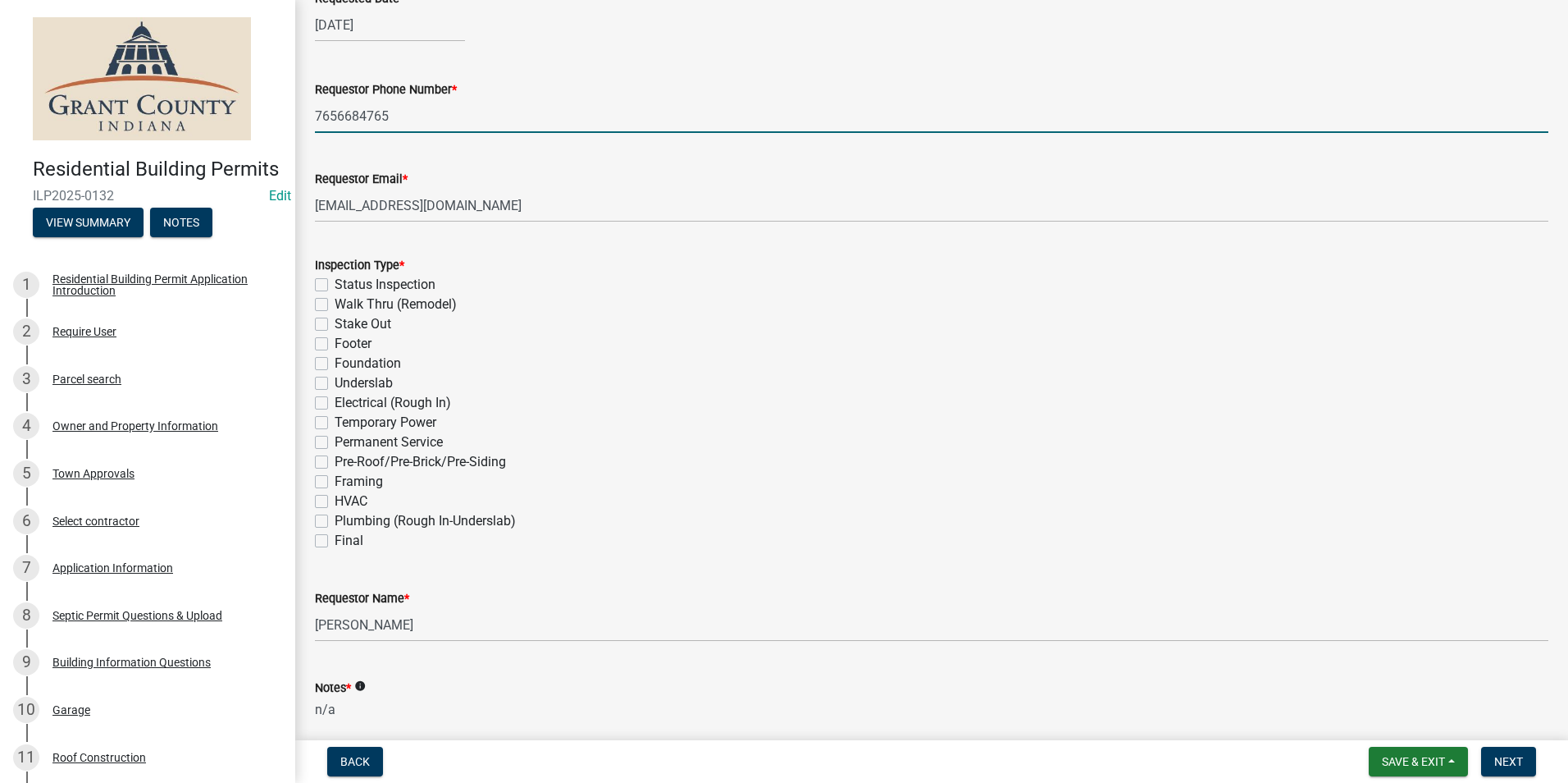
scroll to position [328, 0]
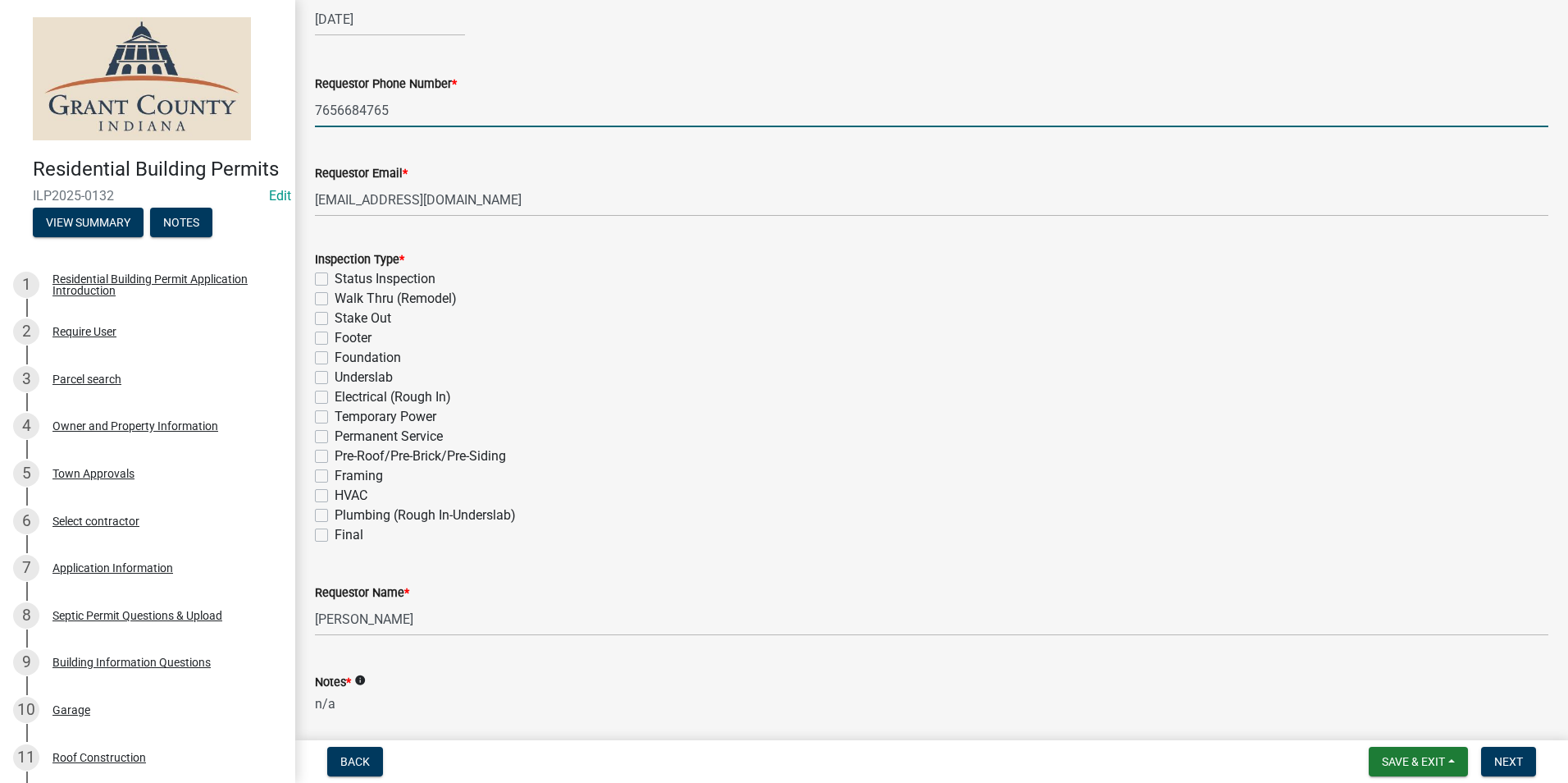
click at [334, 475] on label "Framing" at bounding box center [359, 476] width 49 height 20
click at [334, 475] on input "Framing" at bounding box center [340, 471] width 10 height 10
checkbox input "true"
checkbox input "false"
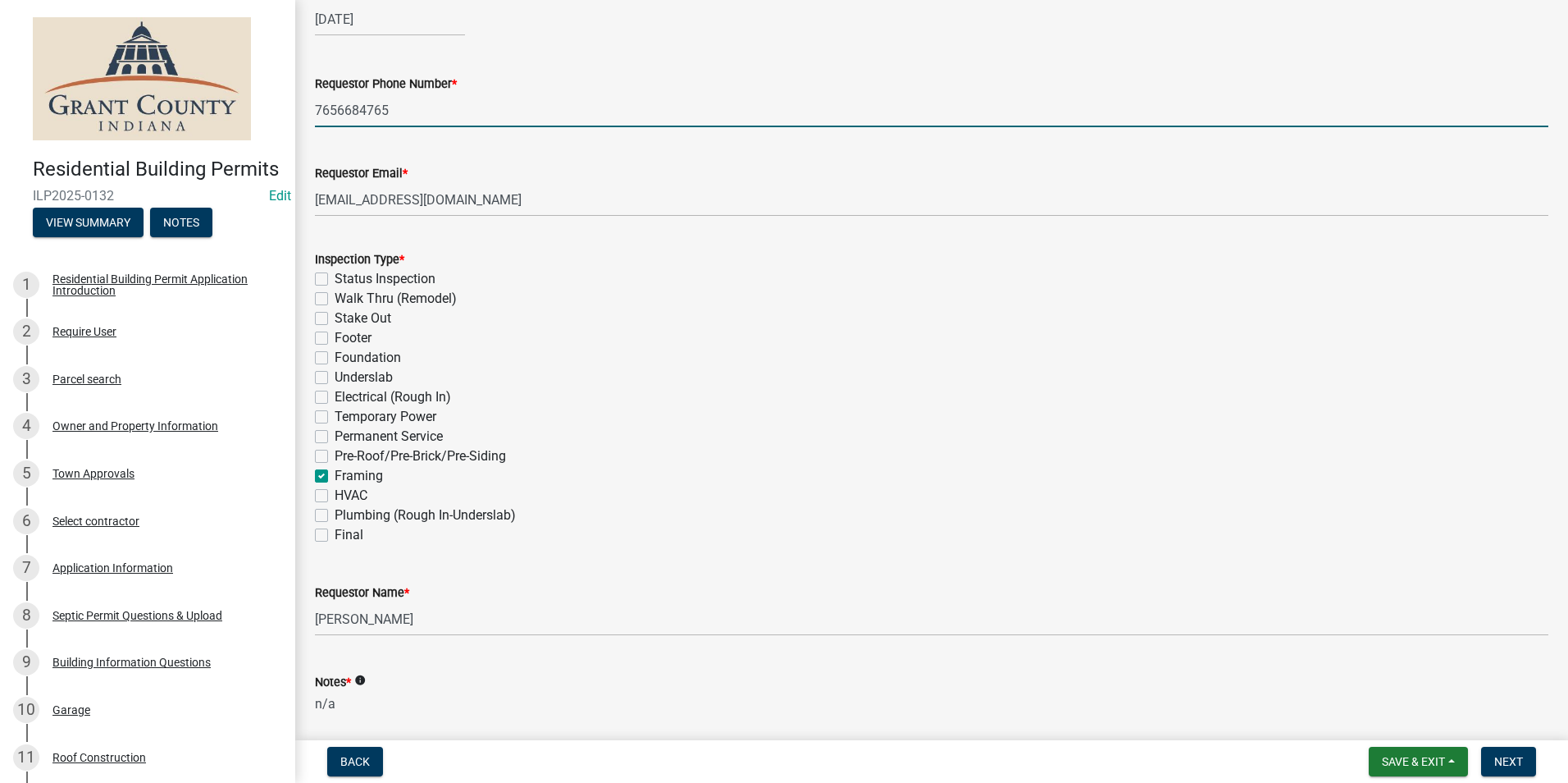
checkbox input "false"
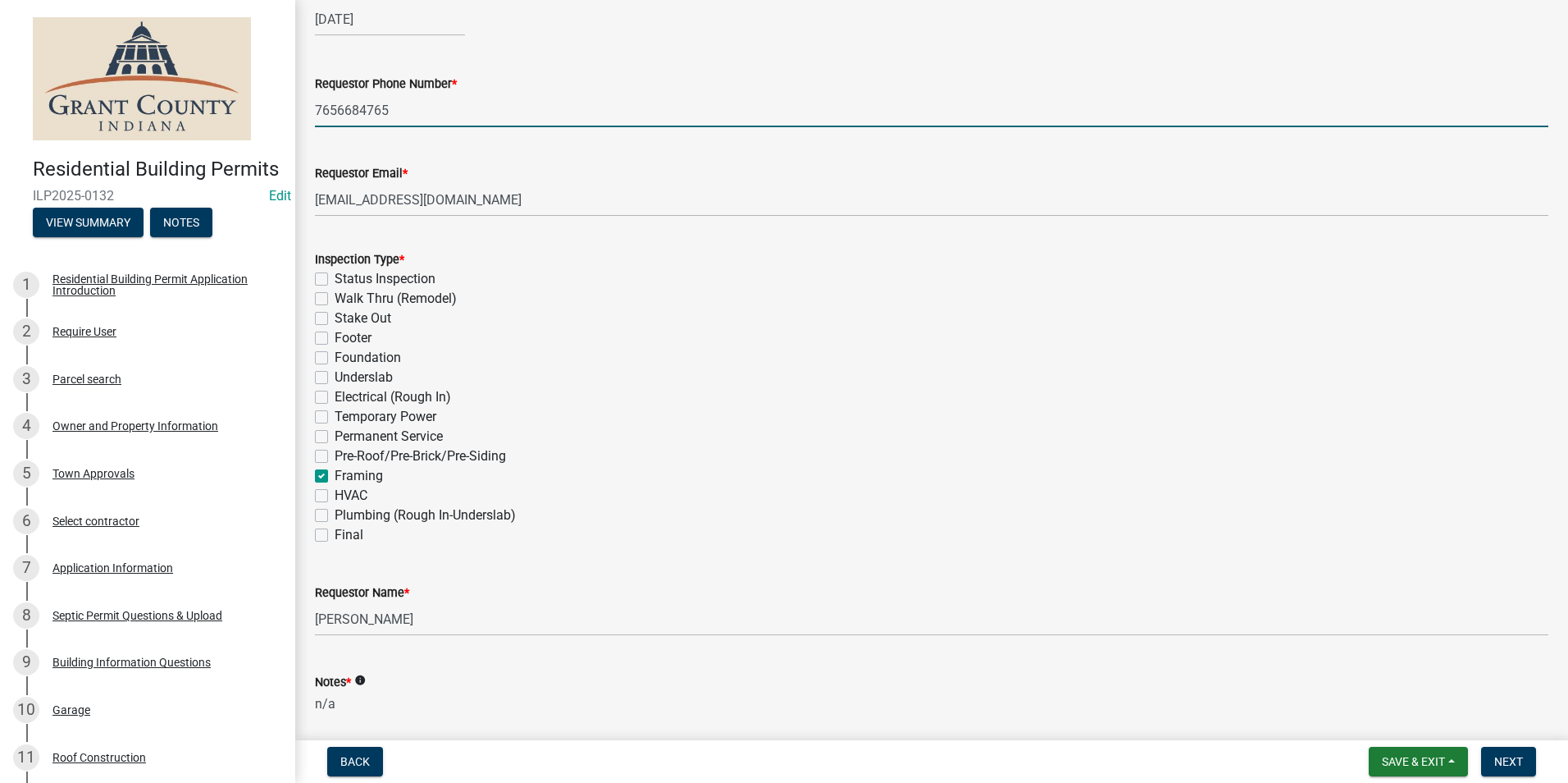
checkbox input "false"
checkbox input "true"
checkbox input "false"
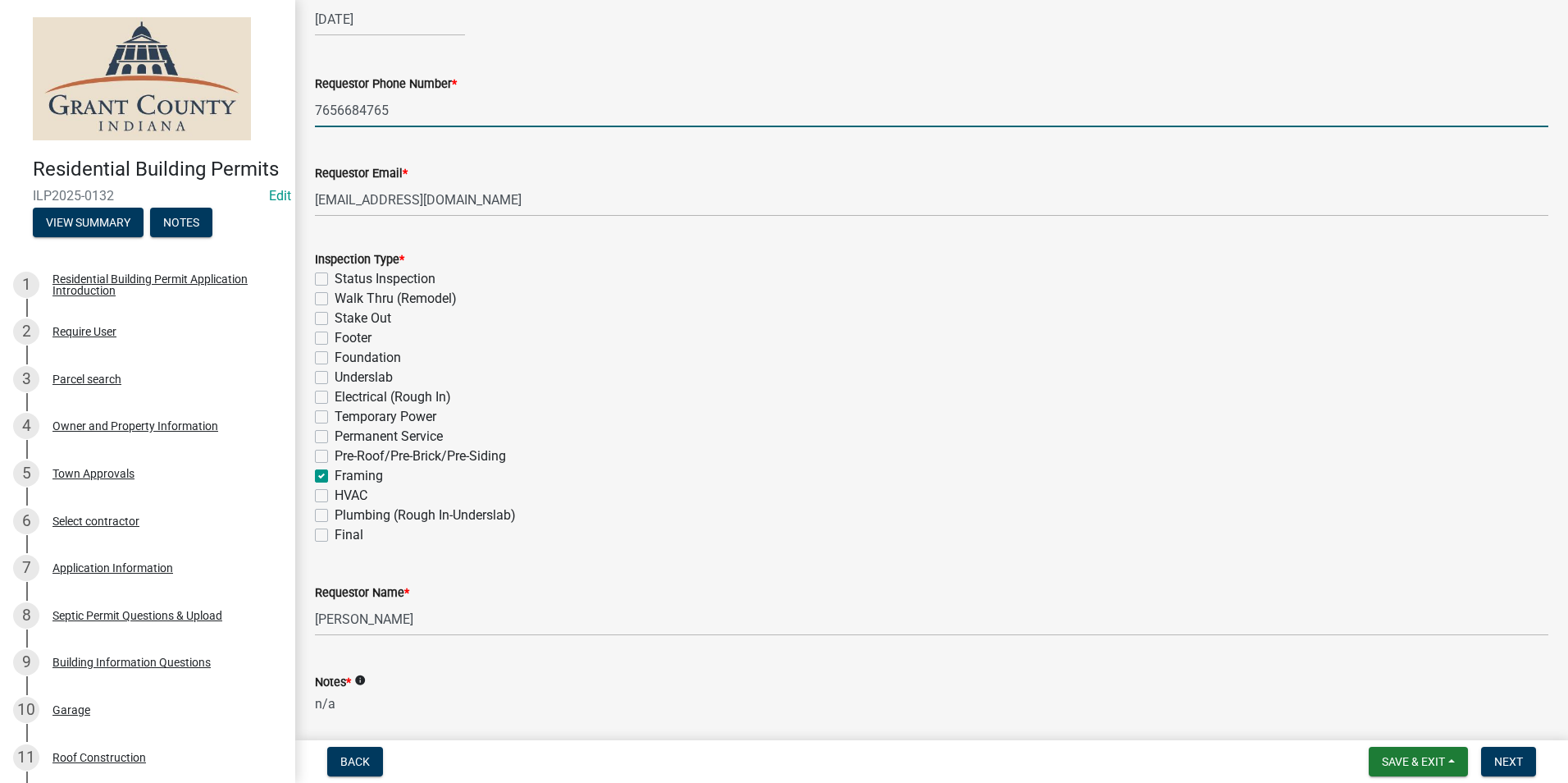
checkbox input "false"
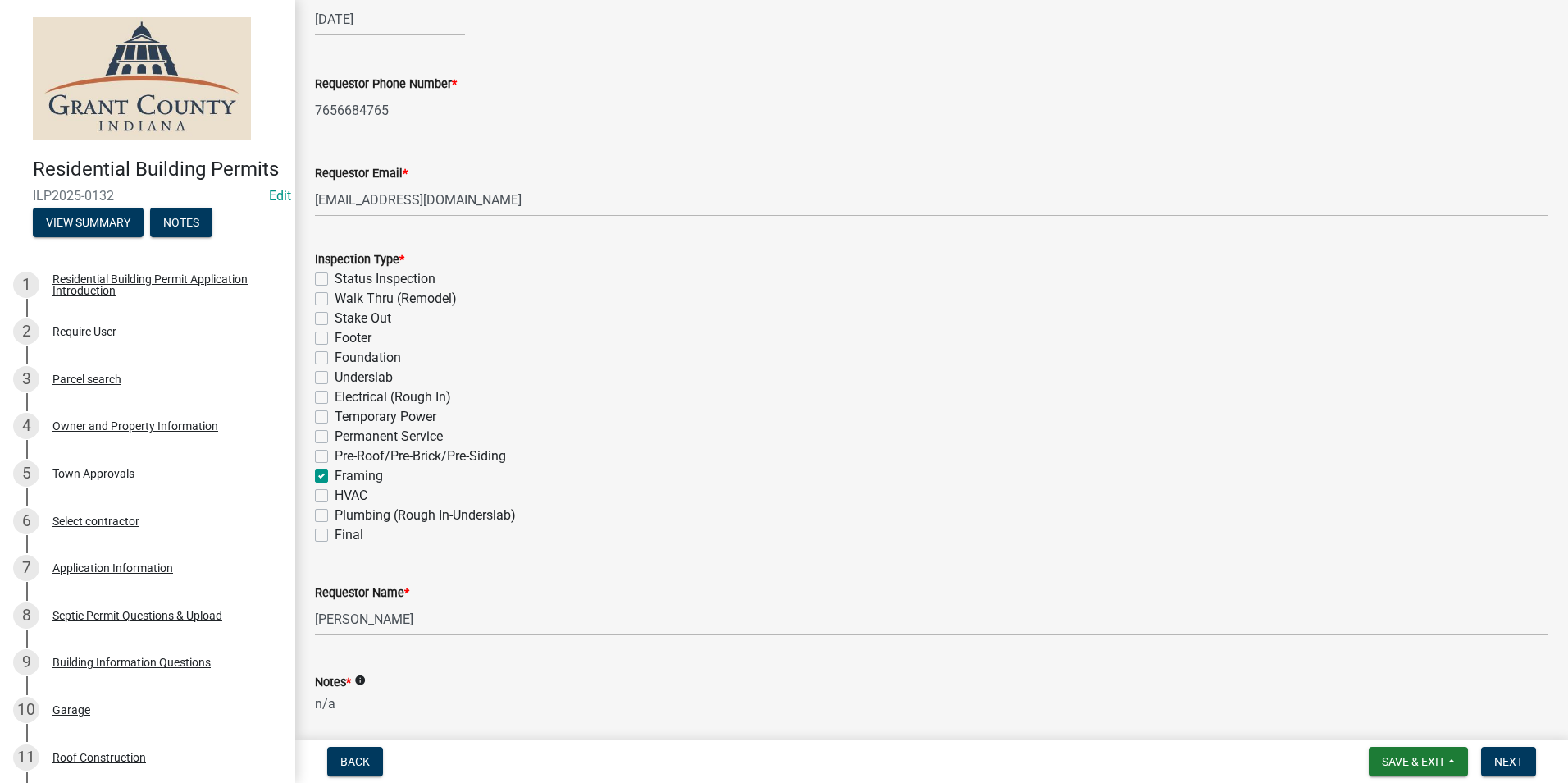
click at [334, 454] on label "Pre-Roof/Pre-Brick/Pre-Siding" at bounding box center [420, 456] width 172 height 20
click at [334, 454] on input "Pre-Roof/Pre-Brick/Pre-Siding" at bounding box center [340, 451] width 10 height 10
checkbox input "true"
checkbox input "false"
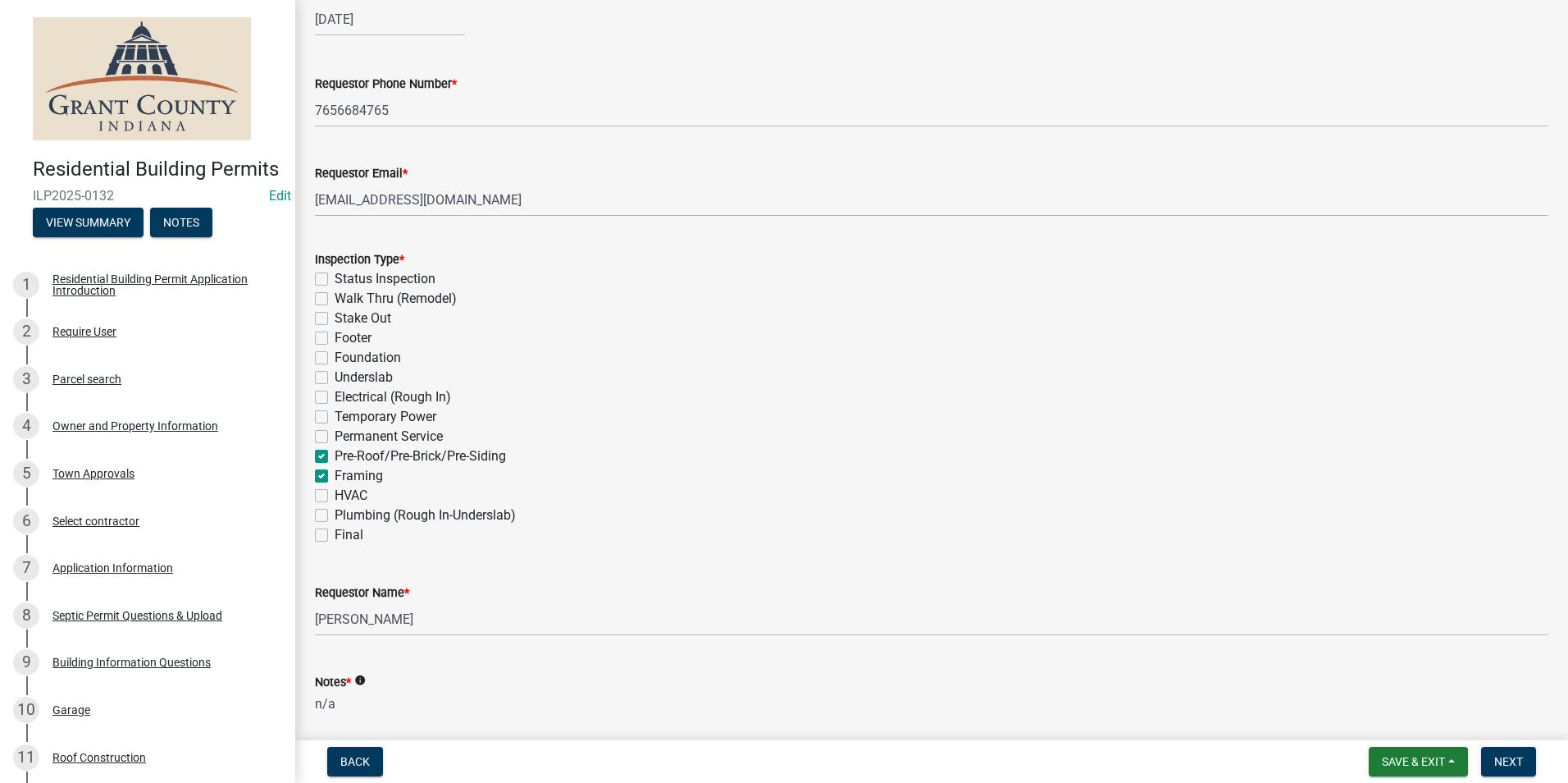
checkbox input "false"
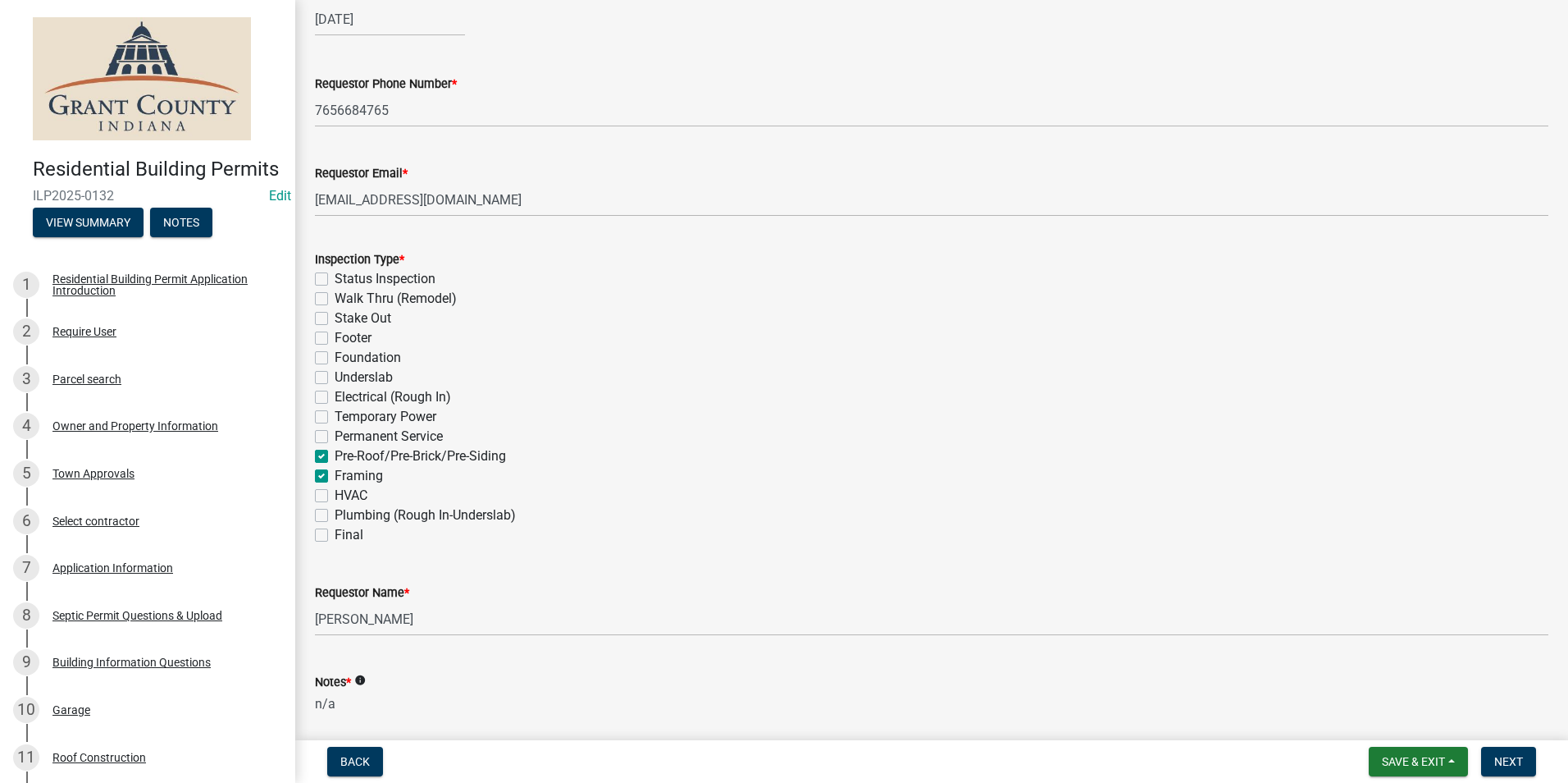
checkbox input "false"
checkbox input "true"
checkbox input "false"
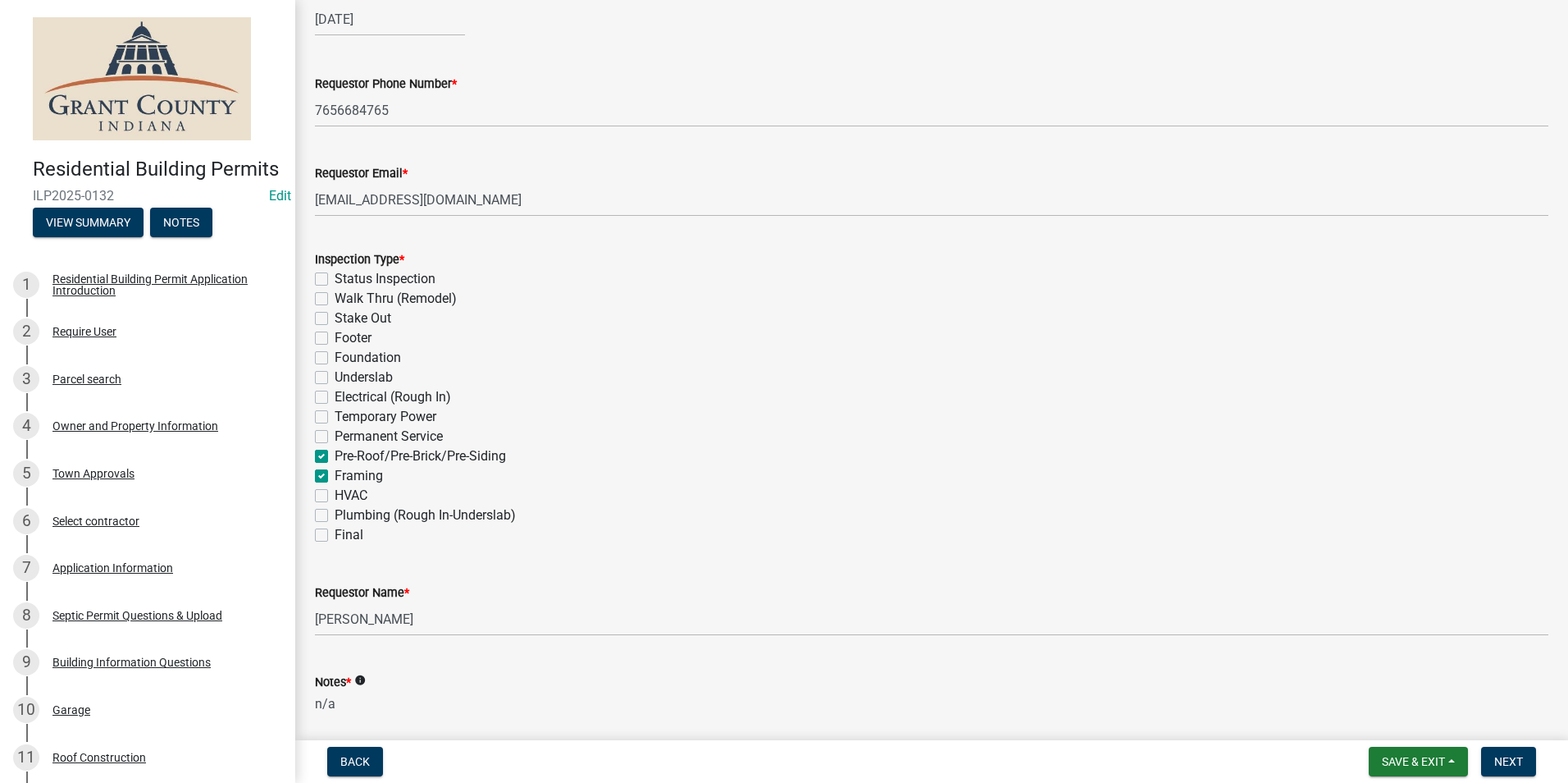
checkbox input "false"
click at [1513, 762] on span "Next" at bounding box center [1508, 761] width 29 height 13
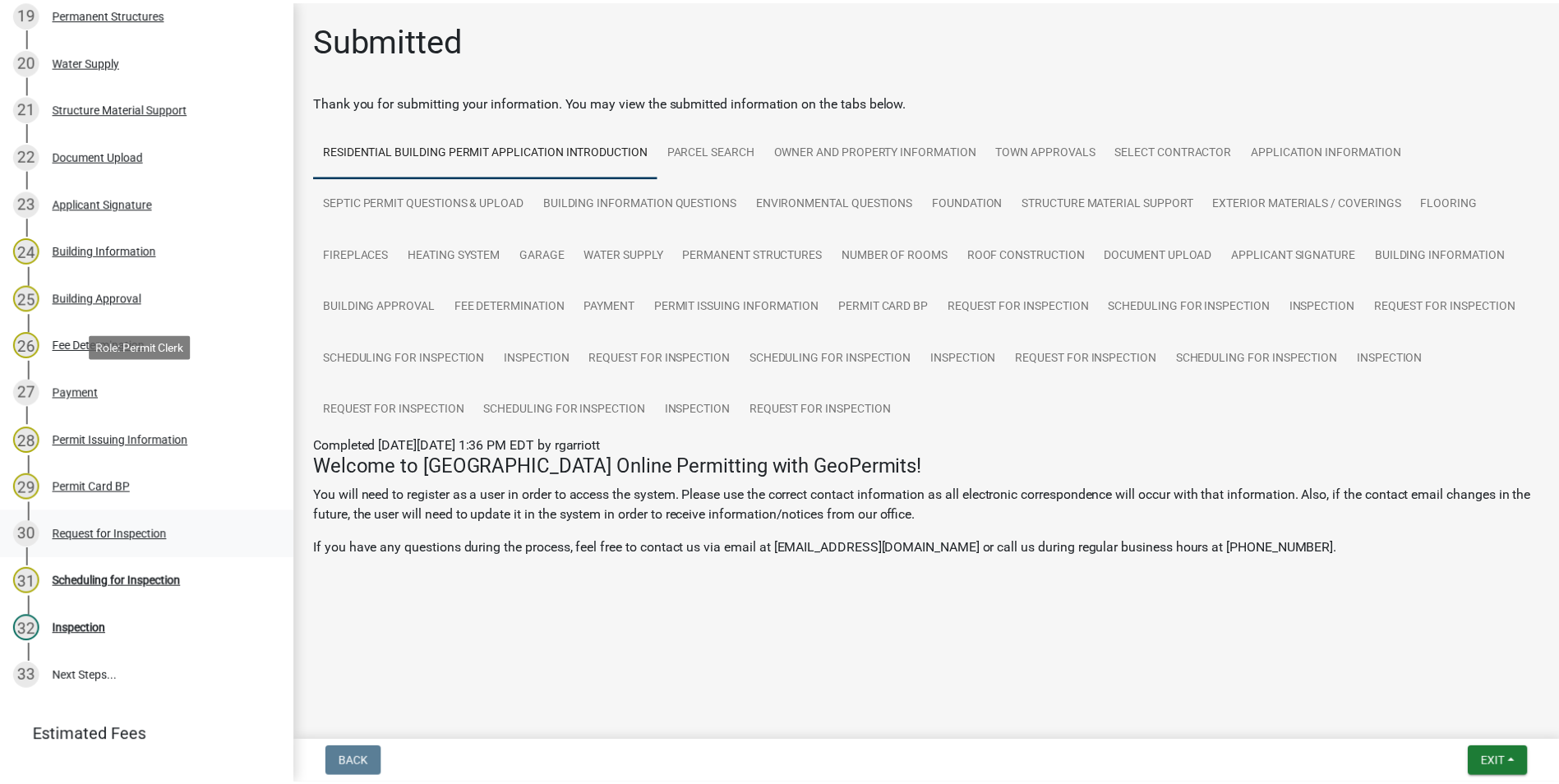
scroll to position [1215, 0]
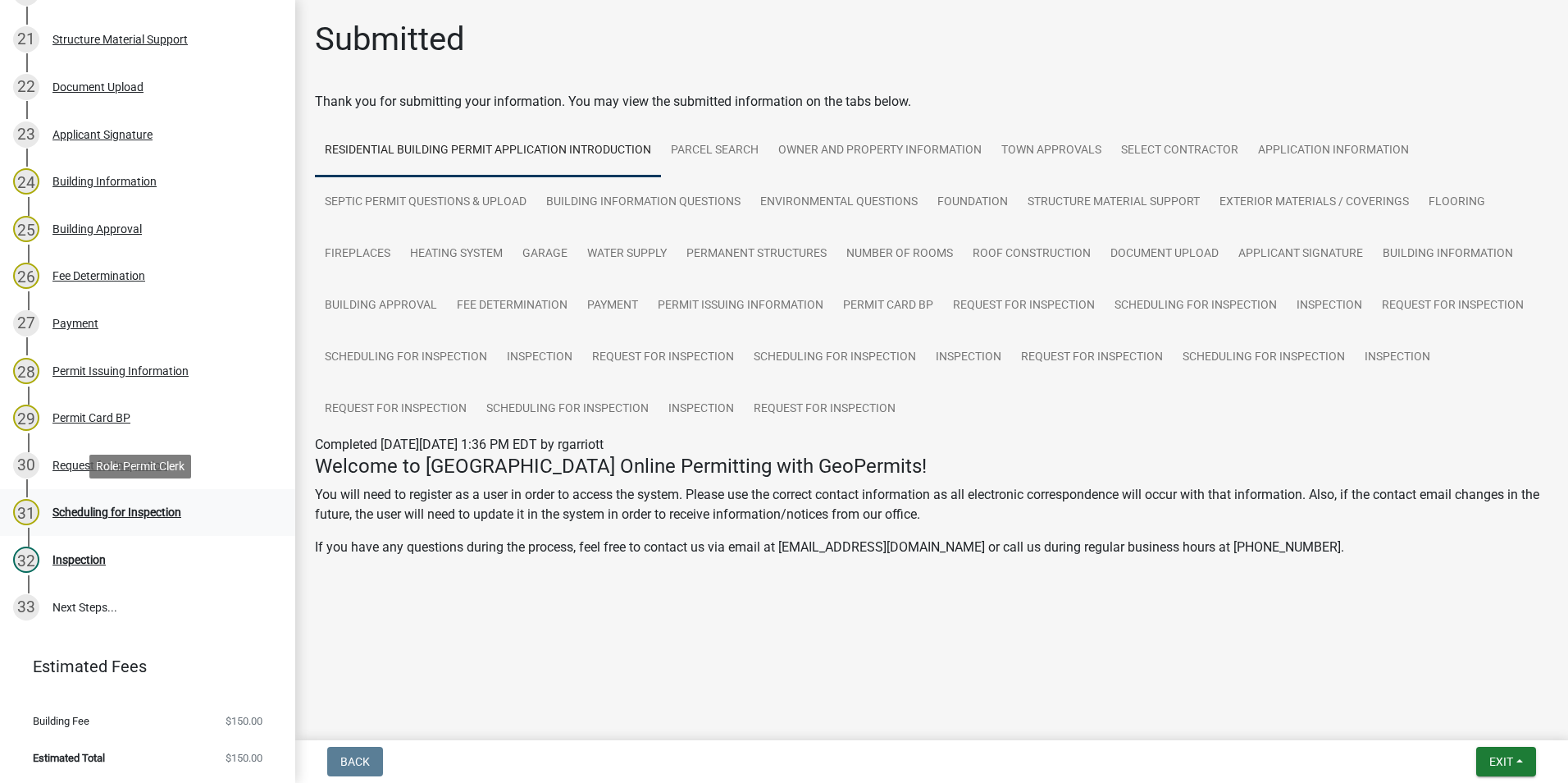
click at [132, 510] on div "Scheduling for Inspection" at bounding box center [117, 511] width 129 height 11
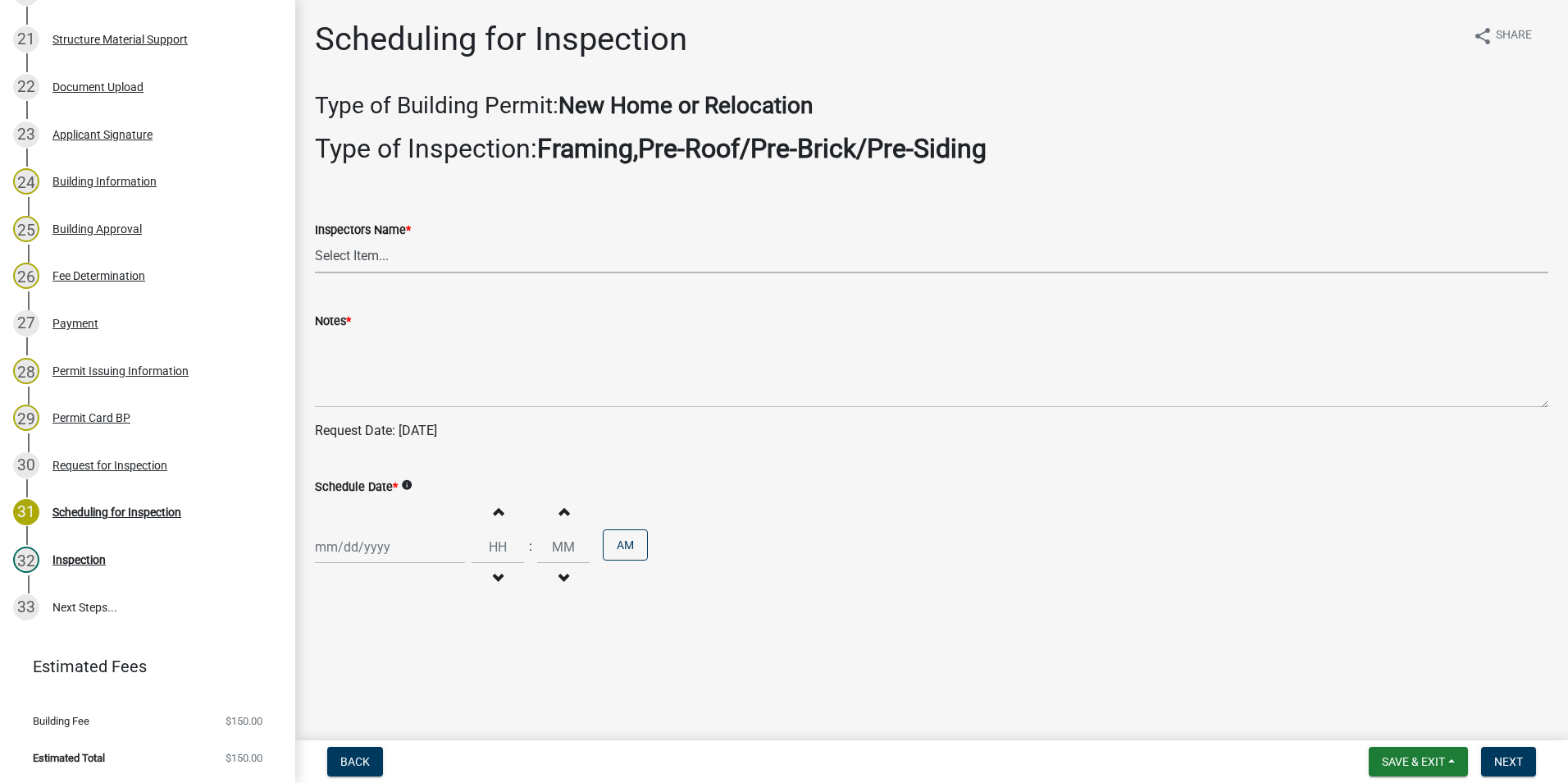
click at [367, 252] on select "Select Item... rberryhill ([PERSON_NAME]) [PERSON_NAME] ([PERSON_NAME]) BBenefi…" at bounding box center [932, 256] width 1234 height 34
select select "d7f9a44a-d2ea-4d3c-83b3-1aa71c950bd5"
click at [315, 240] on select "Select Item... rberryhill ([PERSON_NAME]) [PERSON_NAME] ([PERSON_NAME]) BBenefi…" at bounding box center [932, 256] width 1234 height 34
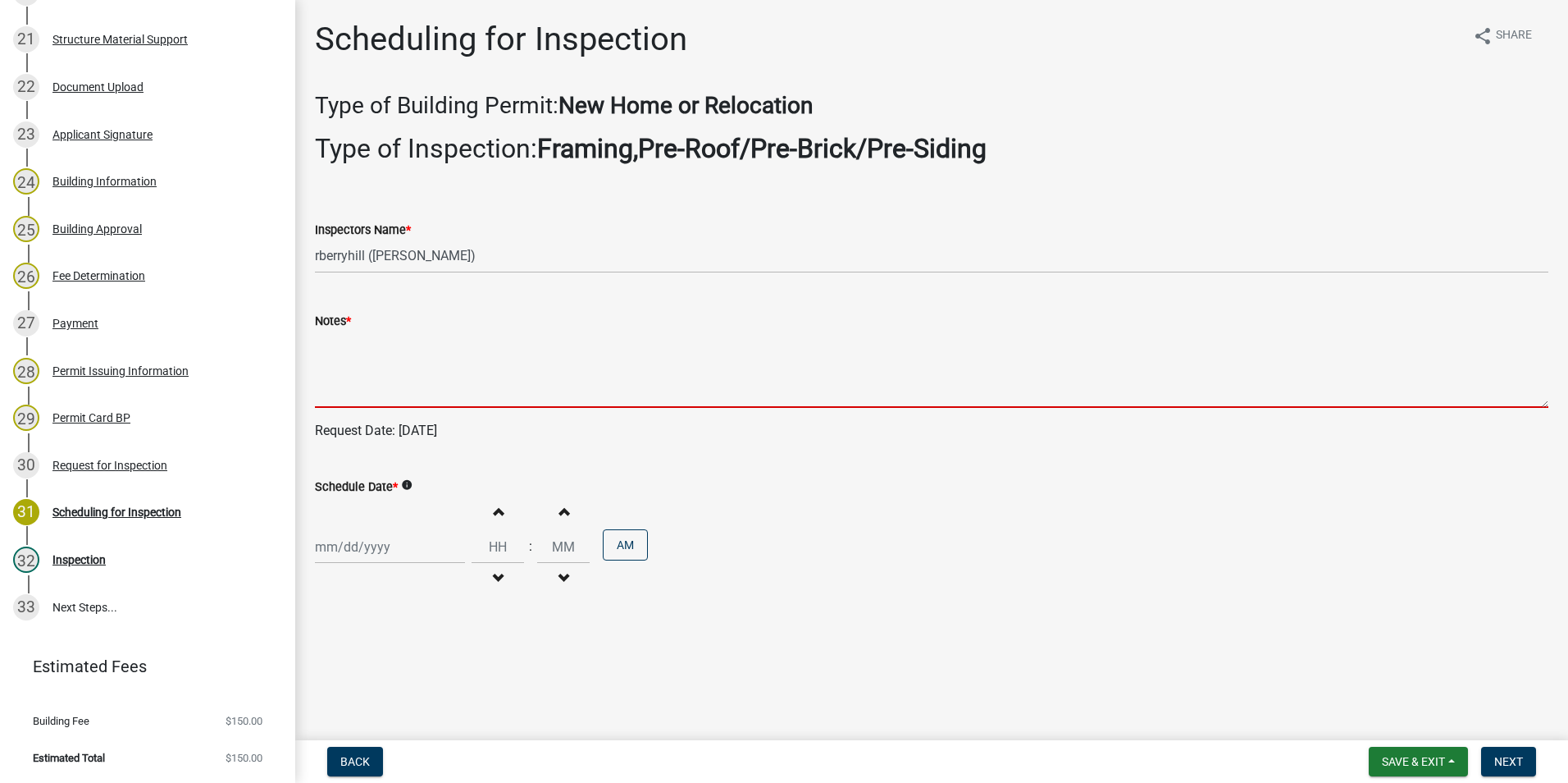
click at [337, 377] on textarea "Notes *" at bounding box center [932, 369] width 1234 height 78
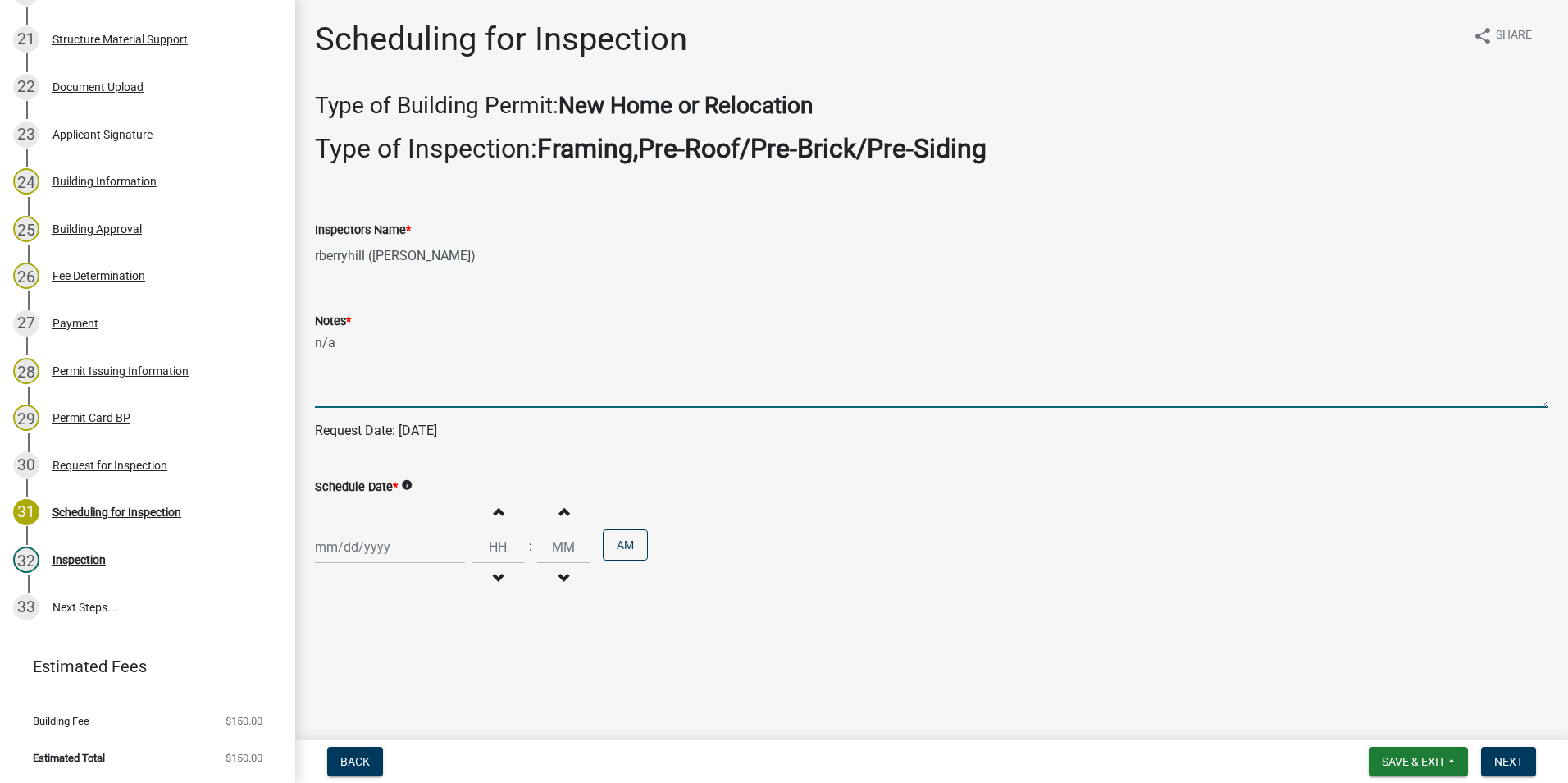
type textarea "n/a"
click at [366, 548] on div at bounding box center [390, 547] width 150 height 34
select select "8"
select select "2025"
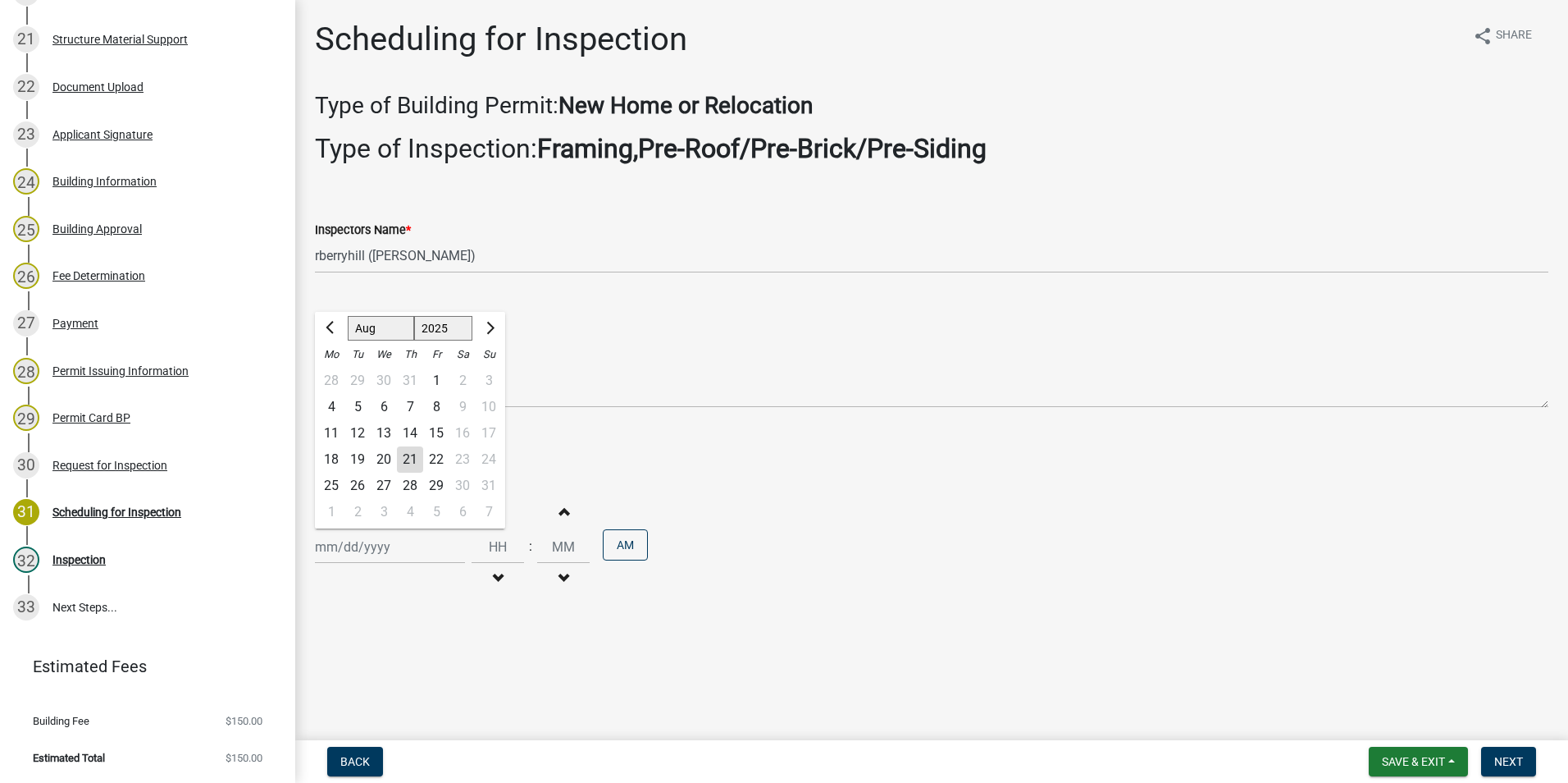
click at [415, 458] on div "21" at bounding box center [410, 459] width 26 height 26
type input "[DATE]"
click at [1511, 761] on span "Next" at bounding box center [1508, 761] width 29 height 13
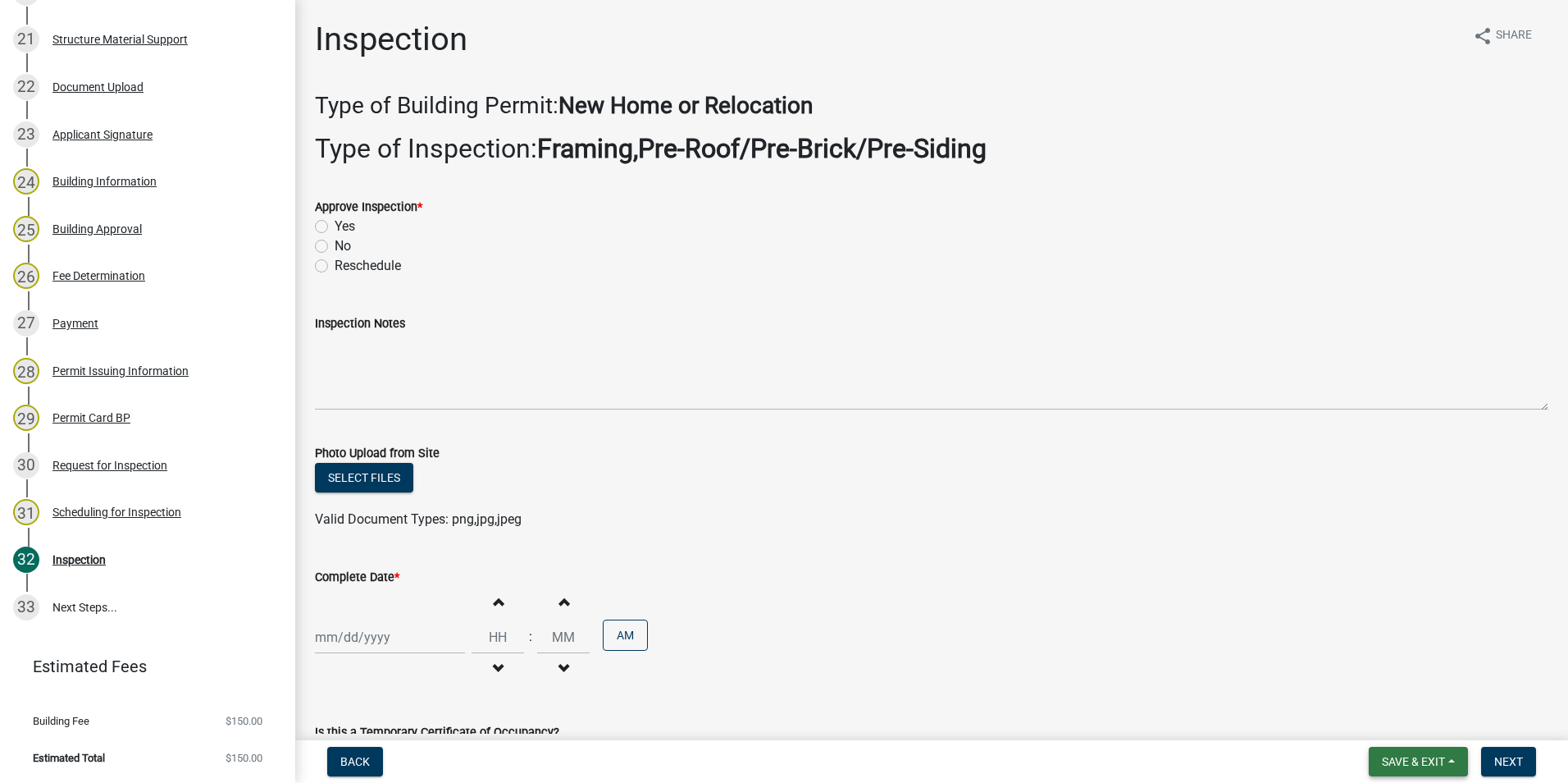
click at [1410, 763] on span "Save & Exit" at bounding box center [1413, 761] width 64 height 13
click at [1398, 726] on button "Save & Exit" at bounding box center [1402, 719] width 131 height 39
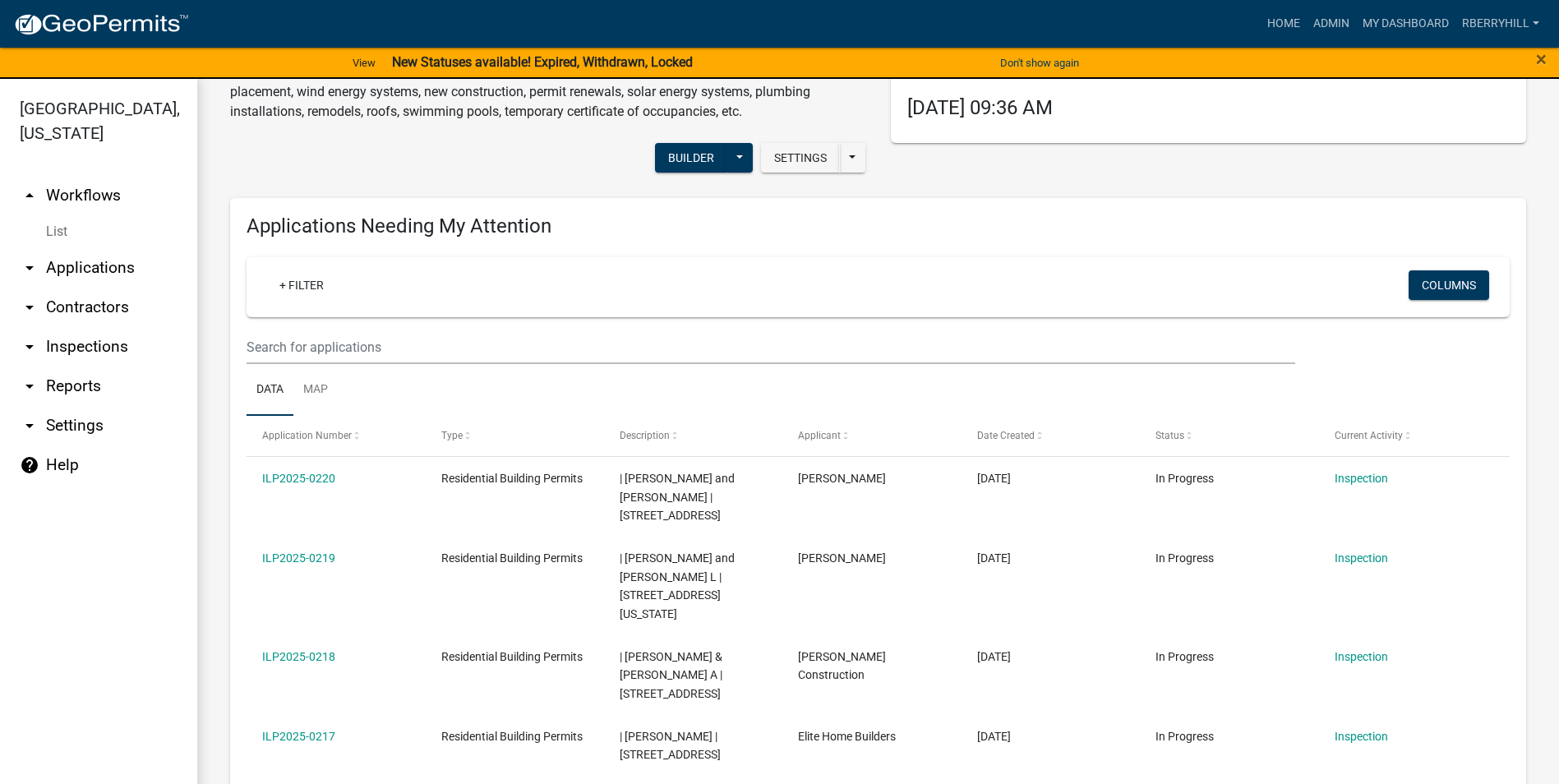
scroll to position [82, 0]
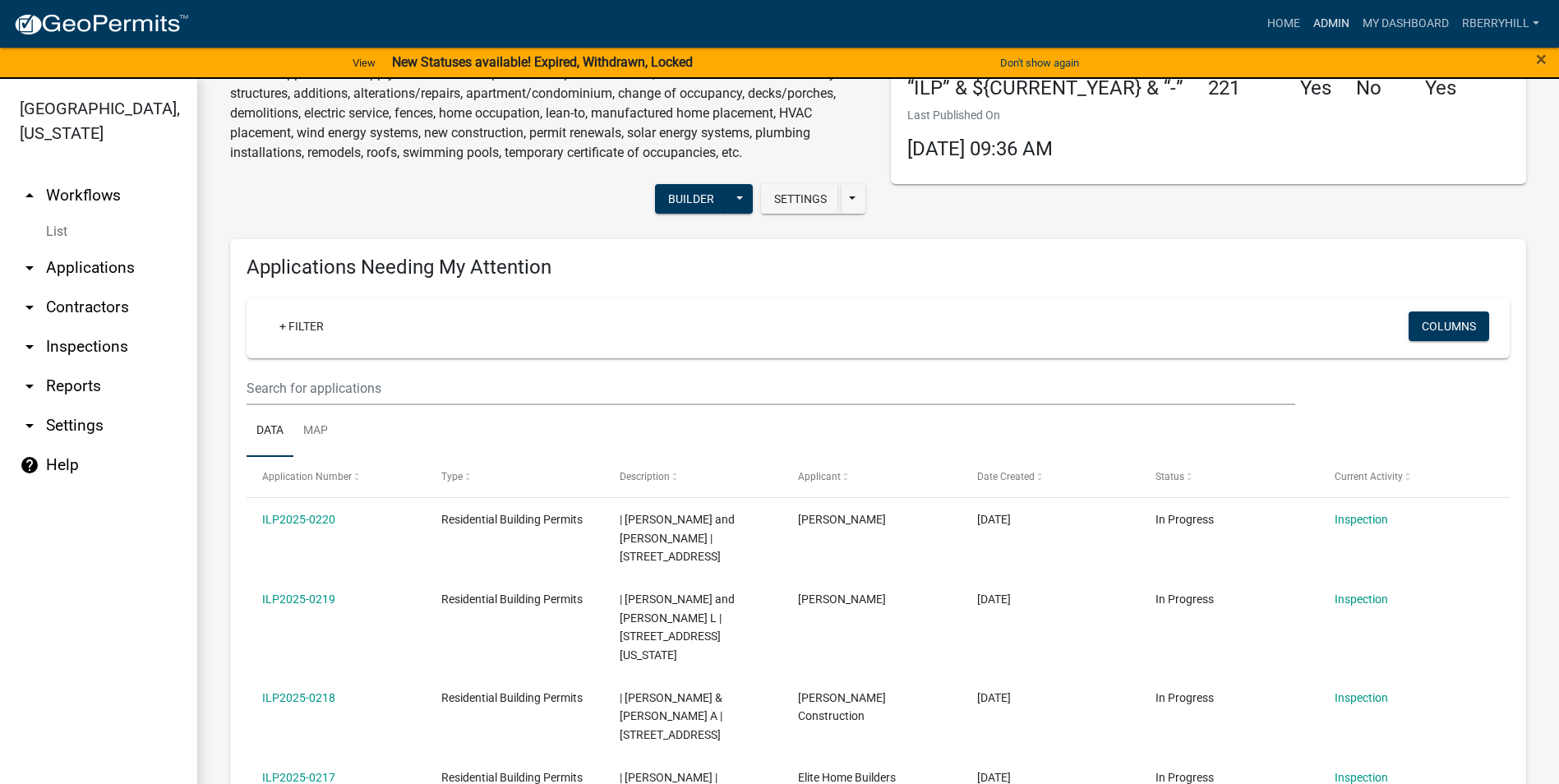
click at [1330, 21] on link "Admin" at bounding box center [1331, 24] width 50 height 31
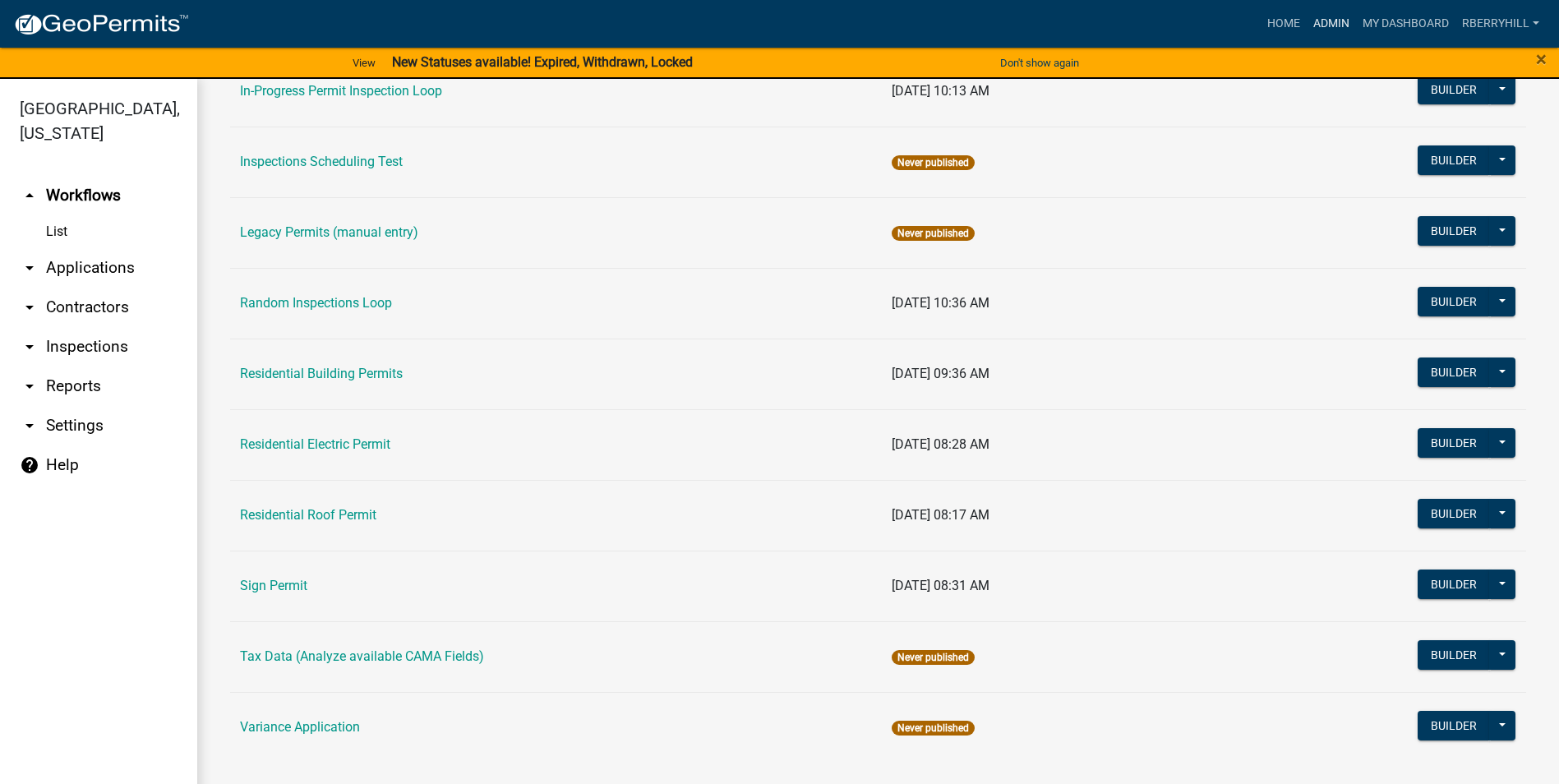
scroll to position [1394, 0]
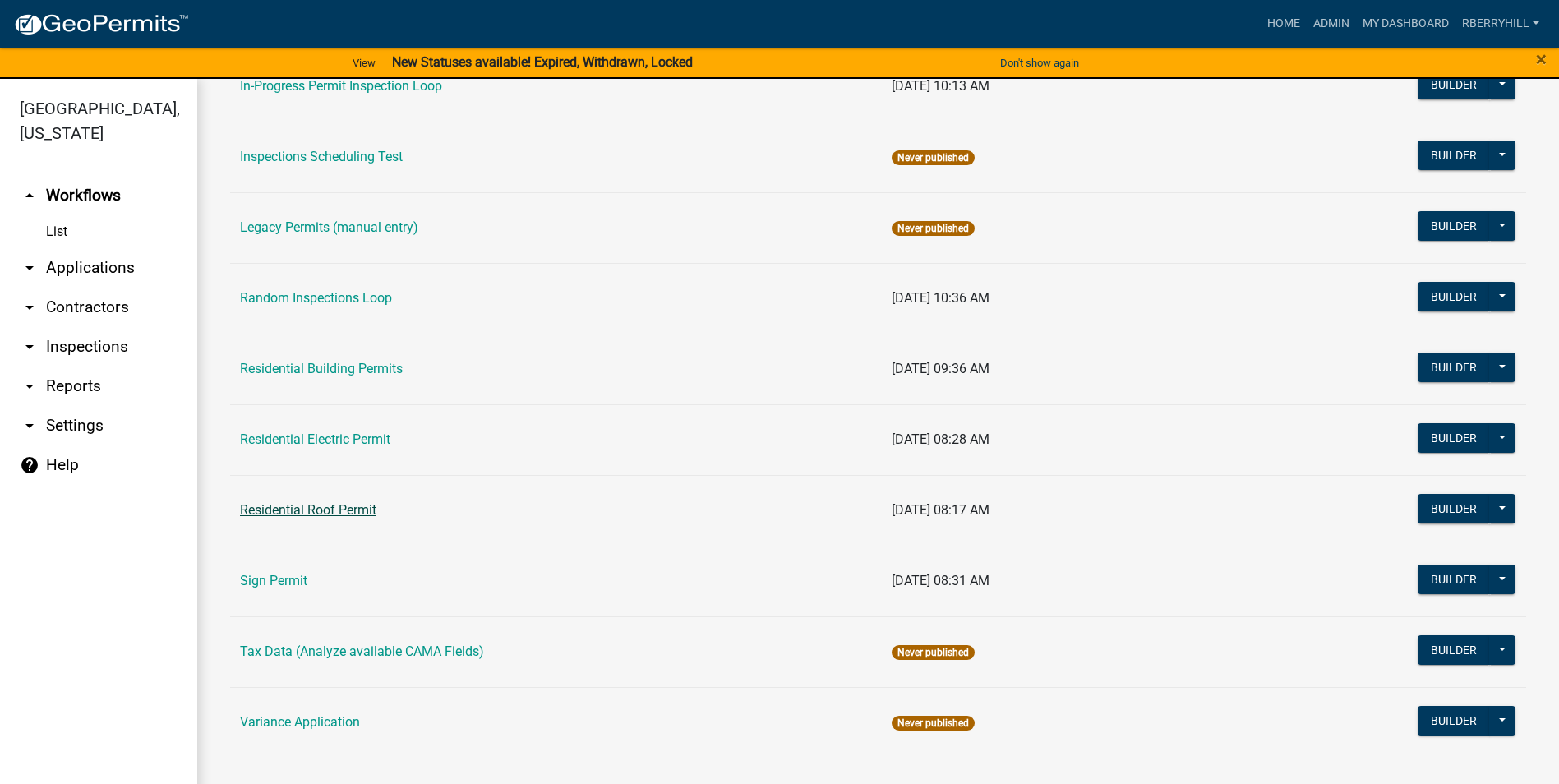
click at [312, 513] on link "Residential Roof Permit" at bounding box center [308, 510] width 136 height 16
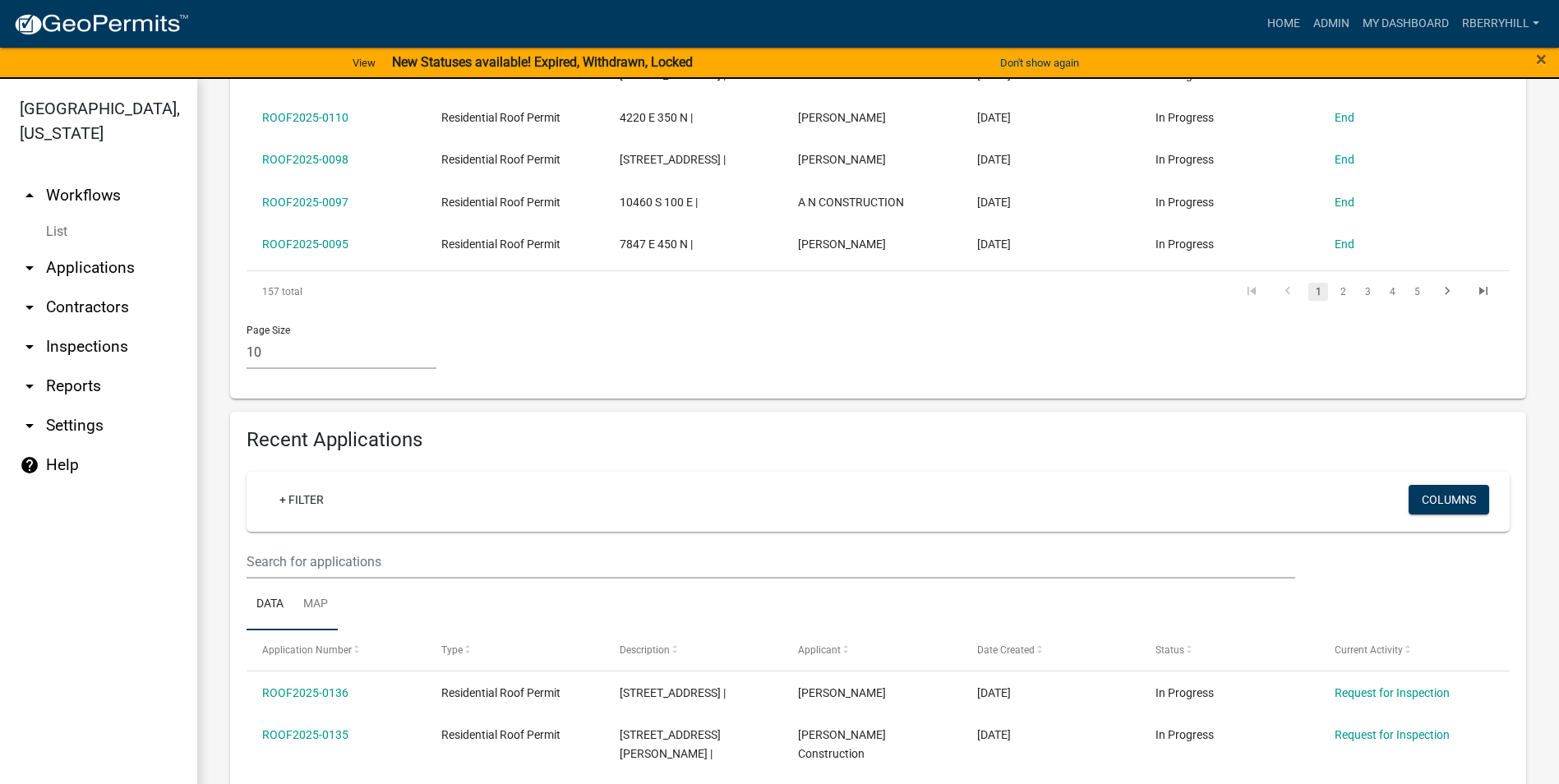
scroll to position [740, 0]
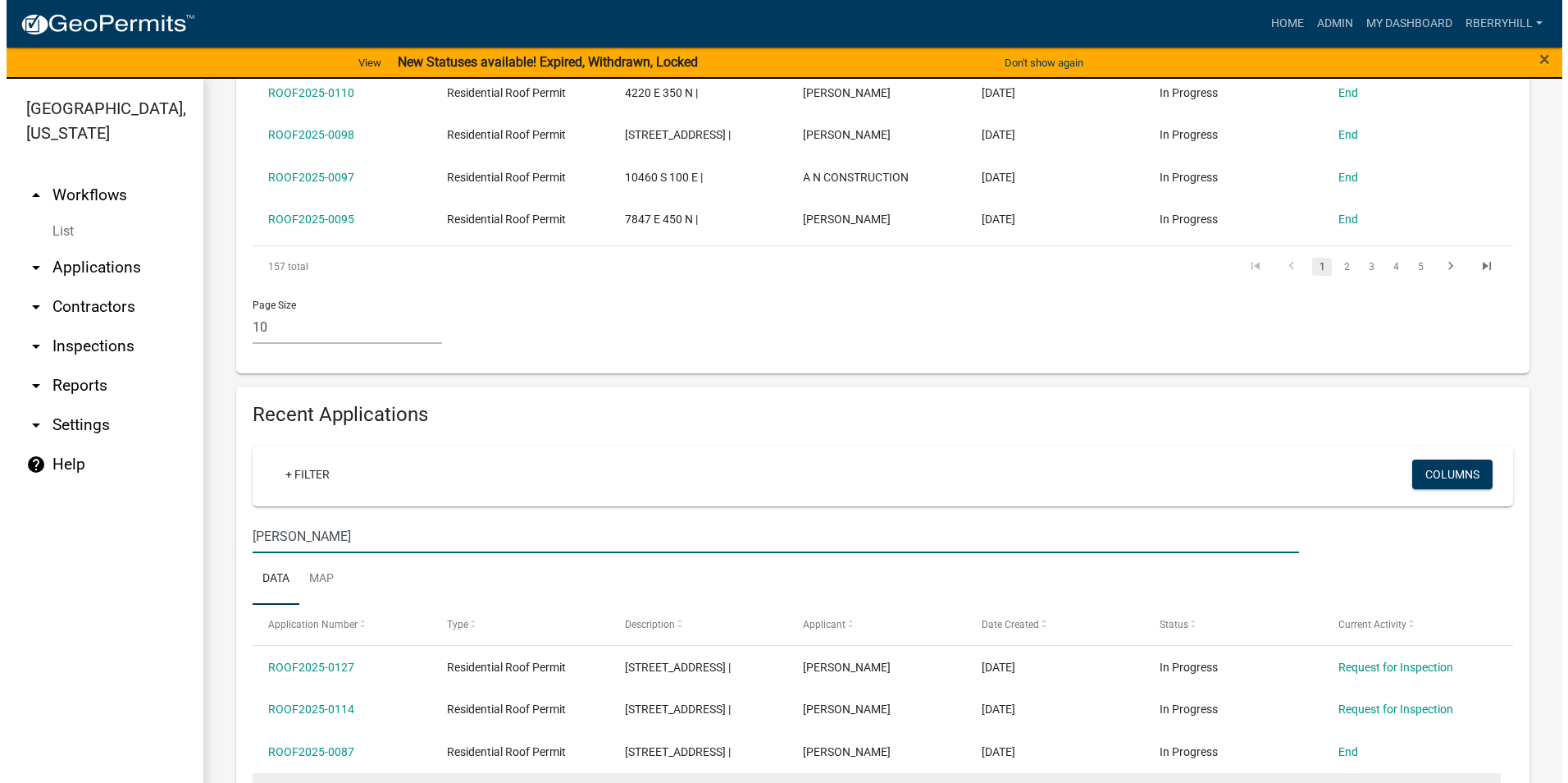
scroll to position [820, 0]
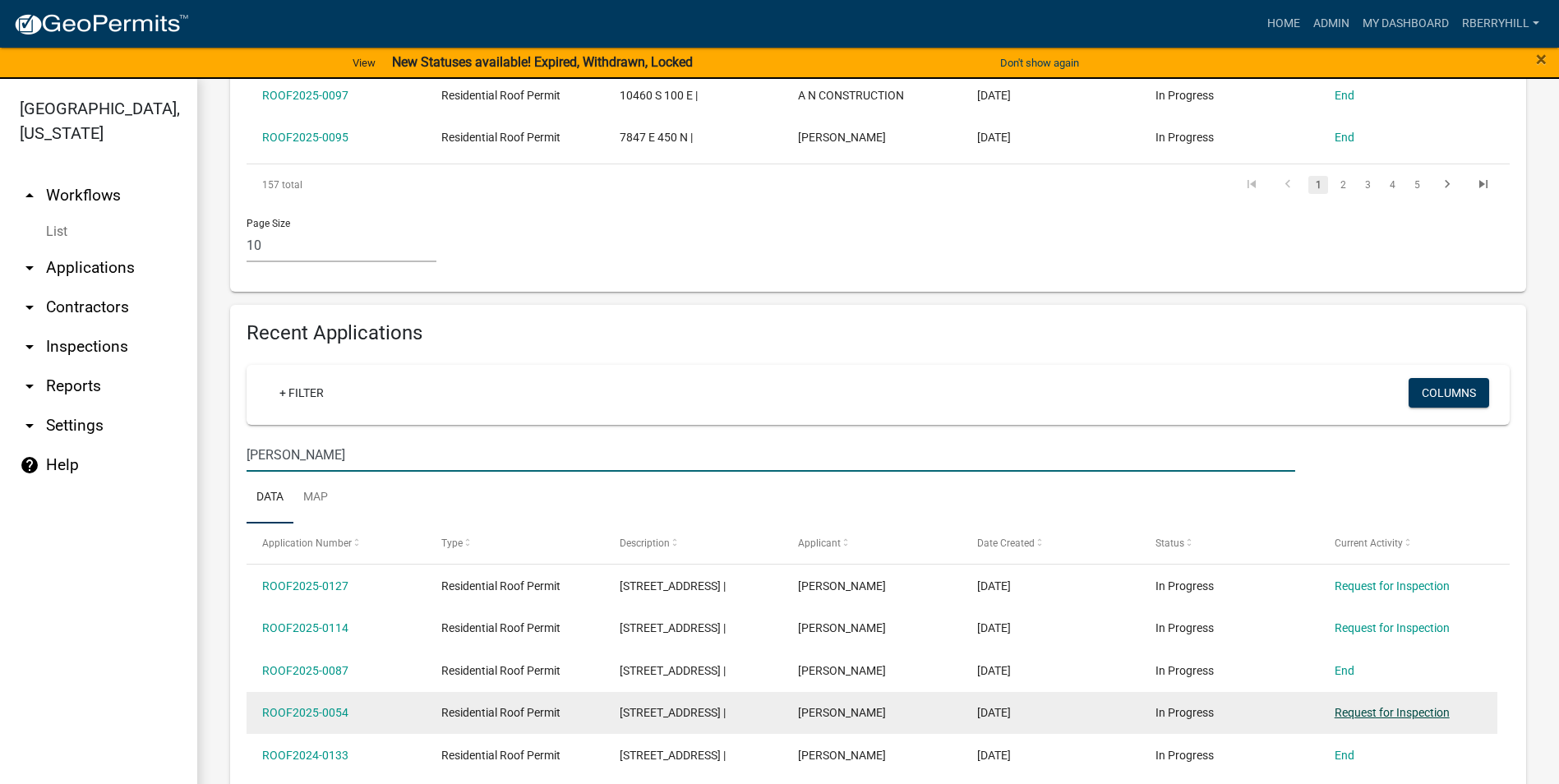
type input "[PERSON_NAME]"
click at [1394, 706] on link "Request for Inspection" at bounding box center [1392, 712] width 115 height 13
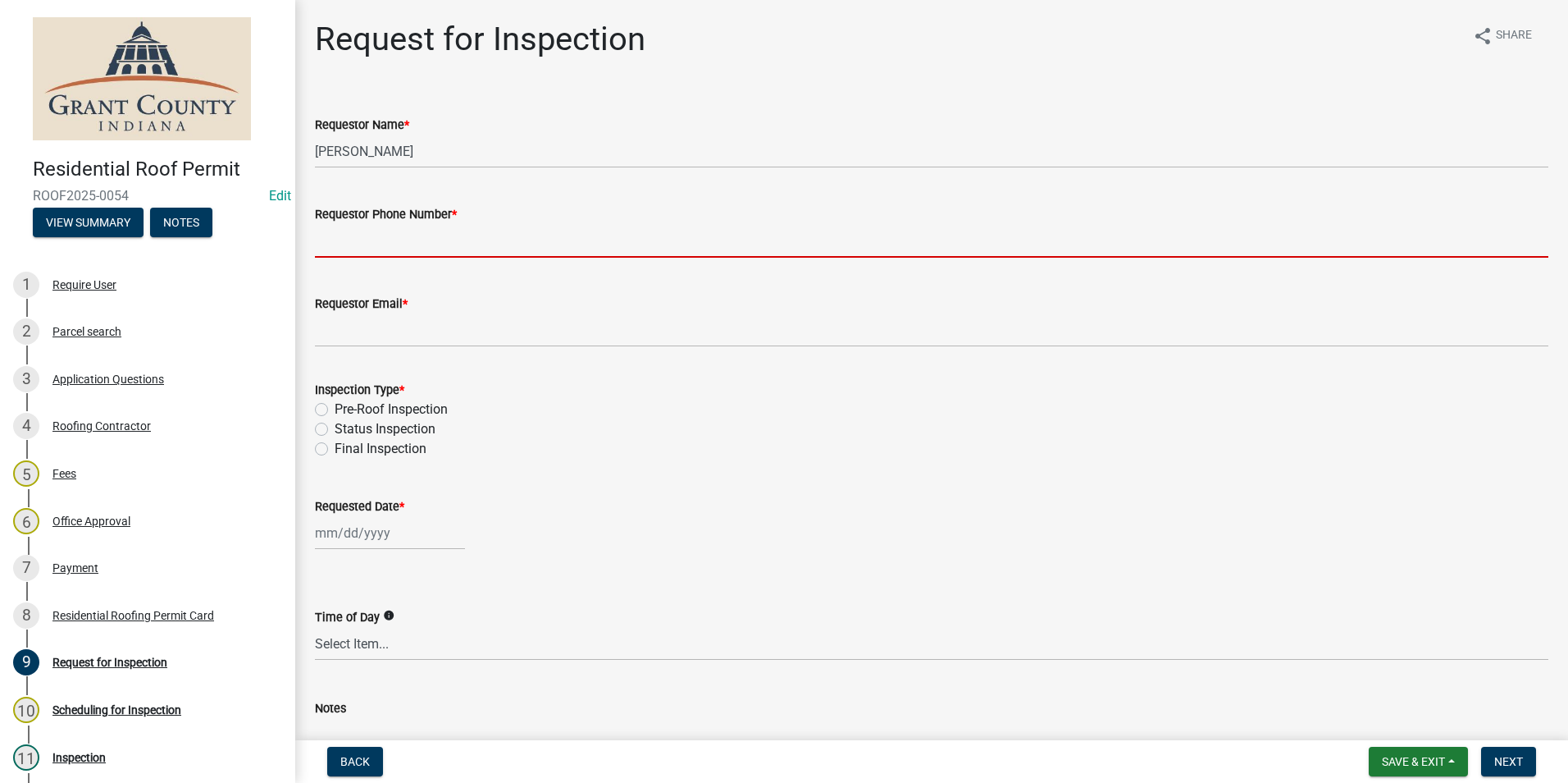
click at [394, 246] on input "Requestor Phone Number *" at bounding box center [932, 240] width 1234 height 34
type input "7656684765"
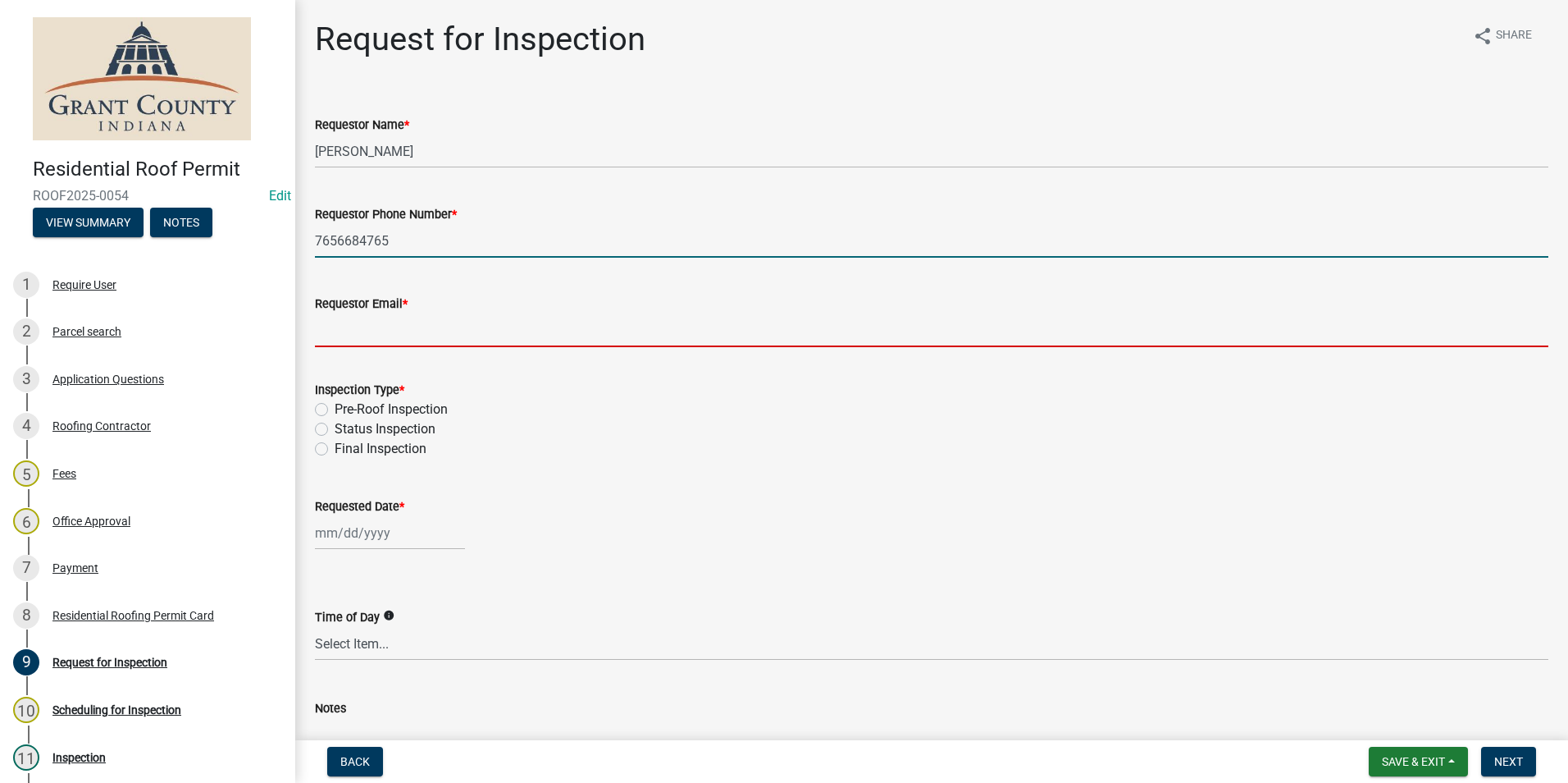
type input "[EMAIL_ADDRESS][DOMAIN_NAME]"
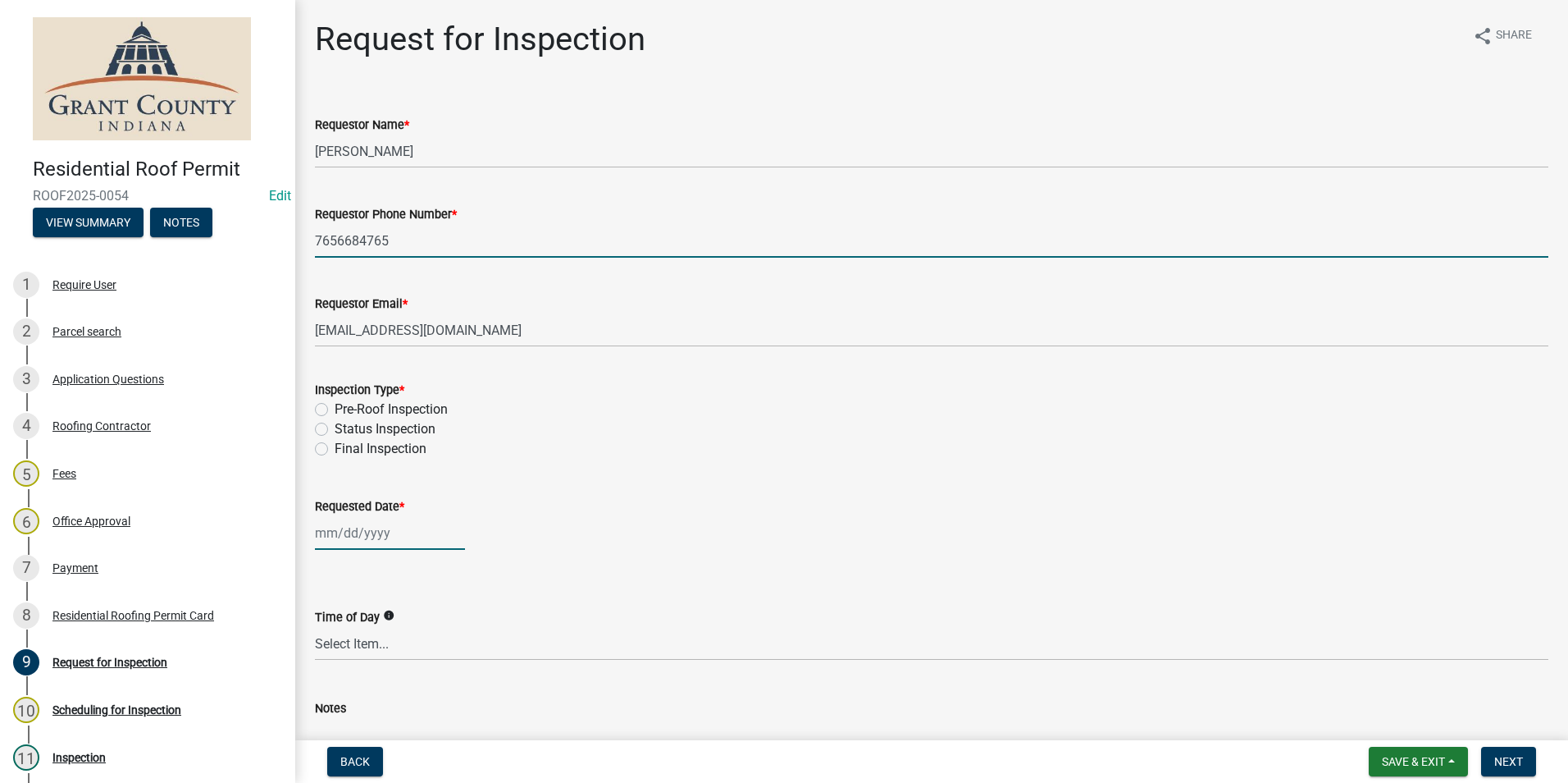
type input "[DATE]"
type textarea "n/a"
select select "8"
select select "2025"
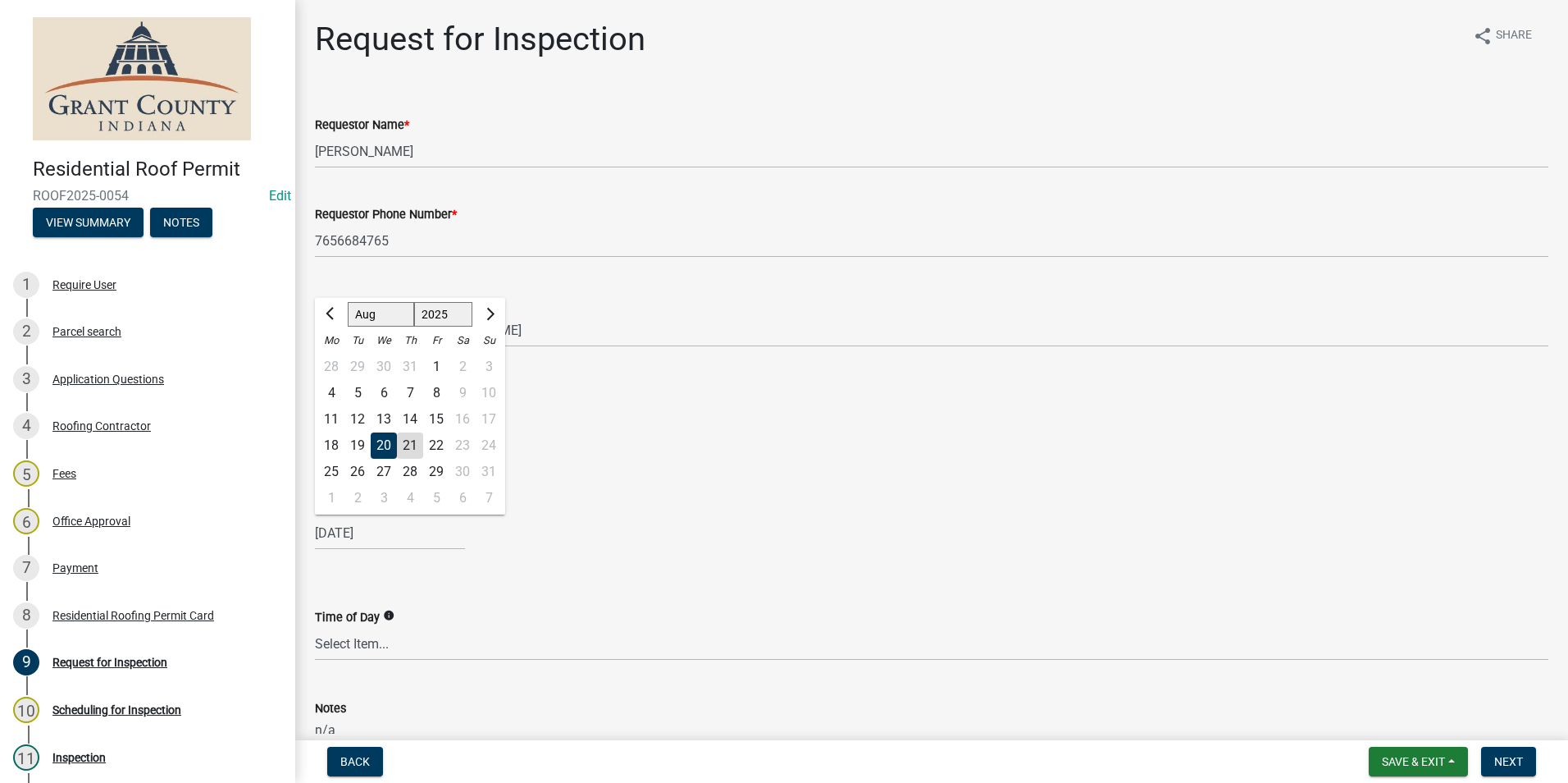
click at [416, 445] on div "21" at bounding box center [410, 445] width 26 height 26
type input "[DATE]"
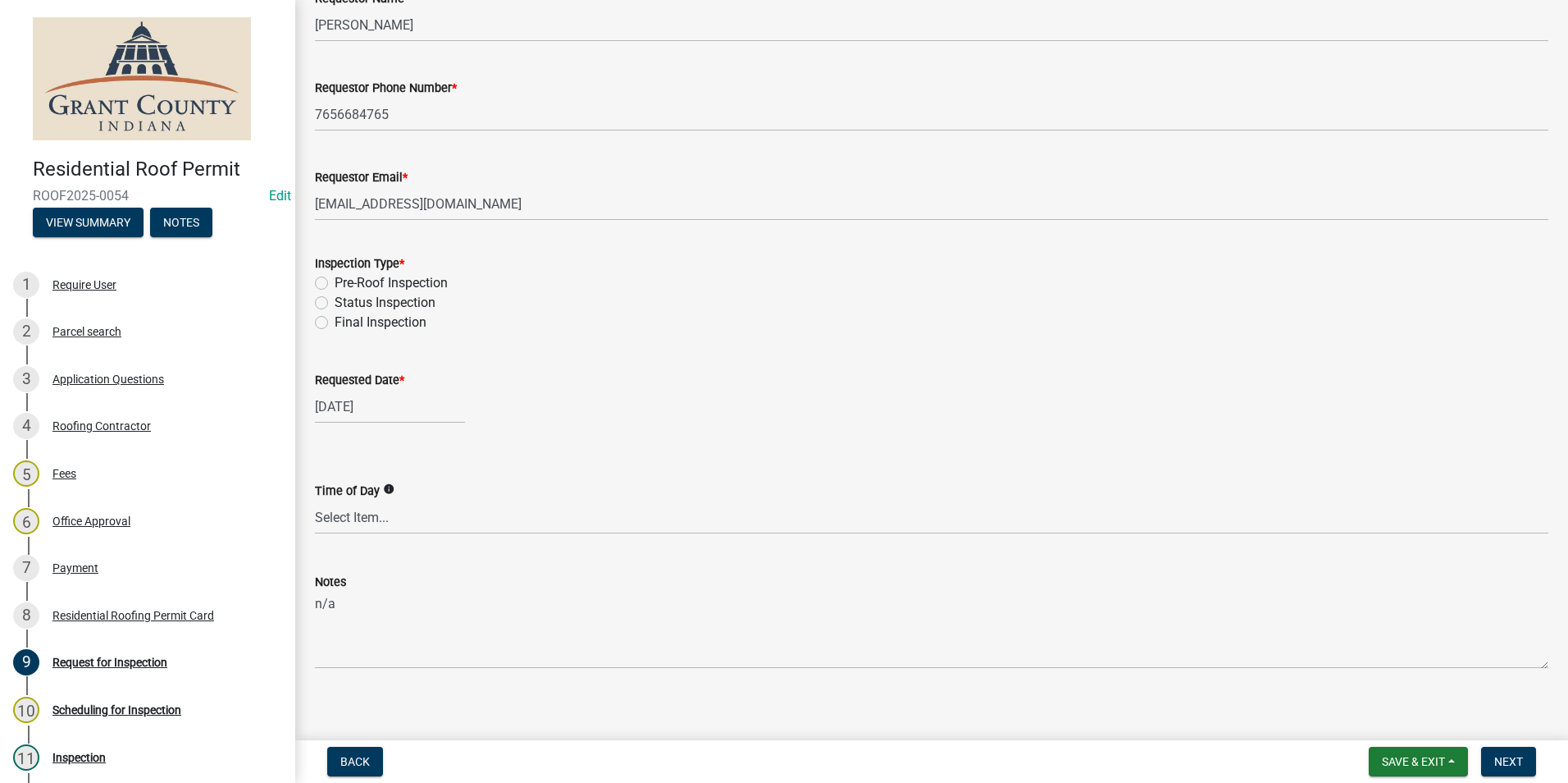
scroll to position [138, 0]
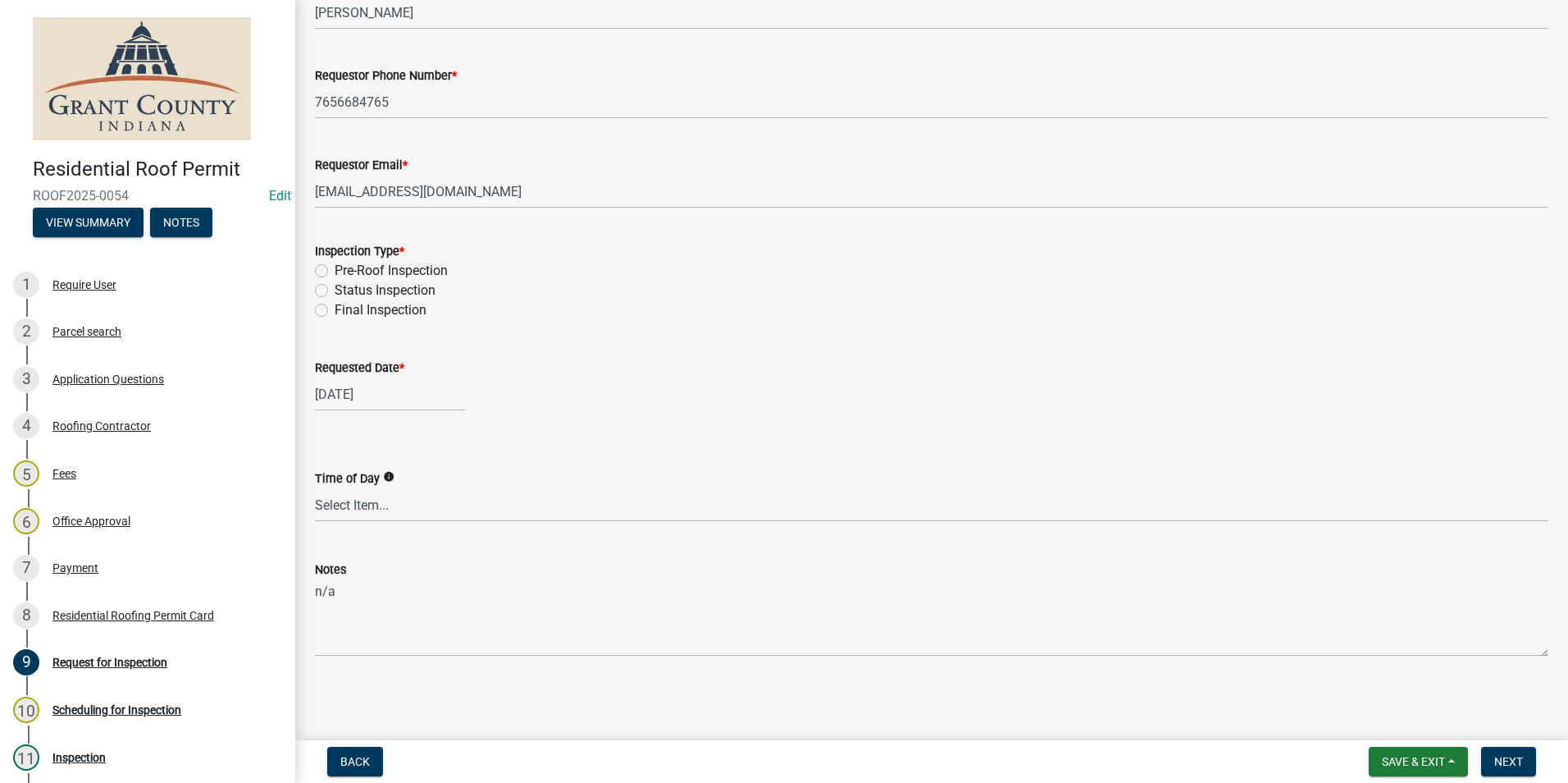
click at [334, 311] on label "Final Inspection" at bounding box center [380, 310] width 92 height 20
click at [334, 311] on input "Final Inspection" at bounding box center [340, 306] width 10 height 10
radio input "true"
click at [1511, 760] on span "Next" at bounding box center [1508, 761] width 29 height 13
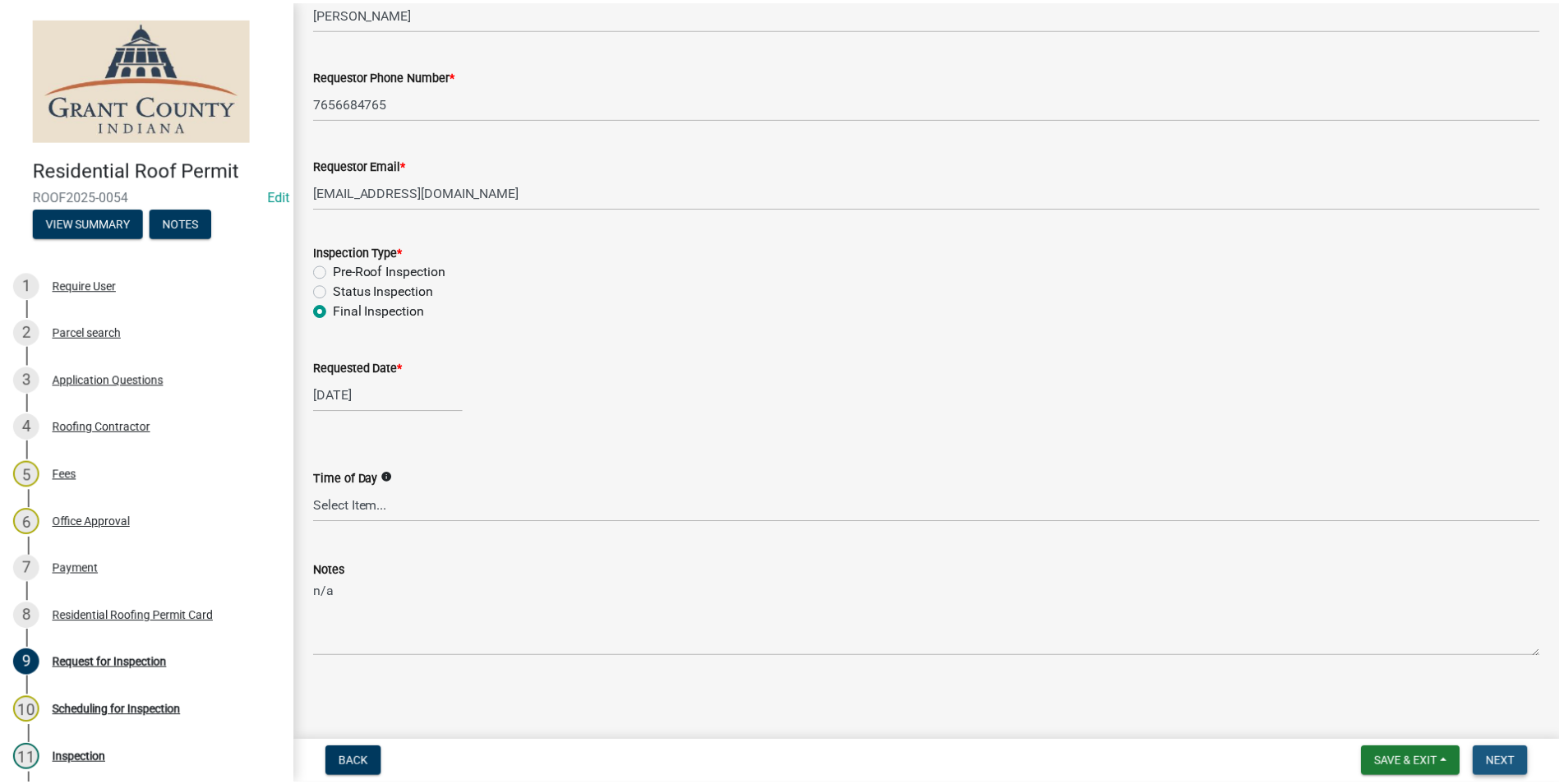
scroll to position [0, 0]
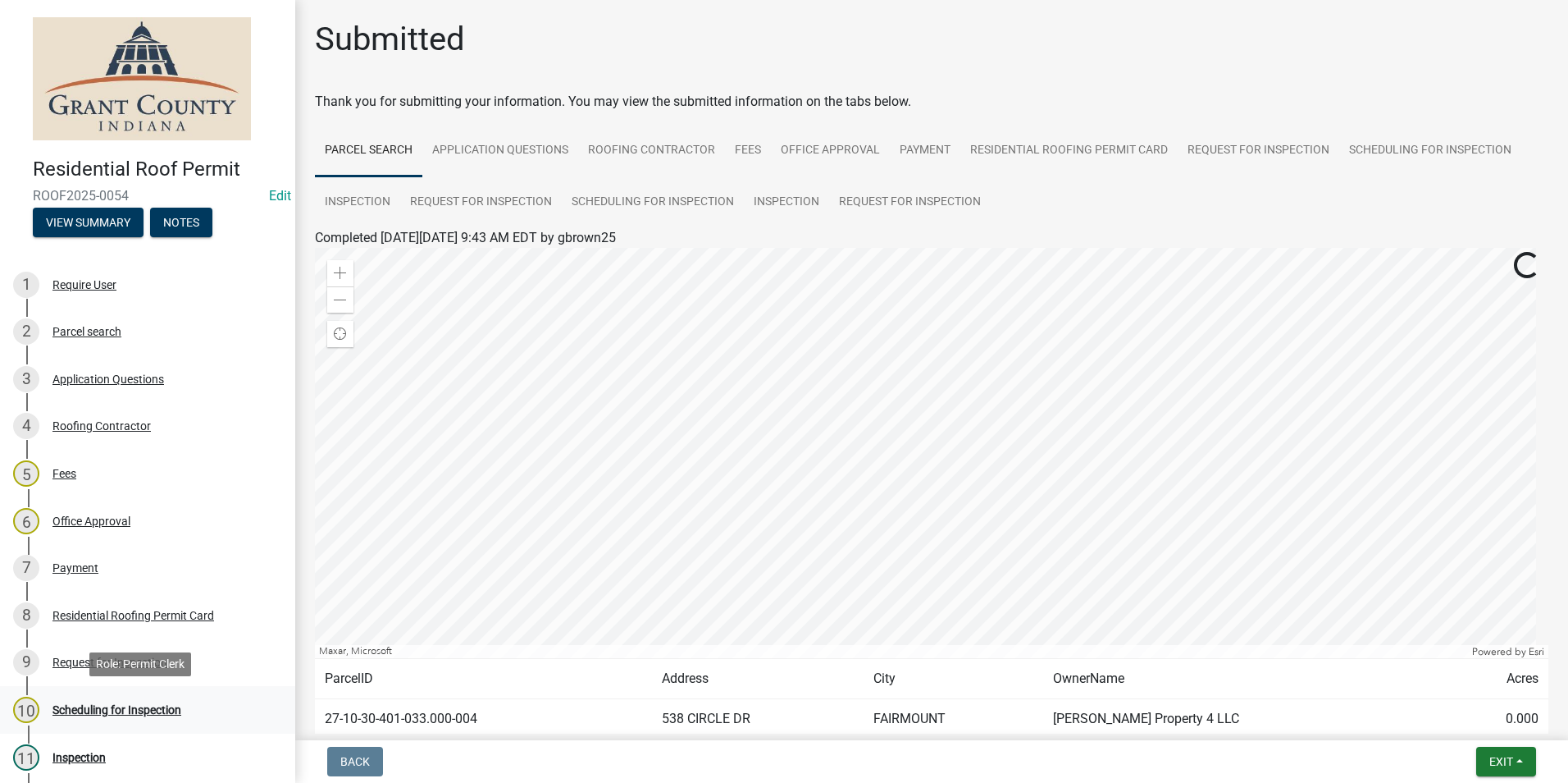
click at [131, 705] on div "Scheduling for Inspection" at bounding box center [117, 709] width 129 height 11
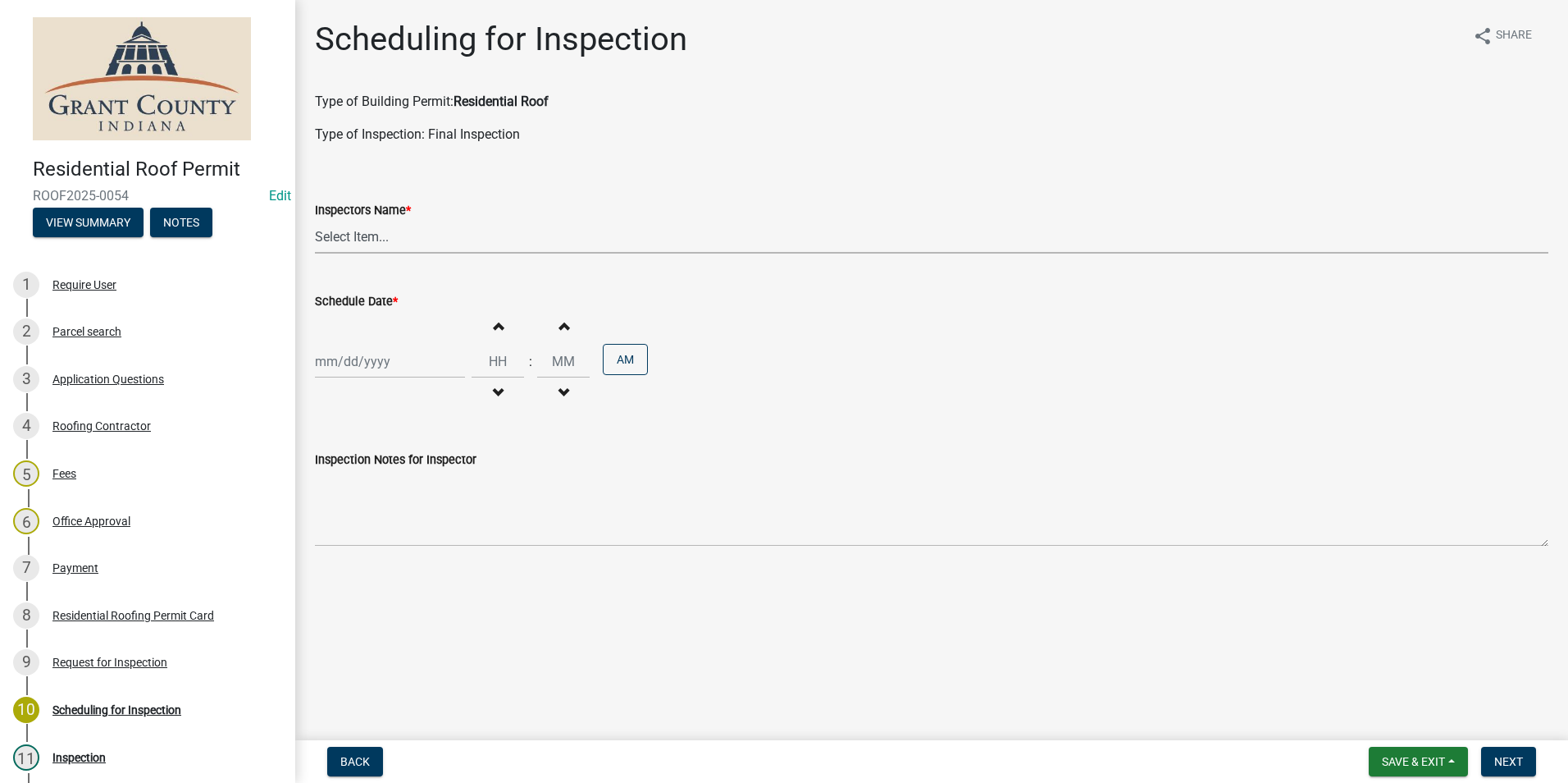
click at [368, 234] on select "Select Item... rberryhill ([PERSON_NAME]) [PERSON_NAME] ([PERSON_NAME]) BBenefi…" at bounding box center [932, 236] width 1234 height 34
select select "d7f9a44a-d2ea-4d3c-83b3-1aa71c950bd5"
click at [315, 219] on select "Select Item... rberryhill ([PERSON_NAME]) [PERSON_NAME] ([PERSON_NAME]) BBenefi…" at bounding box center [932, 236] width 1234 height 34
select select "8"
select select "2025"
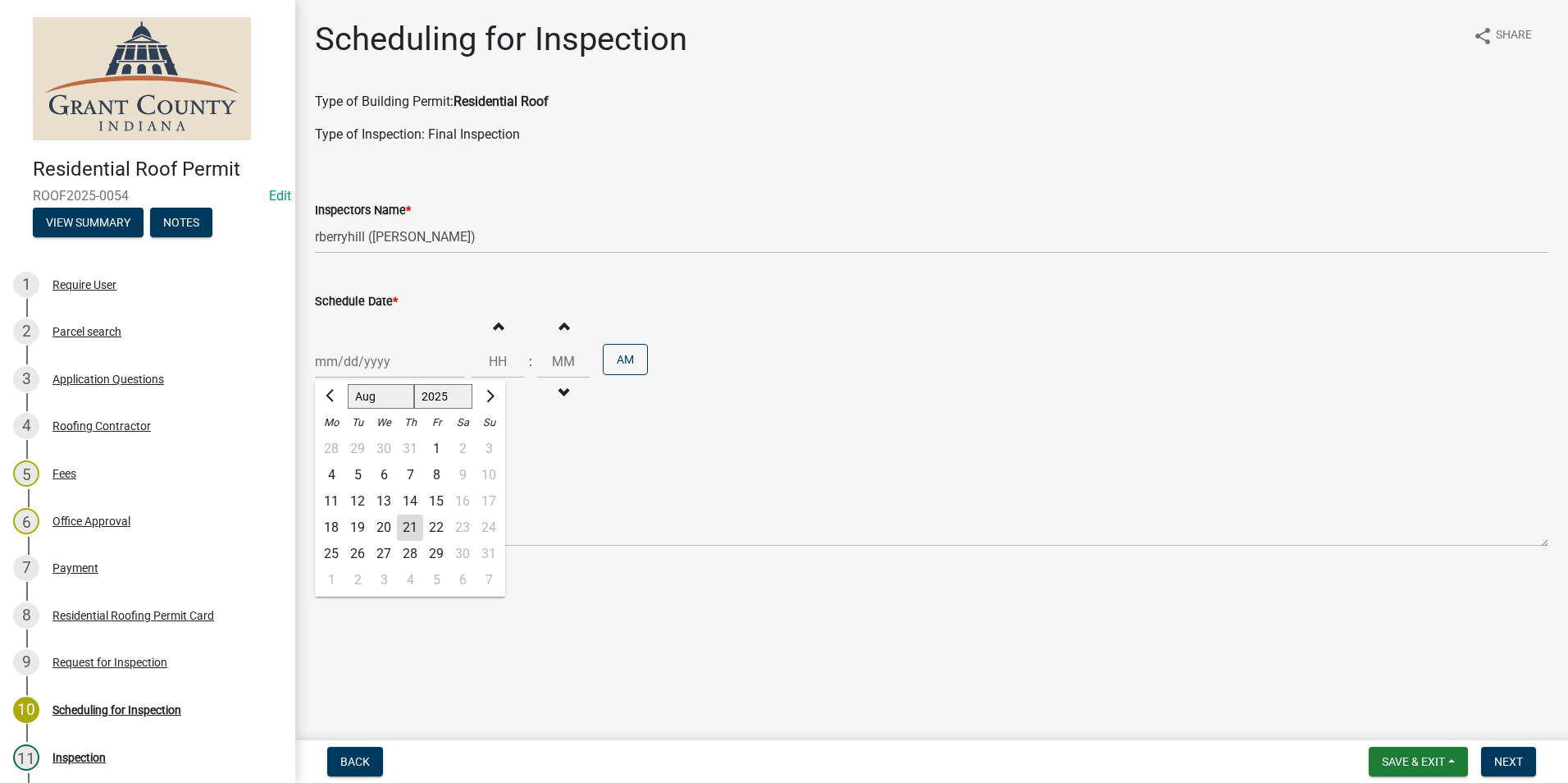
click at [381, 368] on div "[PERSON_NAME] Feb Mar Apr [PERSON_NAME][DATE] Oct Nov [DATE] 1526 1527 1528 152…" at bounding box center [390, 361] width 150 height 34
click at [408, 528] on div "21" at bounding box center [410, 528] width 26 height 26
type input "[DATE]"
click at [1498, 757] on span "Next" at bounding box center [1508, 761] width 29 height 13
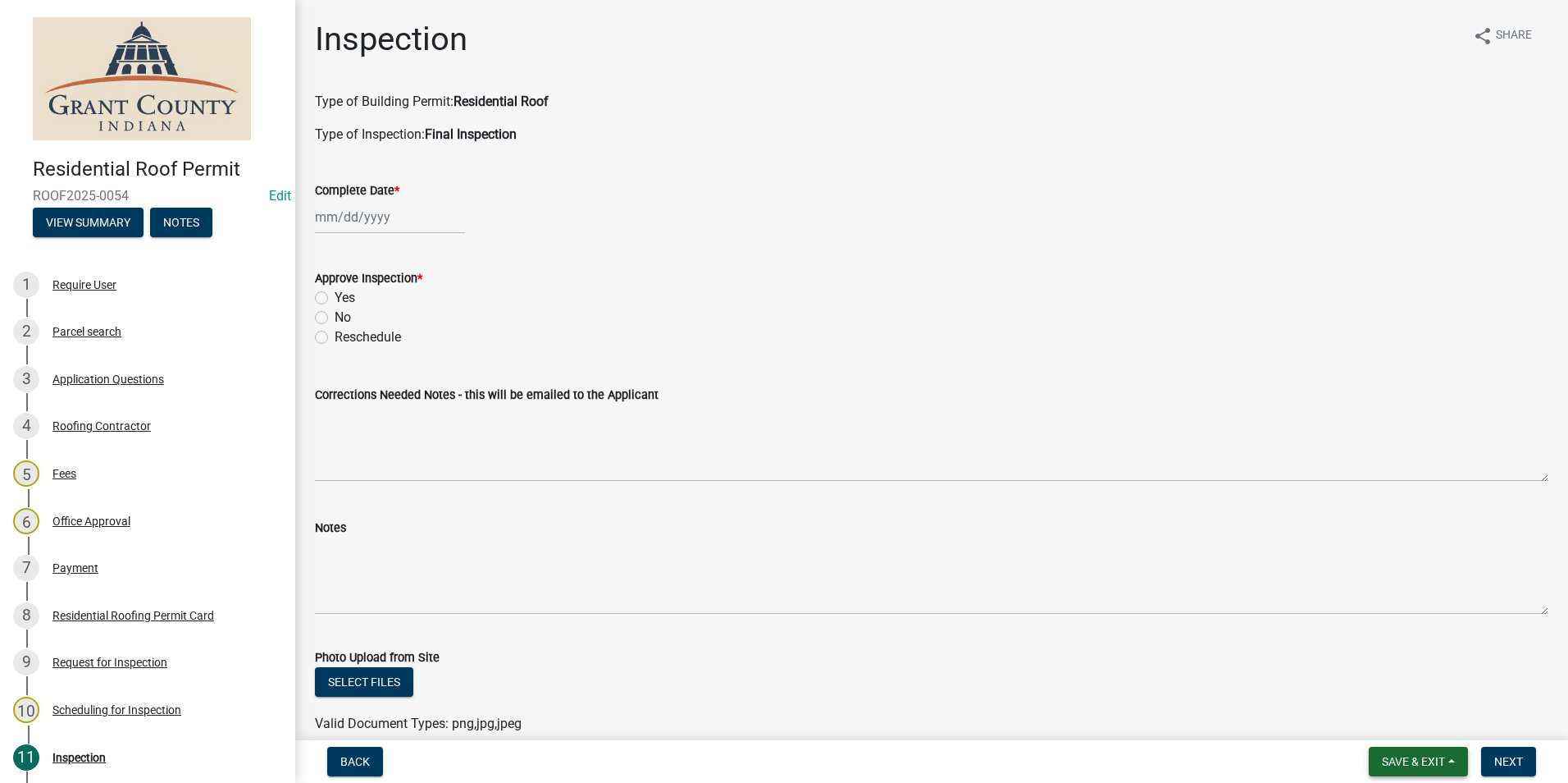
click at [1388, 752] on button "Save & Exit" at bounding box center [1418, 761] width 99 height 30
click at [1368, 719] on button "Save & Exit" at bounding box center [1402, 719] width 131 height 39
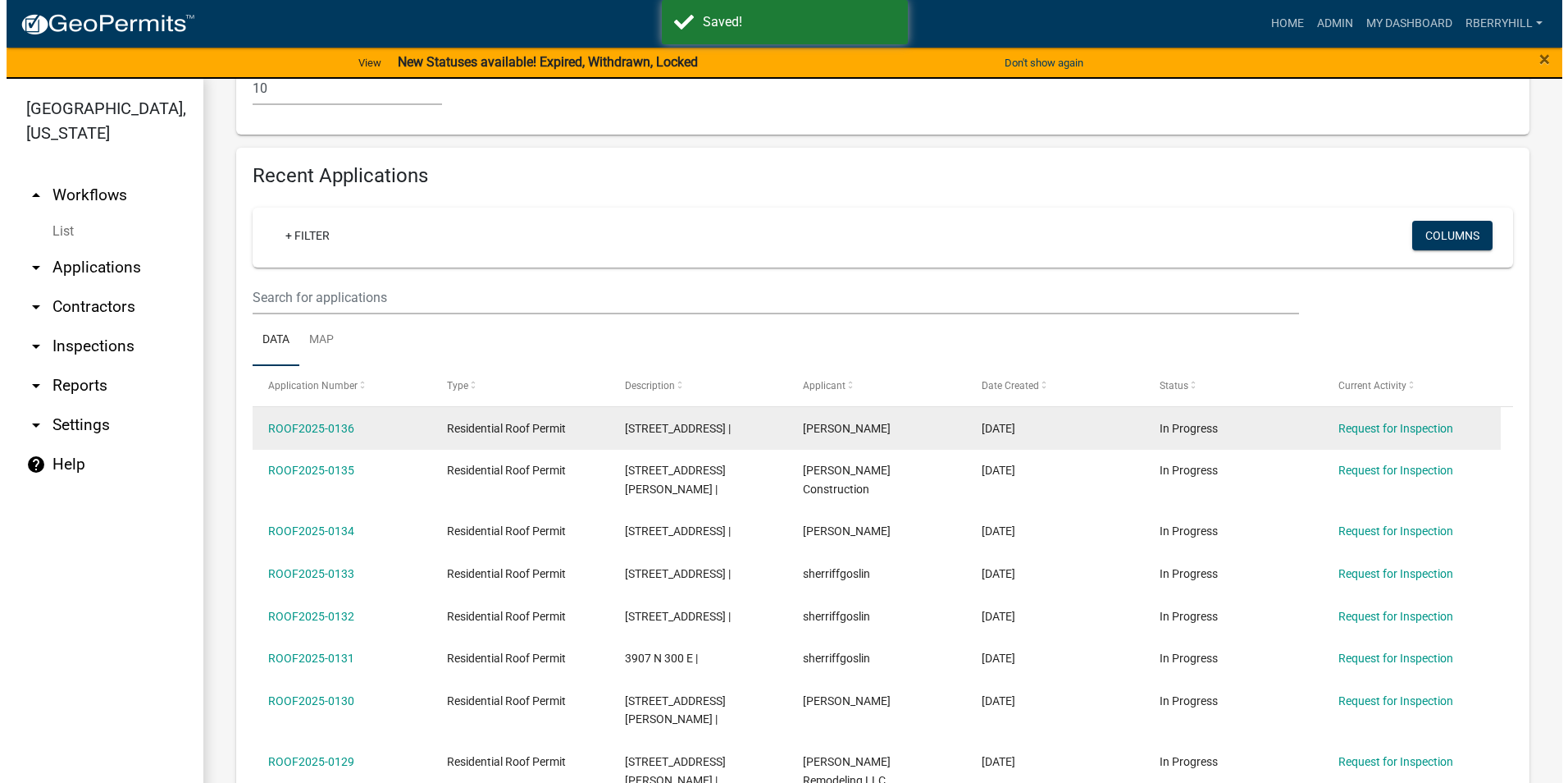
scroll to position [984, 0]
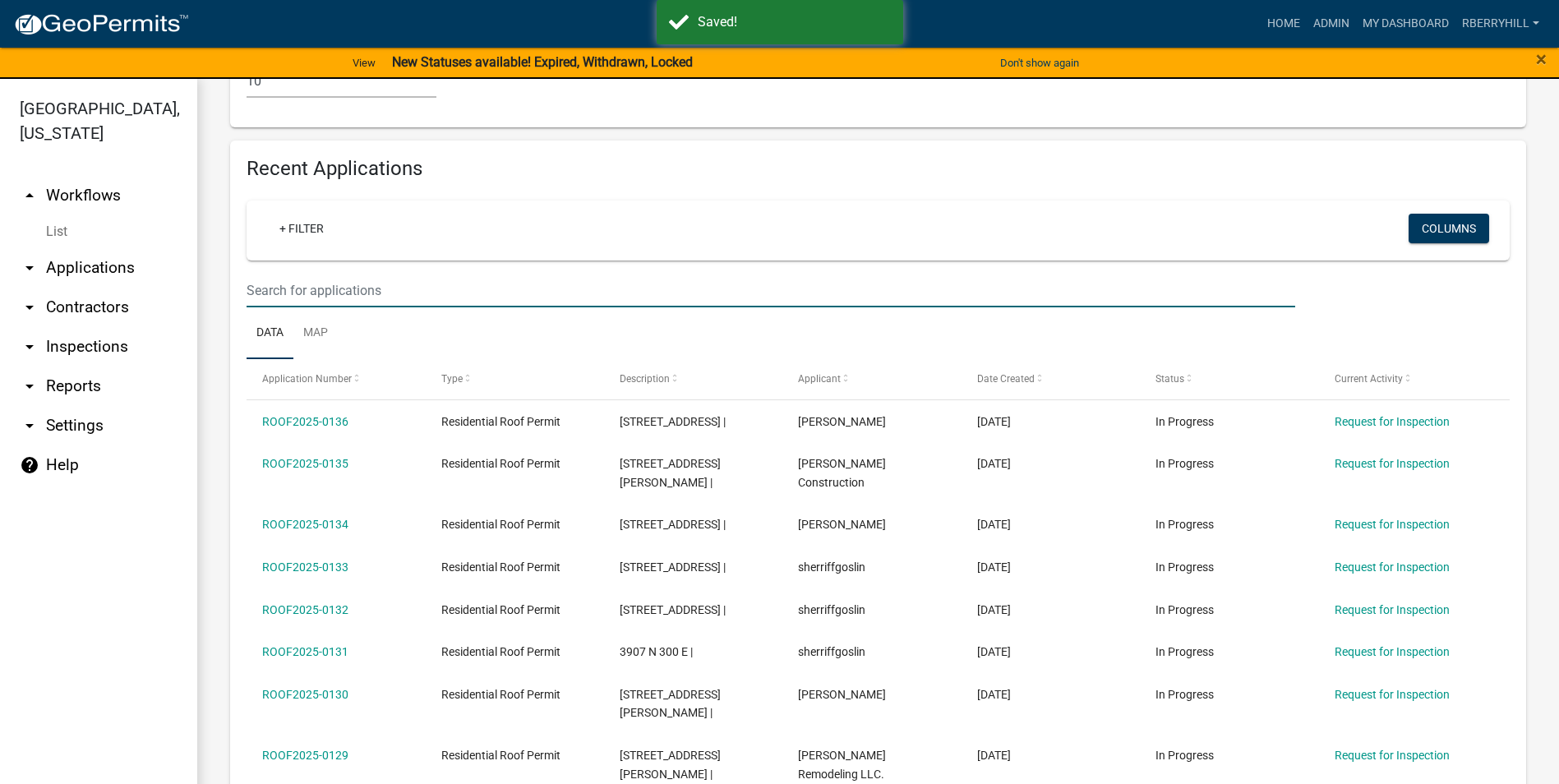
type input "[PERSON_NAME]"
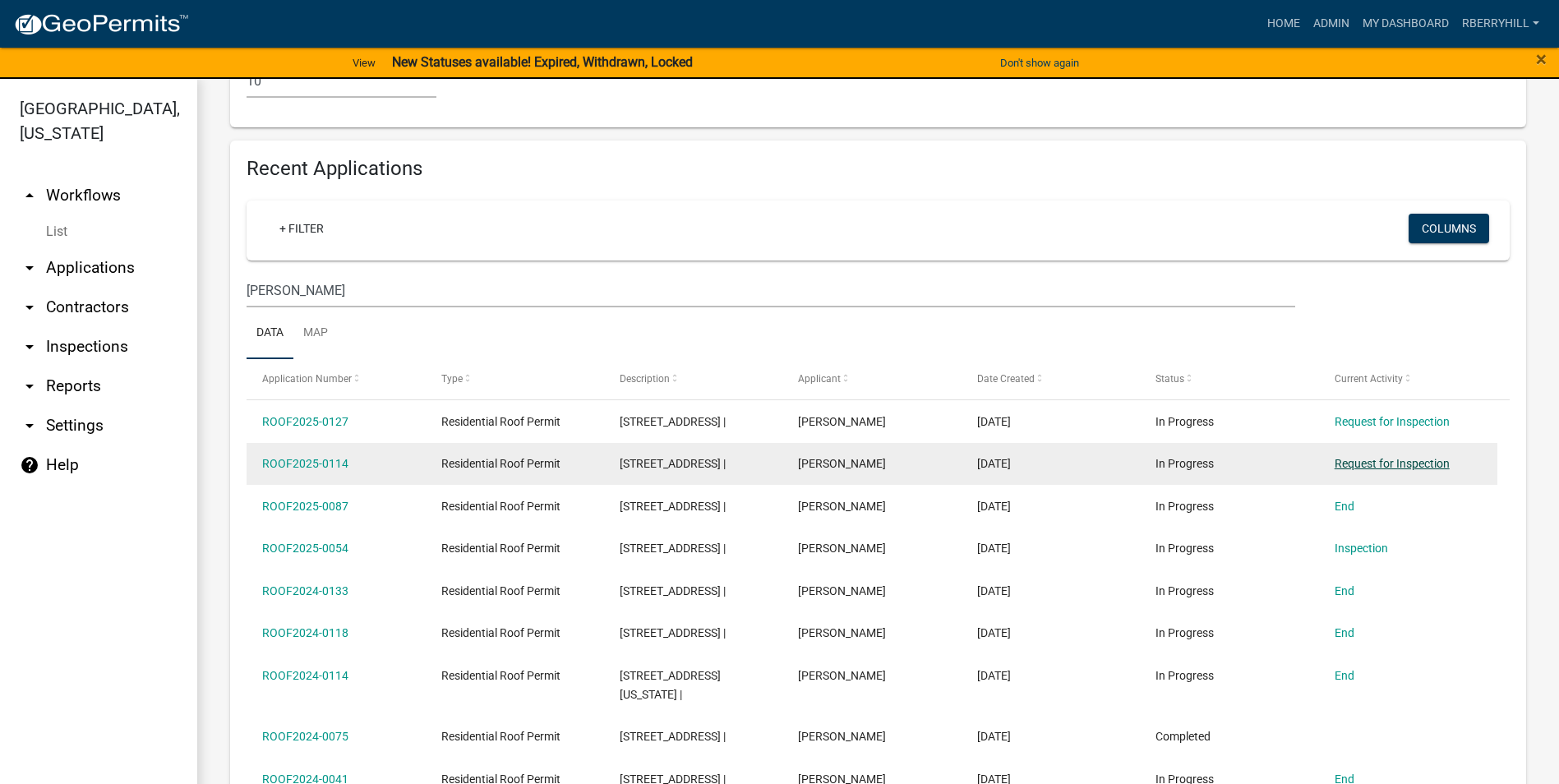
click at [1398, 457] on link "Request for Inspection" at bounding box center [1392, 463] width 115 height 13
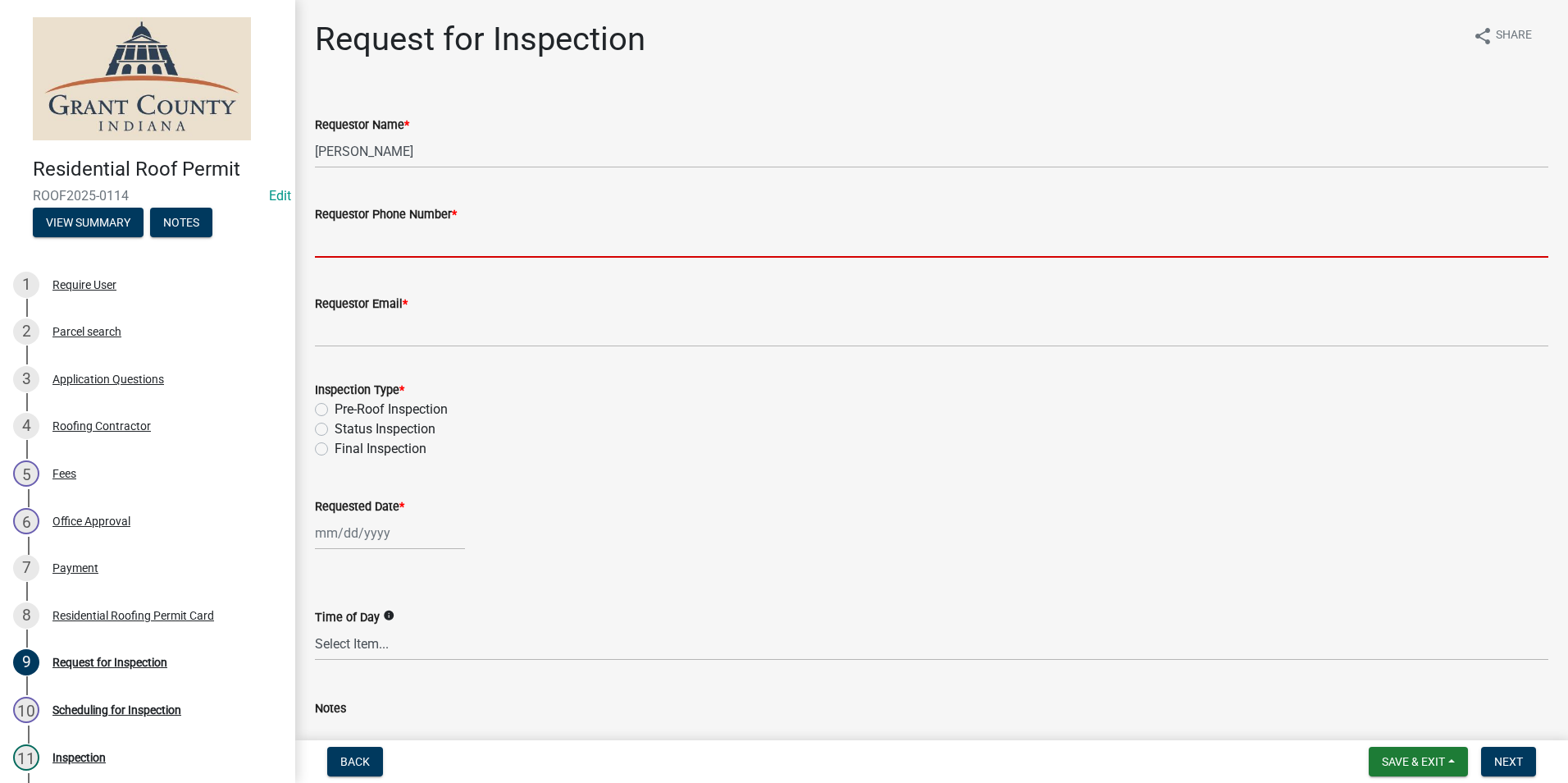
click at [360, 248] on input "Requestor Phone Number *" at bounding box center [932, 240] width 1234 height 34
type input "7656684765"
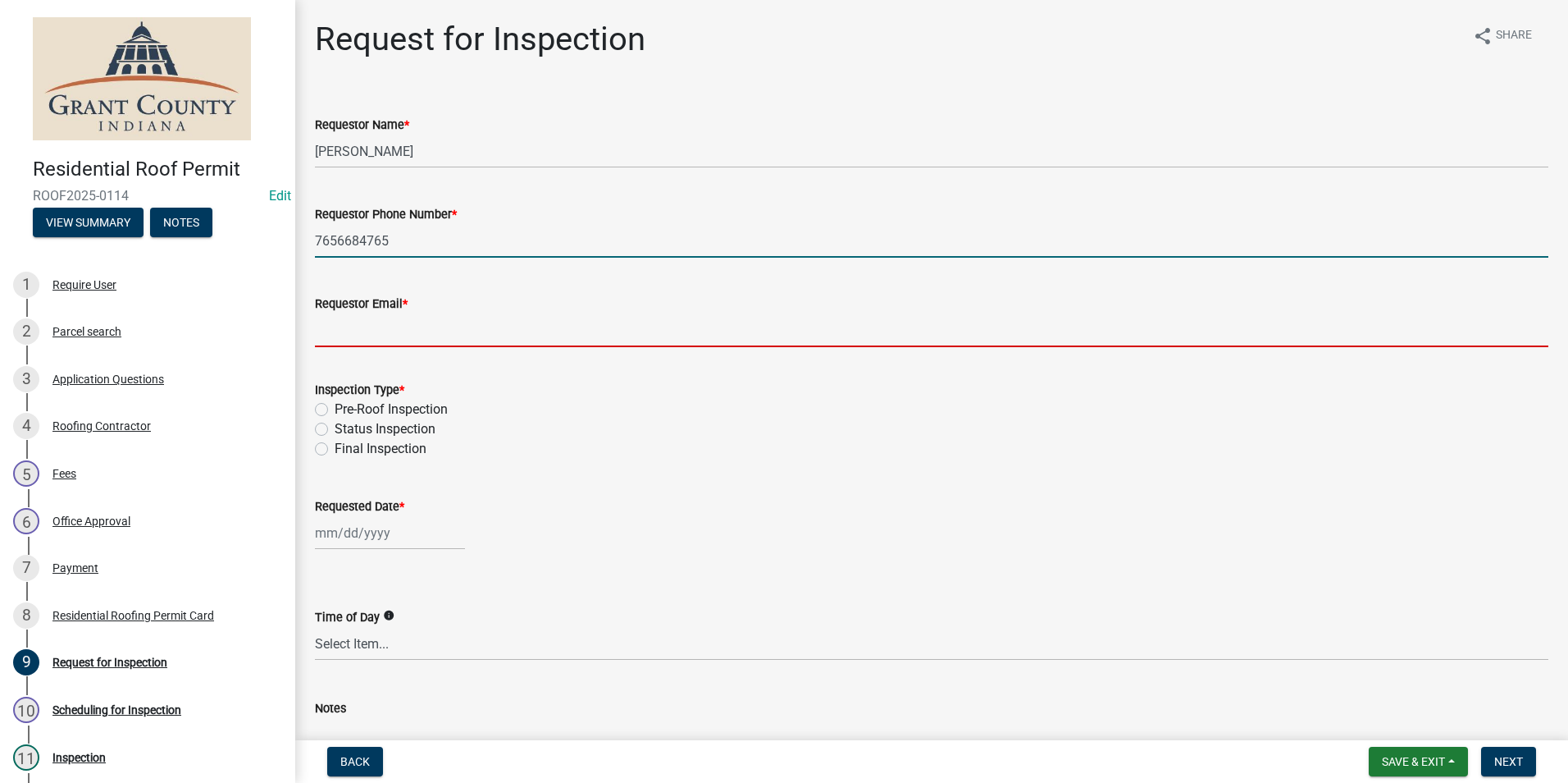
type input "[EMAIL_ADDRESS][DOMAIN_NAME]"
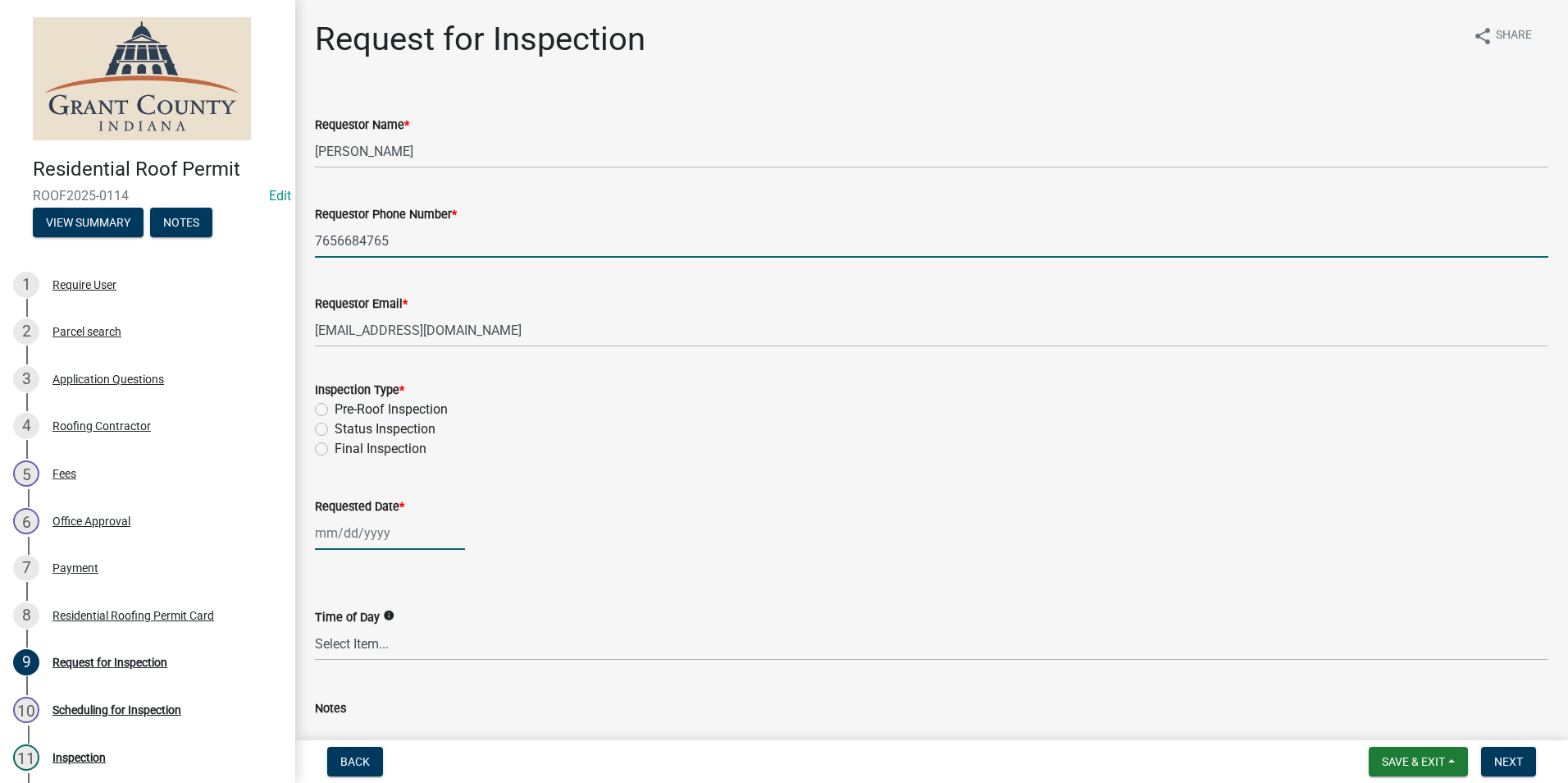
type input "[DATE]"
type textarea "n/a"
select select "8"
select select "2025"
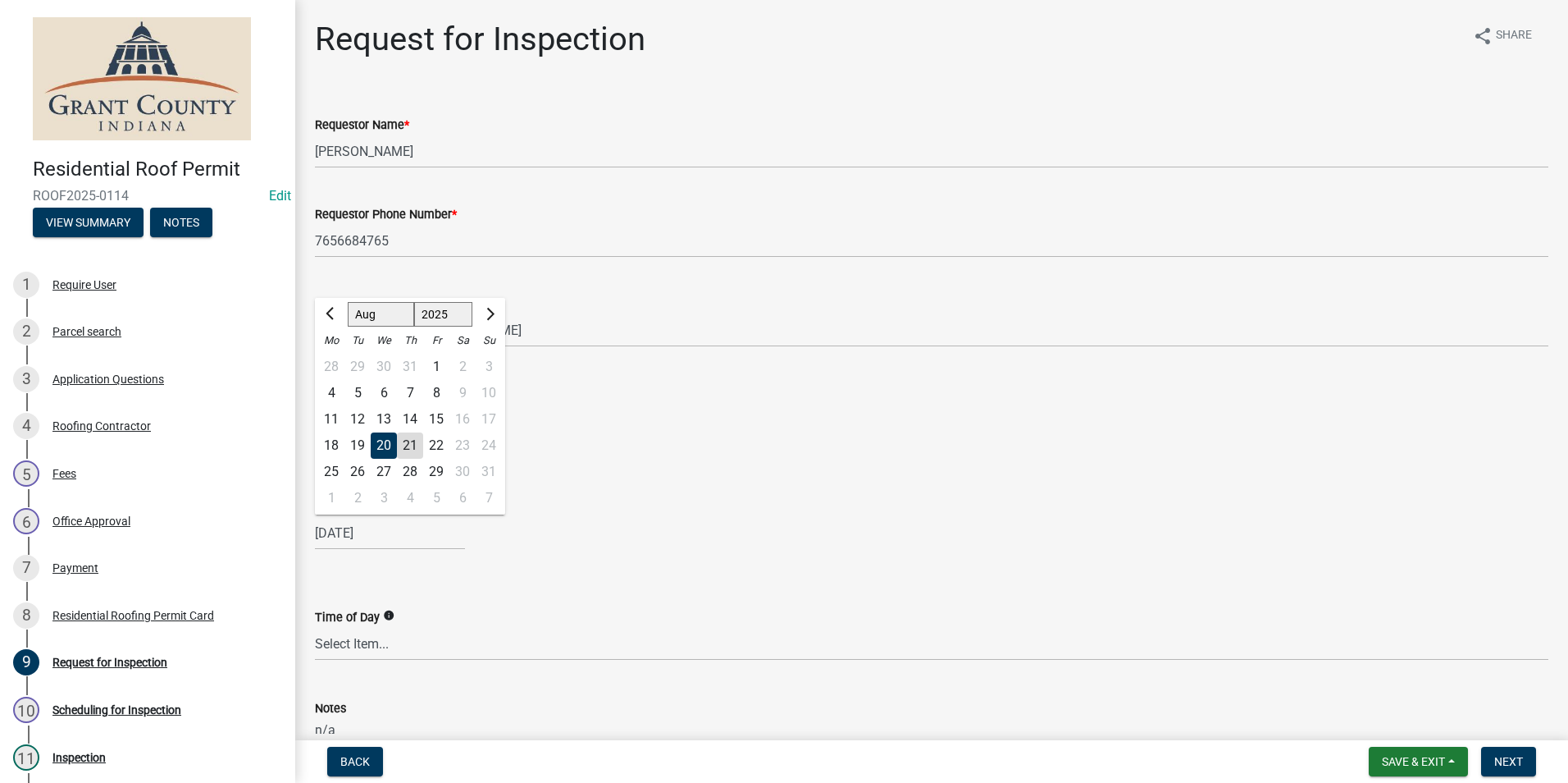
click at [408, 445] on div "21" at bounding box center [410, 445] width 26 height 26
type input "[DATE]"
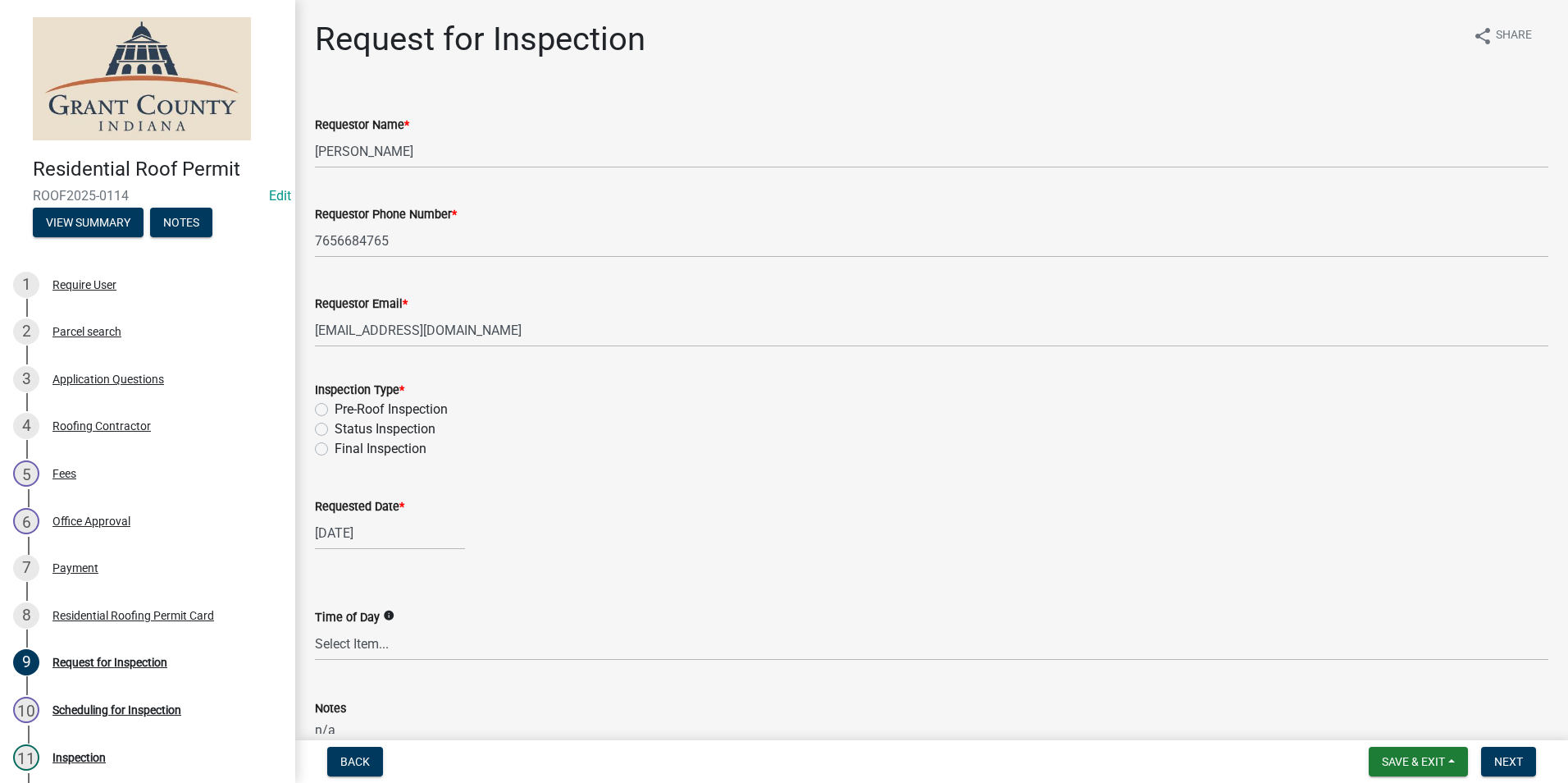
click at [334, 451] on label "Final Inspection" at bounding box center [380, 449] width 92 height 20
click at [334, 449] on input "Final Inspection" at bounding box center [340, 444] width 10 height 10
radio input "true"
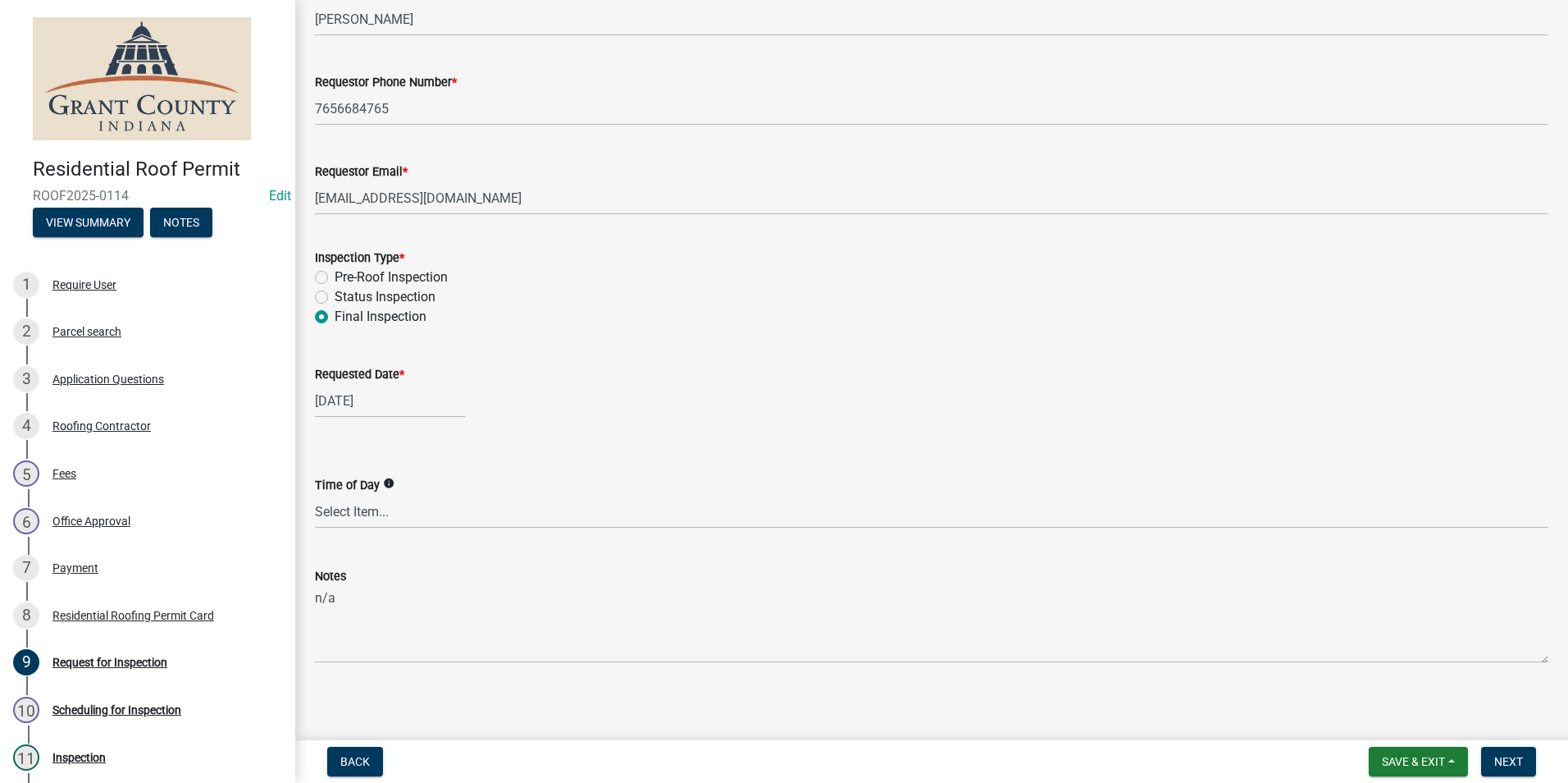
scroll to position [138, 0]
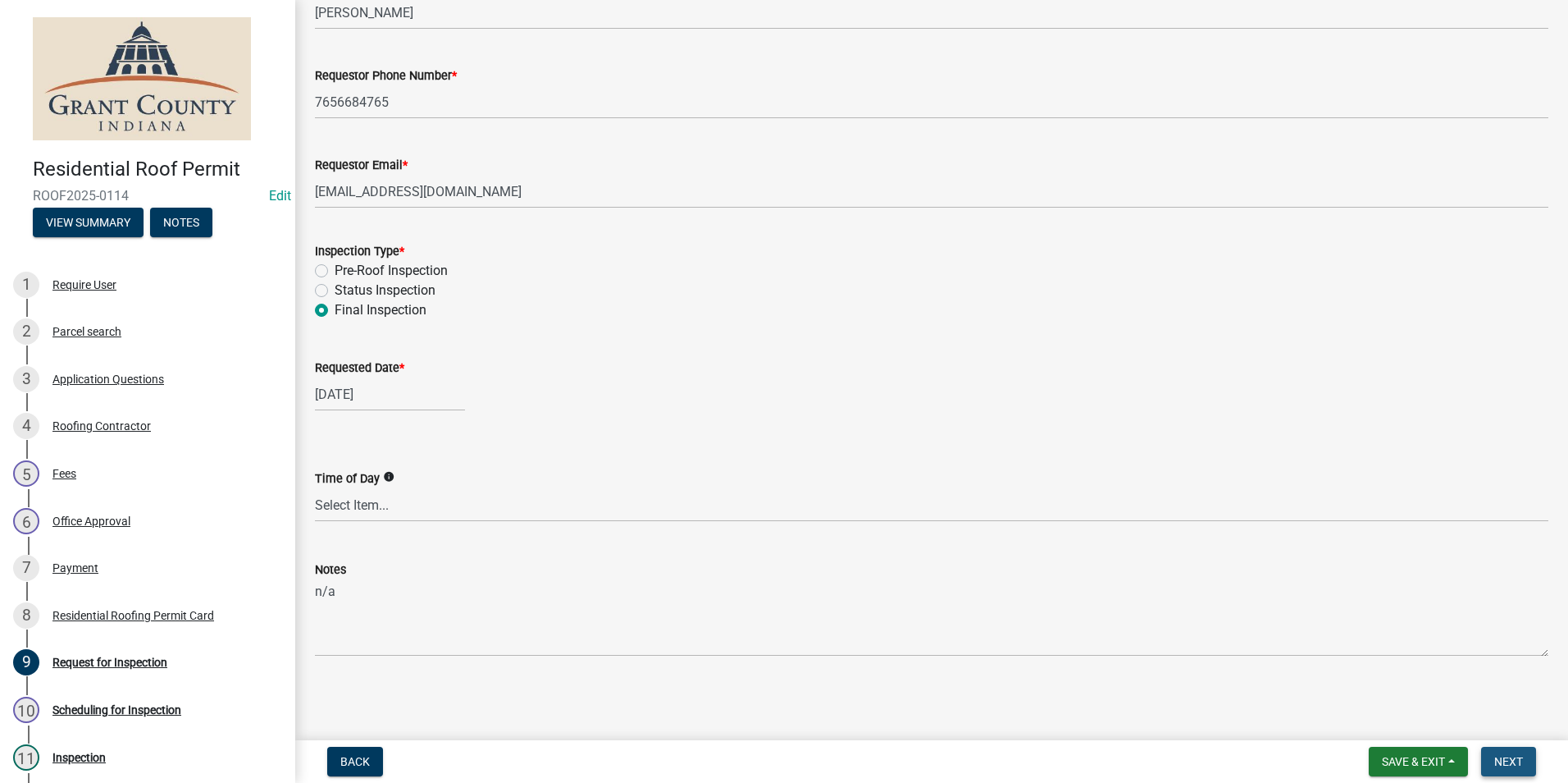
click at [1491, 757] on button "Next" at bounding box center [1508, 761] width 55 height 30
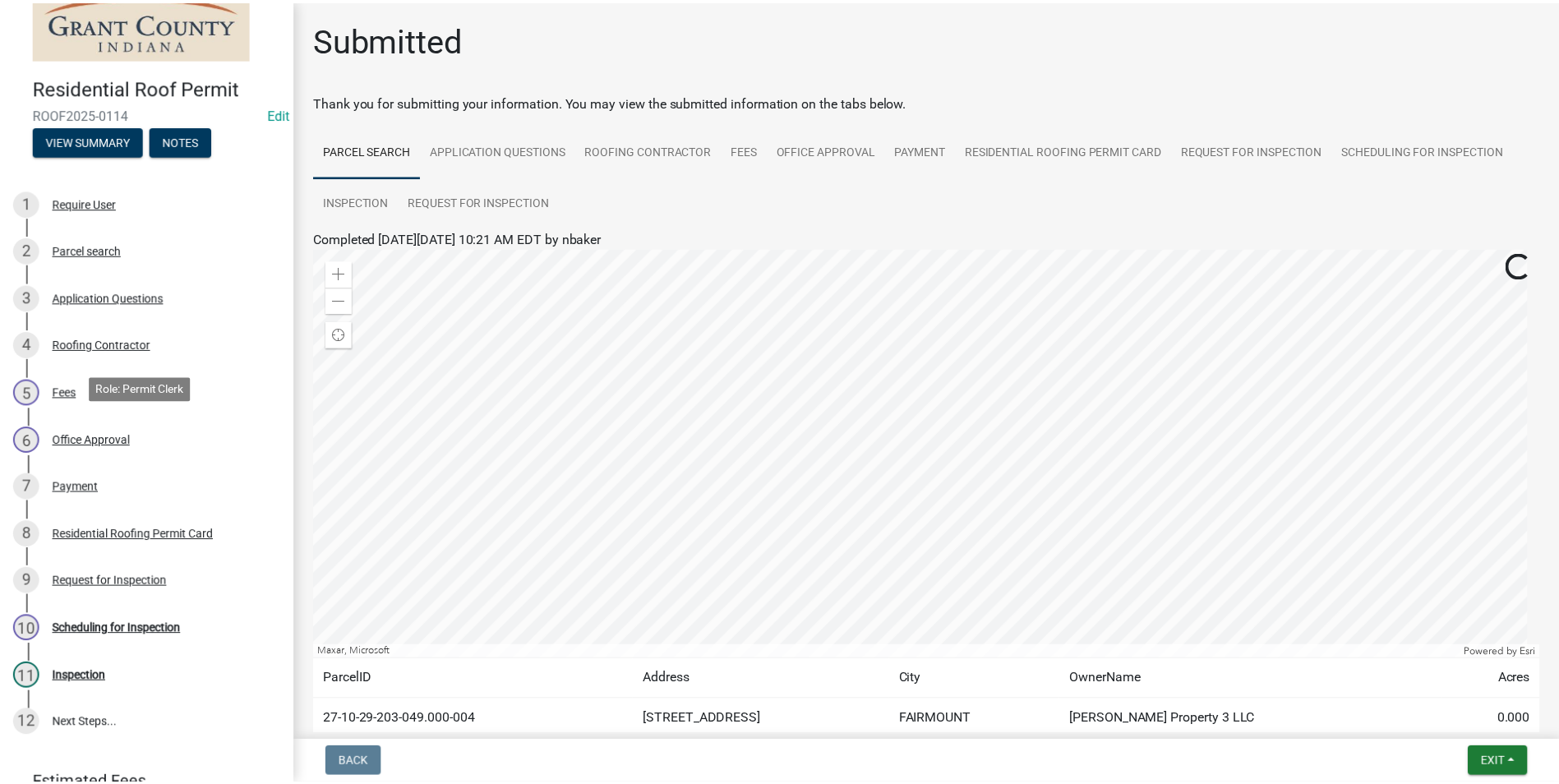
scroll to position [164, 0]
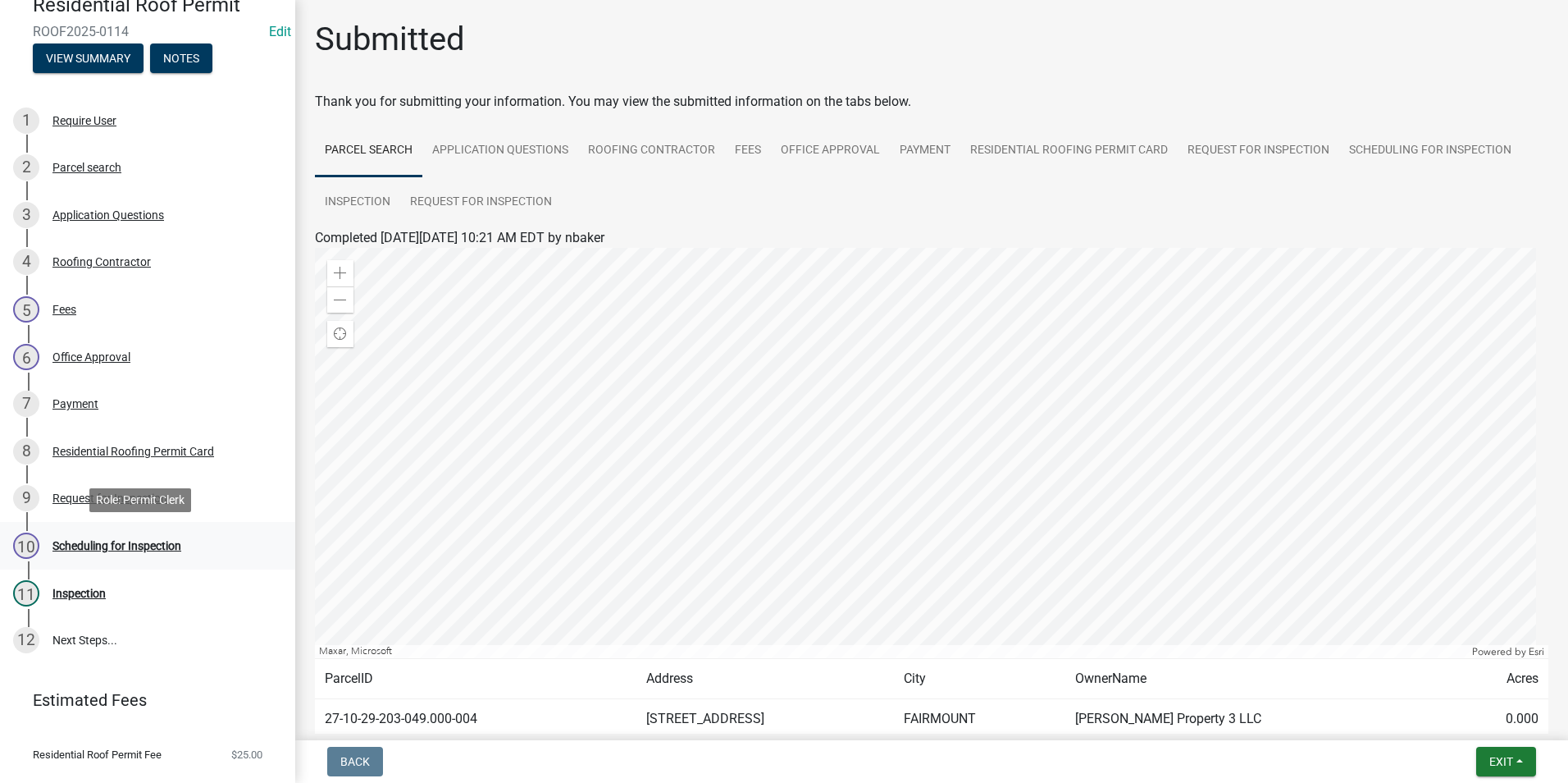
click at [148, 541] on div "Scheduling for Inspection" at bounding box center [117, 545] width 129 height 11
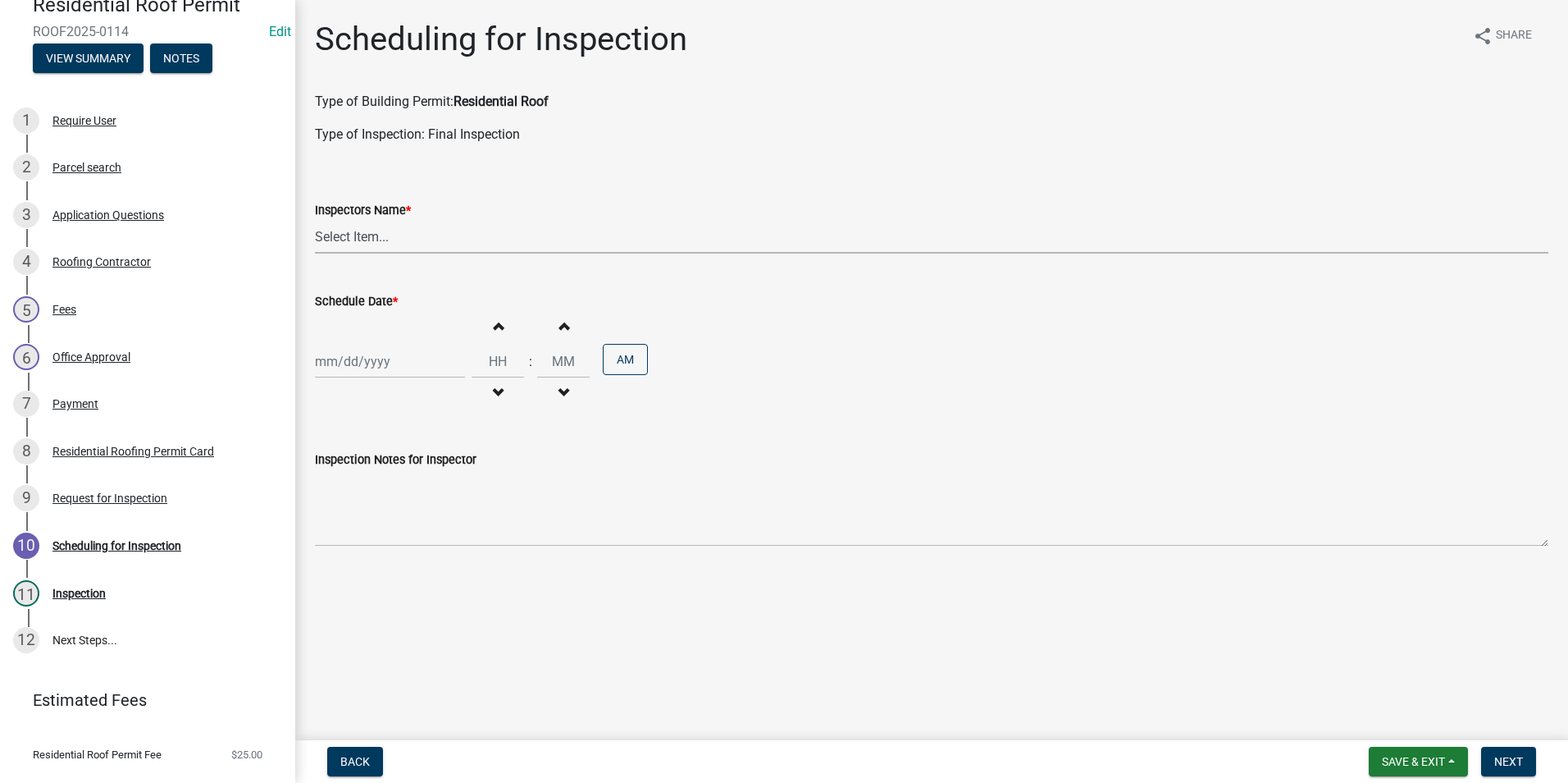
click at [330, 240] on select "Select Item... rberryhill ([PERSON_NAME]) [PERSON_NAME] ([PERSON_NAME]) BBenefi…" at bounding box center [932, 236] width 1234 height 34
select select "d7f9a44a-d2ea-4d3c-83b3-1aa71c950bd5"
click at [315, 219] on select "Select Item... rberryhill ([PERSON_NAME]) [PERSON_NAME] ([PERSON_NAME]) BBenefi…" at bounding box center [932, 236] width 1234 height 34
click at [355, 361] on div at bounding box center [390, 361] width 150 height 34
select select "8"
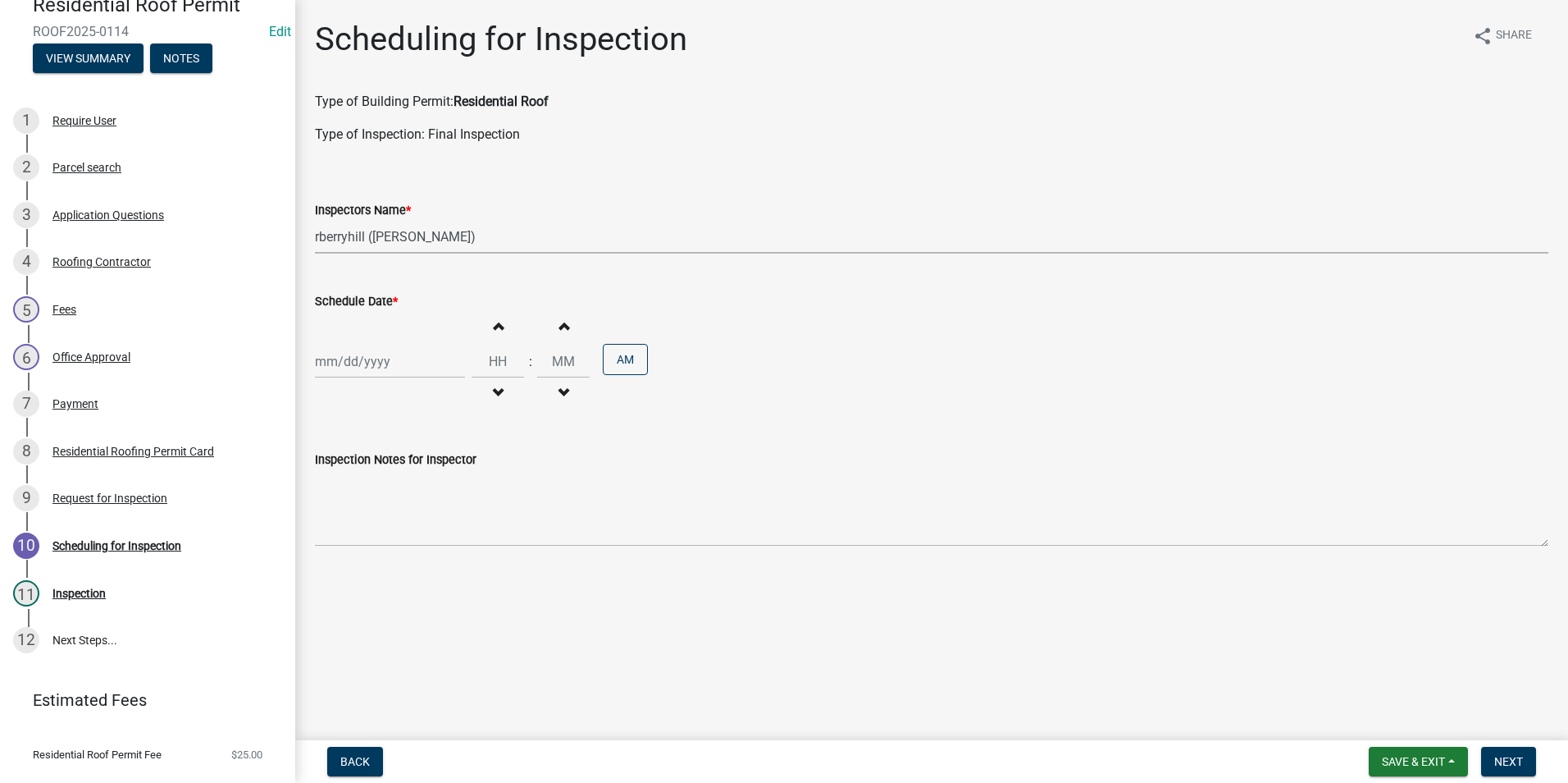
select select "2025"
click at [410, 525] on div "21" at bounding box center [410, 528] width 26 height 26
type input "[DATE]"
click at [1504, 760] on span "Next" at bounding box center [1508, 761] width 29 height 13
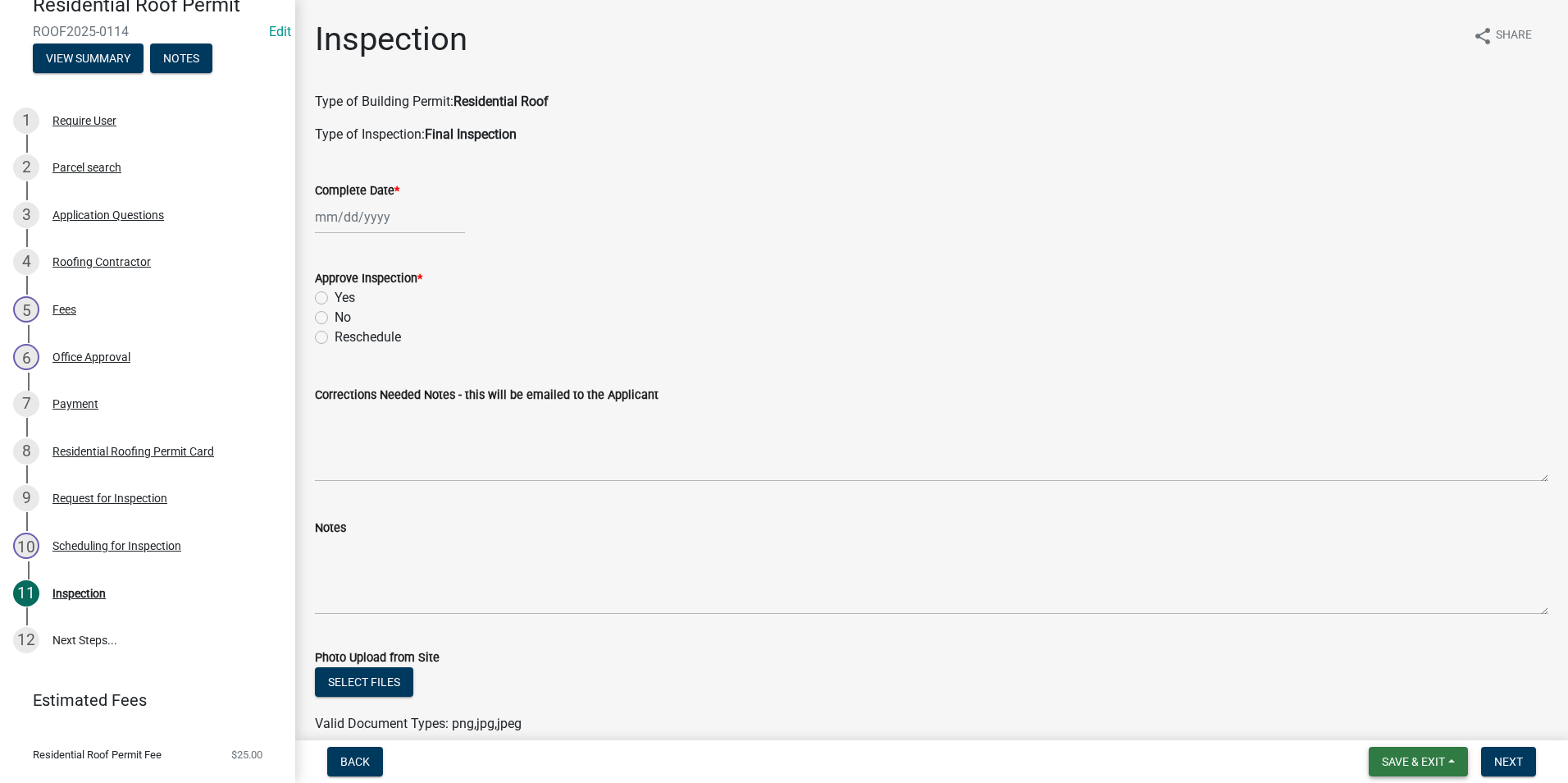
click at [1392, 759] on span "Save & Exit" at bounding box center [1413, 761] width 64 height 13
click at [1374, 716] on button "Save & Exit" at bounding box center [1402, 719] width 131 height 39
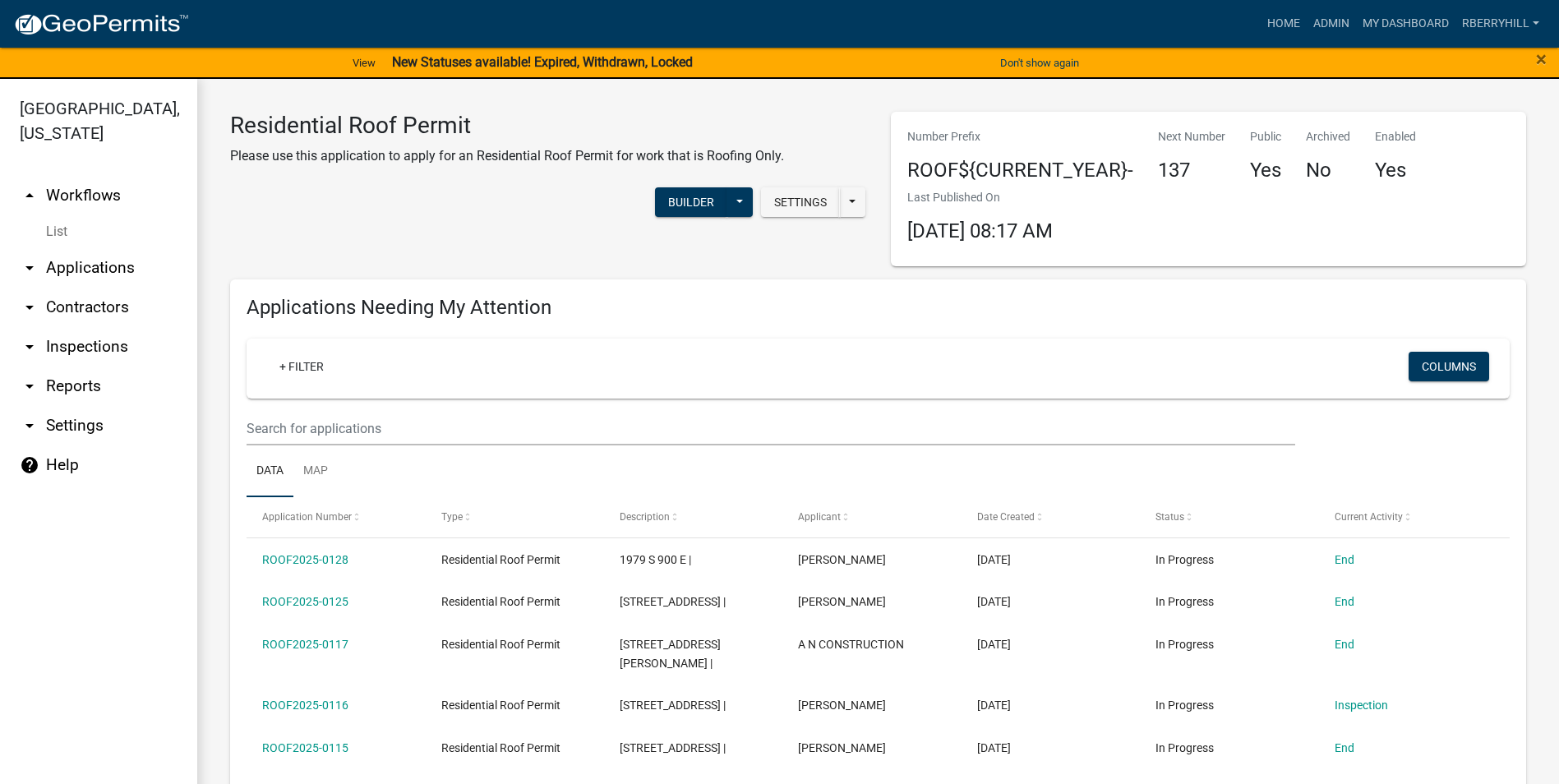
click at [100, 327] on link "arrow_drop_down Inspections" at bounding box center [99, 346] width 197 height 39
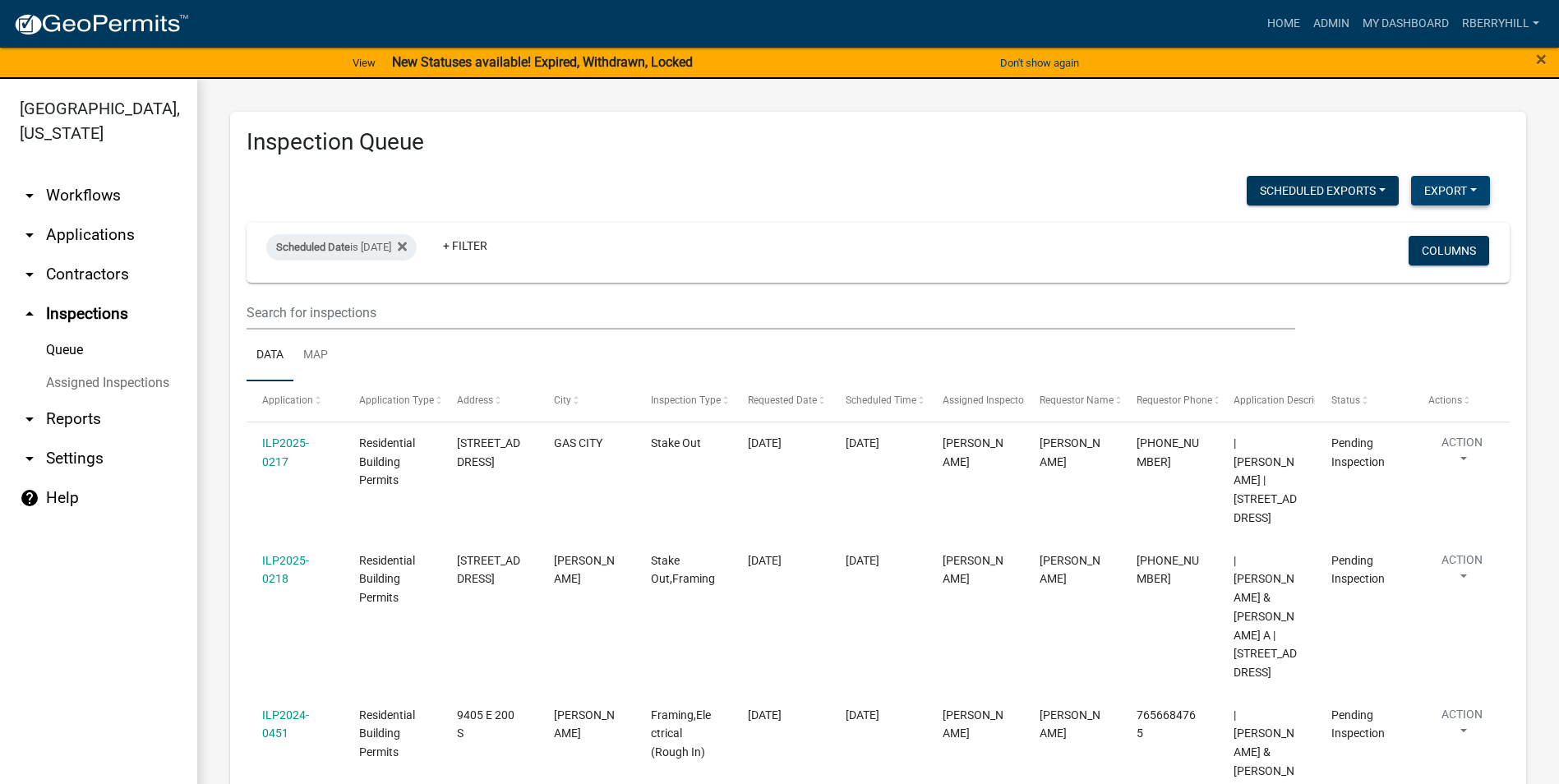
click at [1449, 193] on button "Export" at bounding box center [1450, 191] width 79 height 30
click at [1381, 235] on button "Excel Format (.xlsx)" at bounding box center [1413, 233] width 154 height 39
